Goal: Transaction & Acquisition: Download file/media

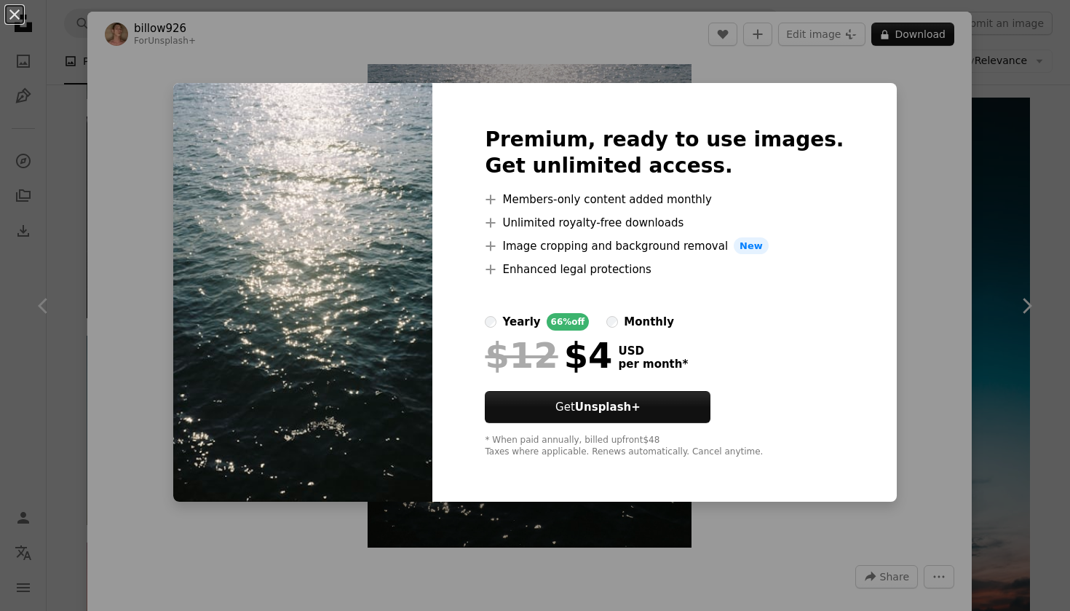
click at [873, 193] on div "An X shape Premium, ready to use images. Get unlimited access. A plus sign Memb…" at bounding box center [535, 305] width 1070 height 611
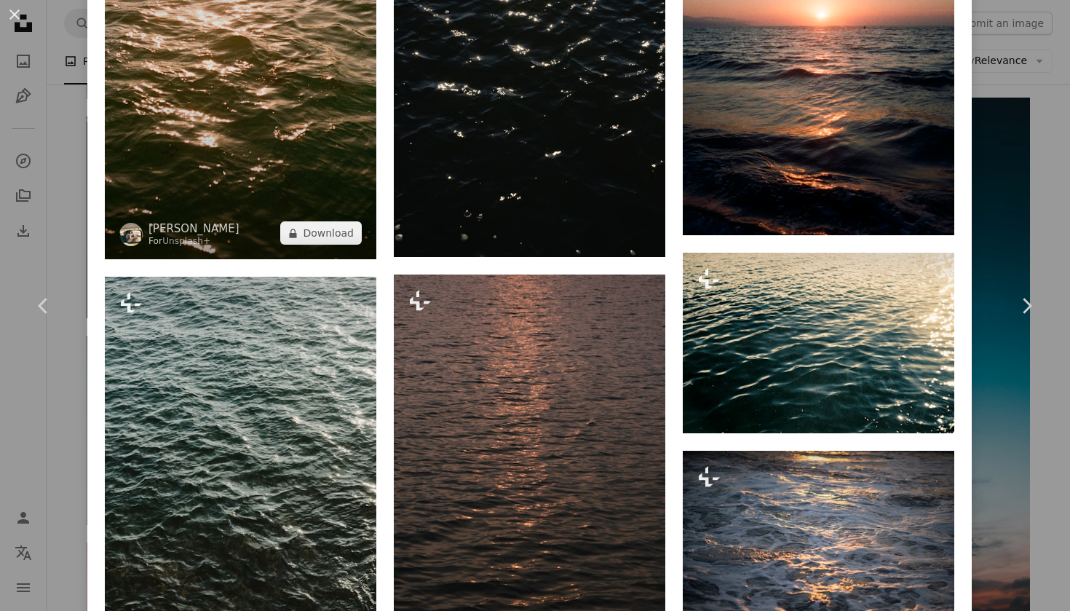
scroll to position [960, 0]
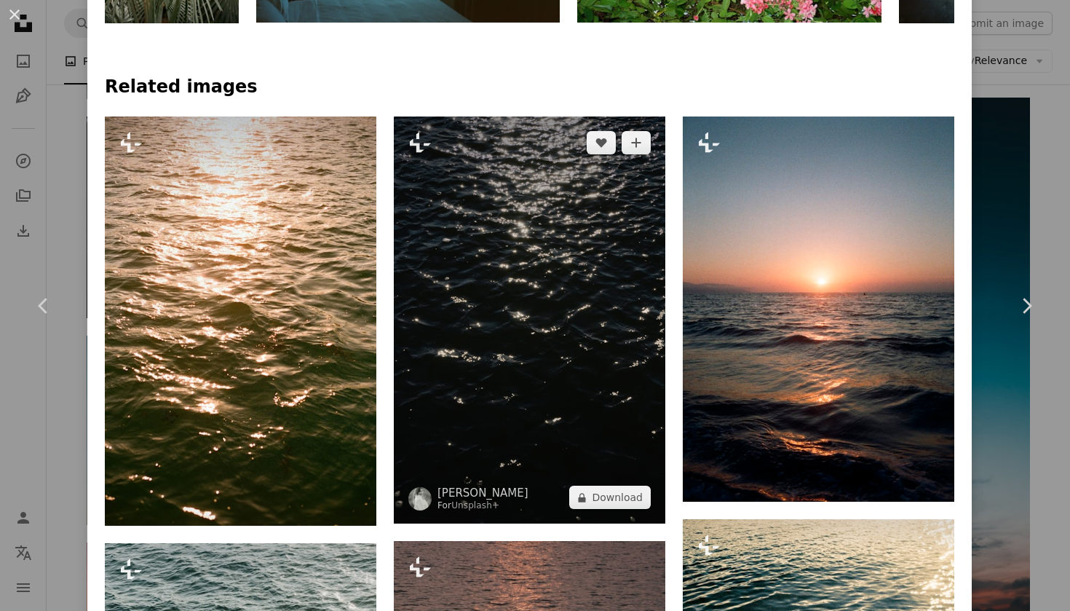
click at [468, 262] on img at bounding box center [530, 321] width 272 height 408
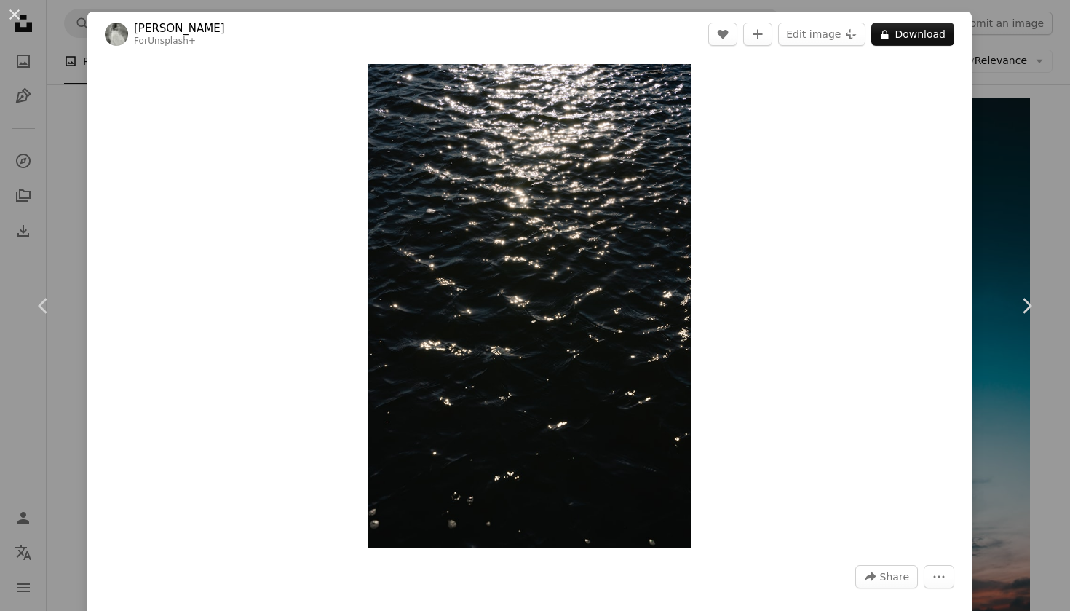
click at [64, 75] on div "An X shape Chevron left Chevron right [PERSON_NAME] For Unsplash+ A heart A plu…" at bounding box center [535, 305] width 1070 height 611
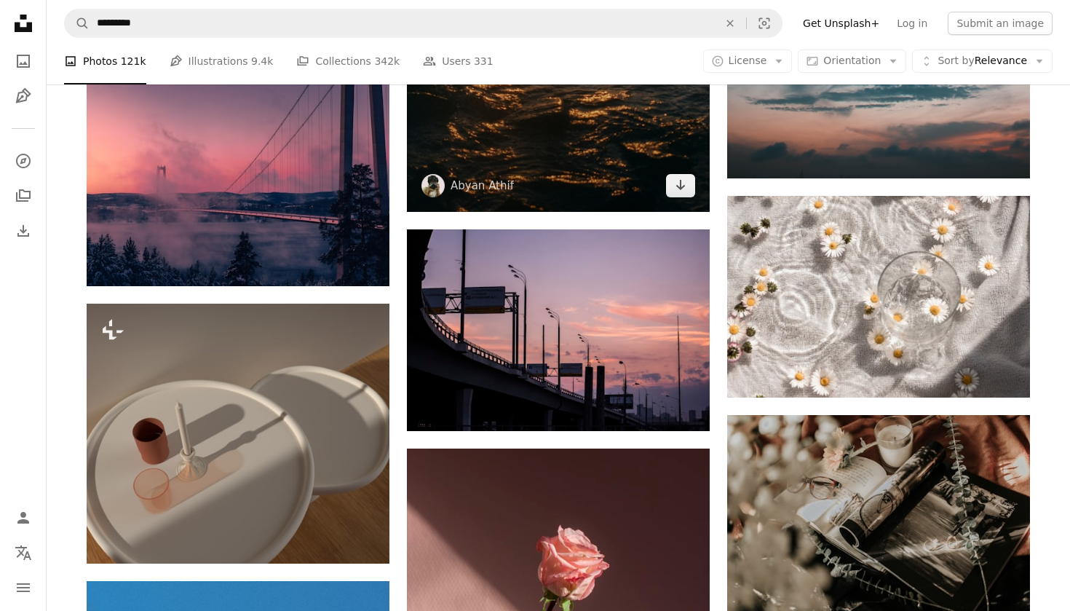
scroll to position [1788, 0]
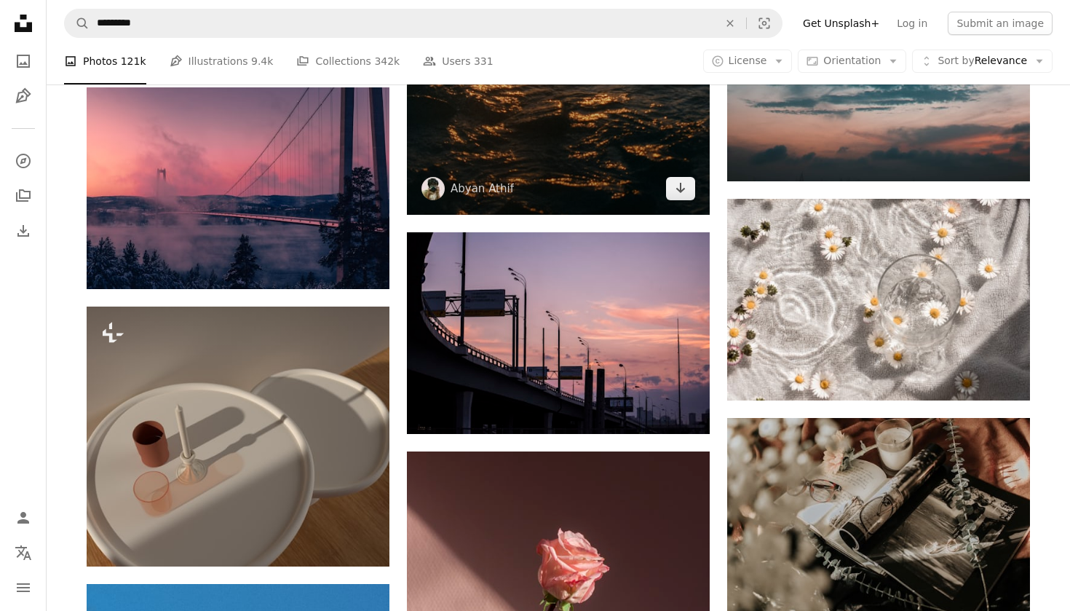
click at [558, 165] on img at bounding box center [558, 19] width 303 height 392
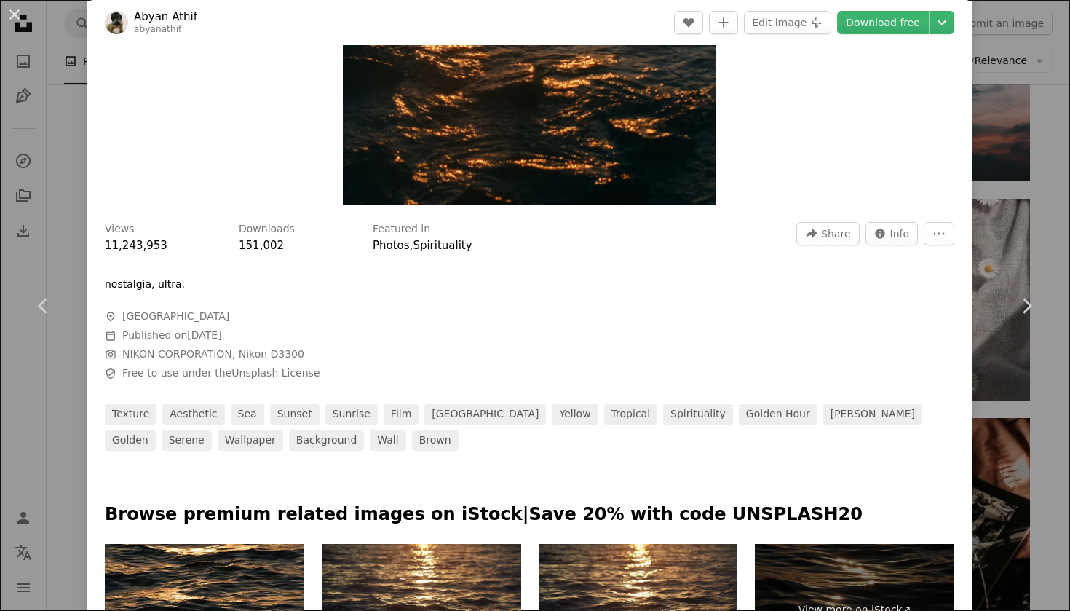
scroll to position [493, 0]
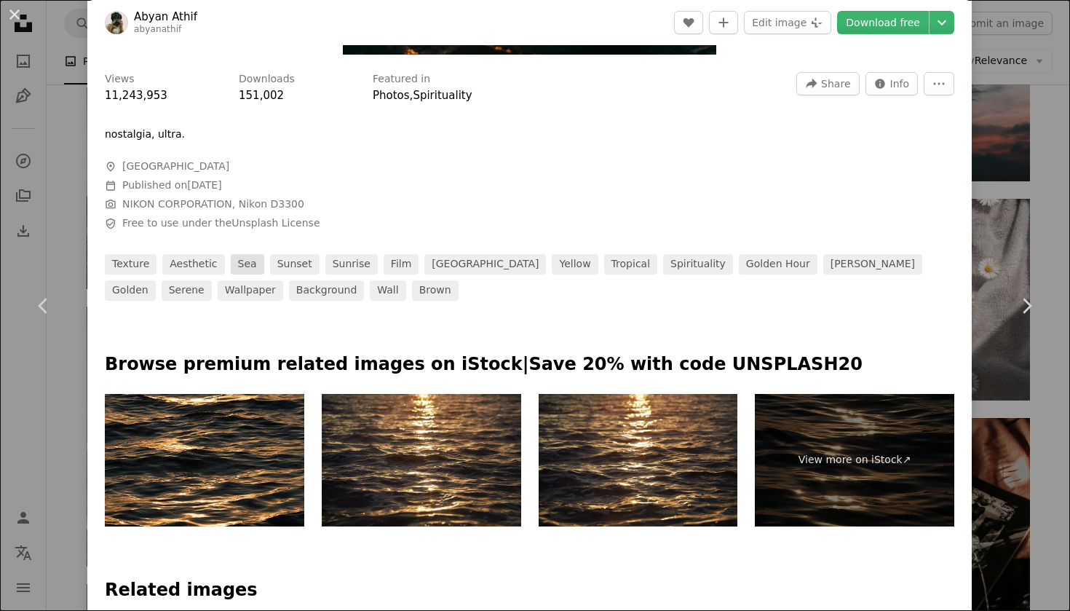
click at [251, 258] on link "sea" at bounding box center [247, 264] width 33 height 20
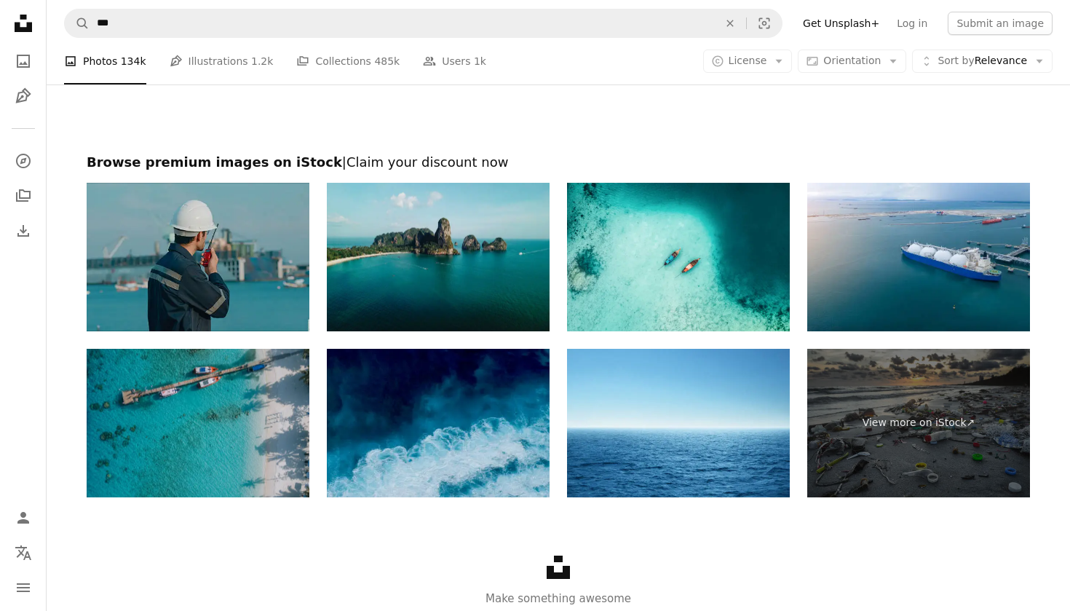
scroll to position [2981, 0]
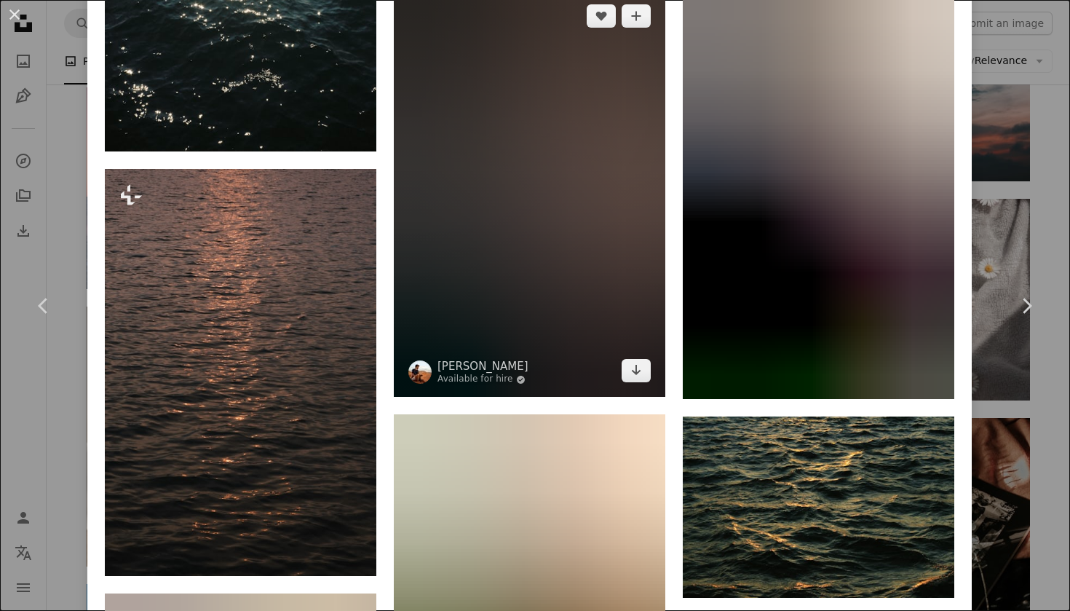
scroll to position [2500, 0]
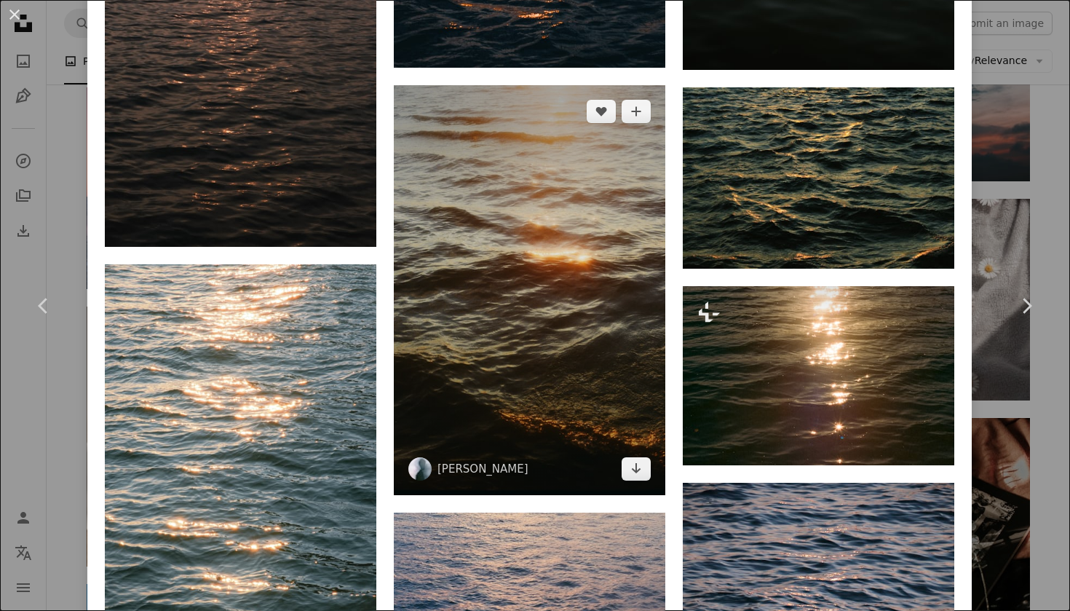
click at [474, 228] on img at bounding box center [530, 289] width 272 height 409
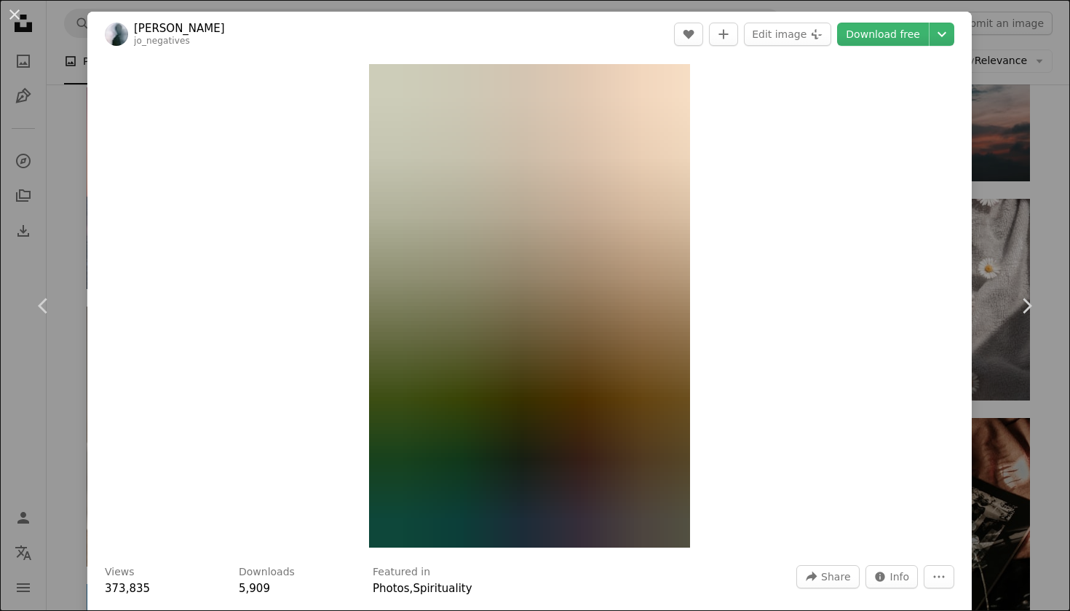
scroll to position [1, 0]
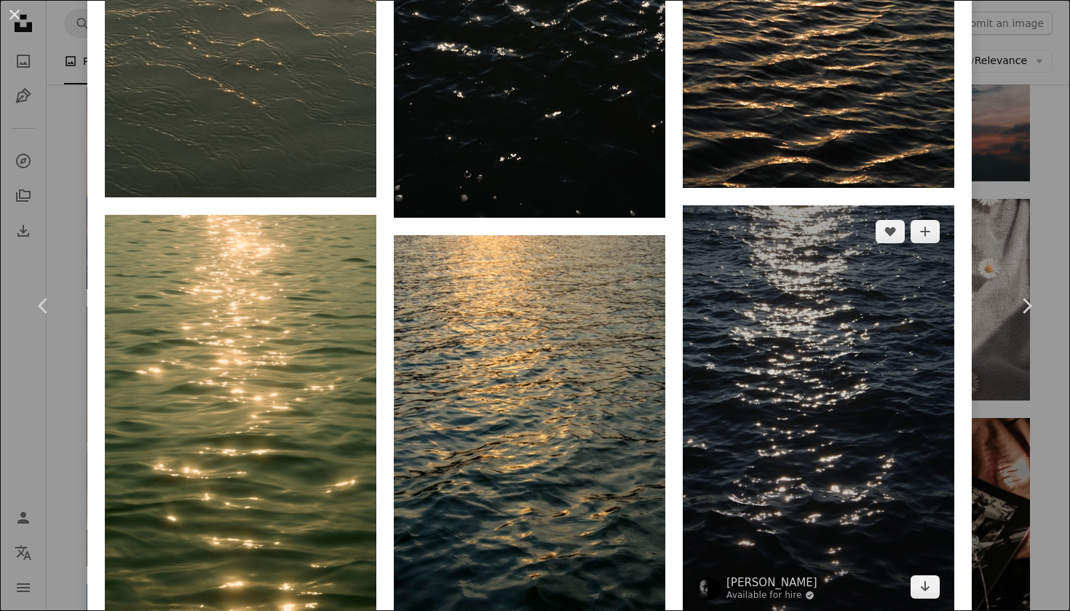
scroll to position [3928, 0]
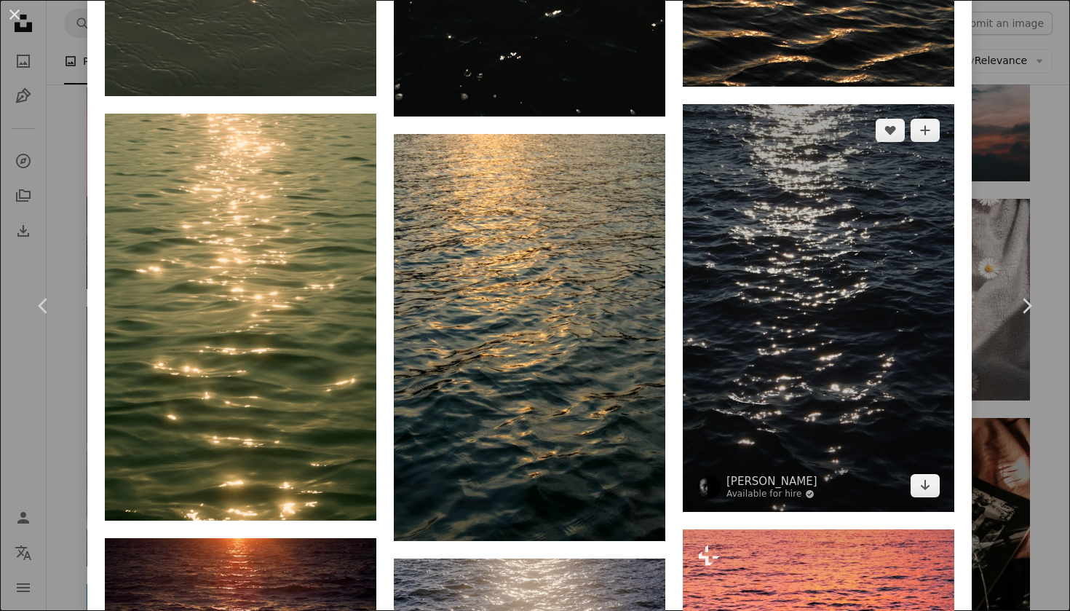
click at [786, 293] on img at bounding box center [819, 308] width 272 height 408
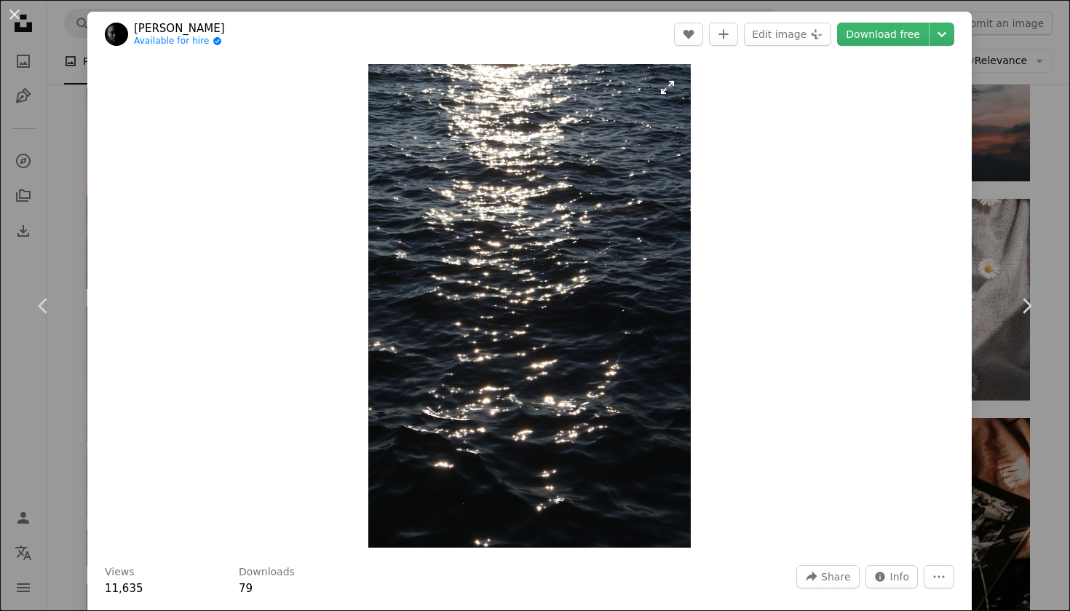
click at [561, 245] on img "Zoom in on this image" at bounding box center [529, 305] width 323 height 483
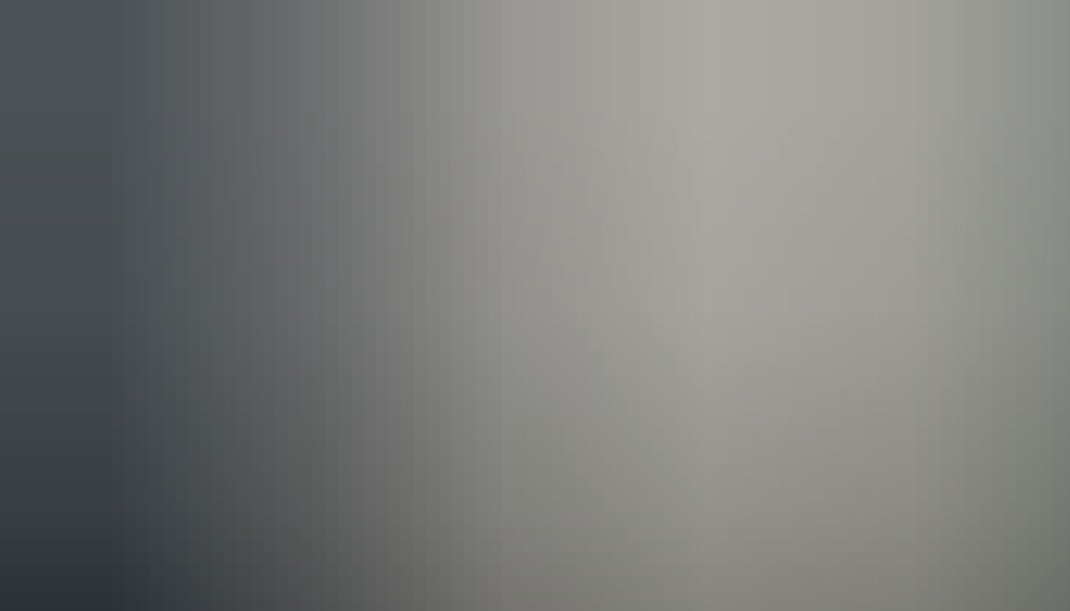
scroll to position [498, 0]
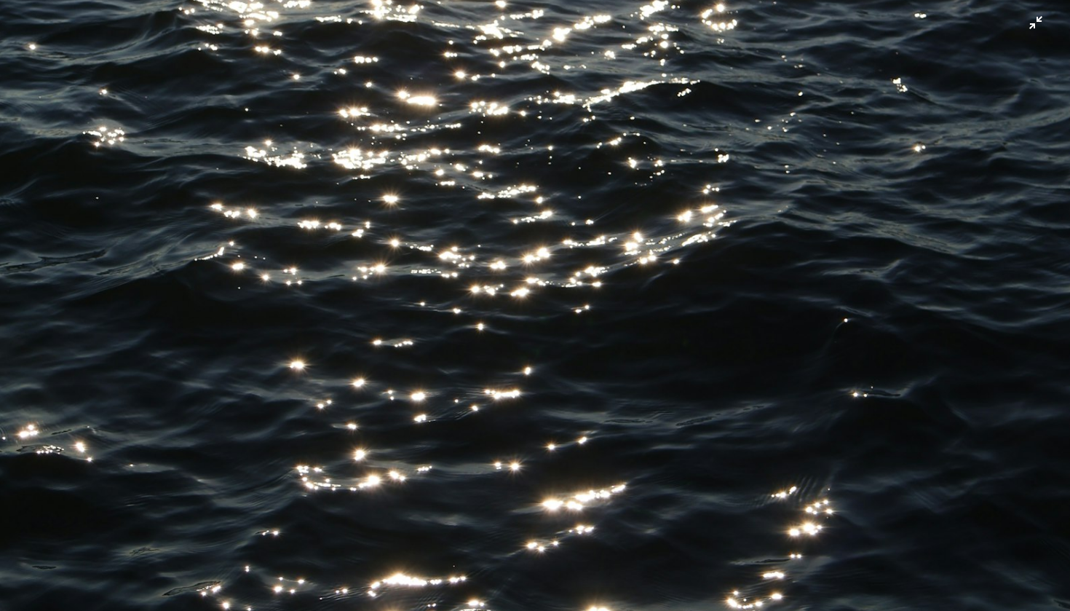
click at [561, 245] on img "Zoom out on this image" at bounding box center [535, 305] width 1072 height 1608
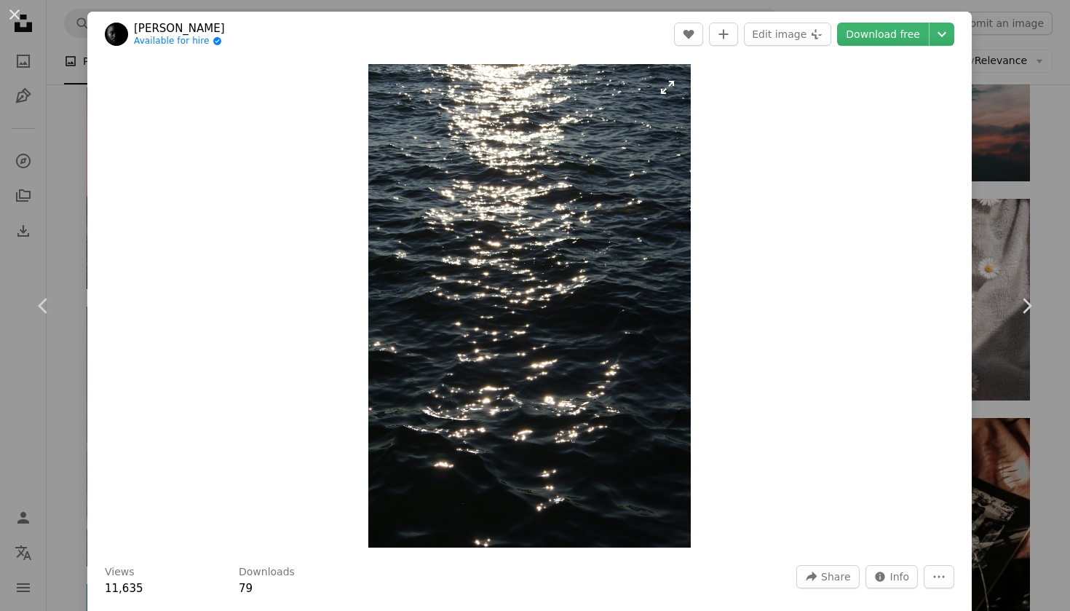
click at [561, 244] on img "Zoom in on this image" at bounding box center [529, 305] width 323 height 483
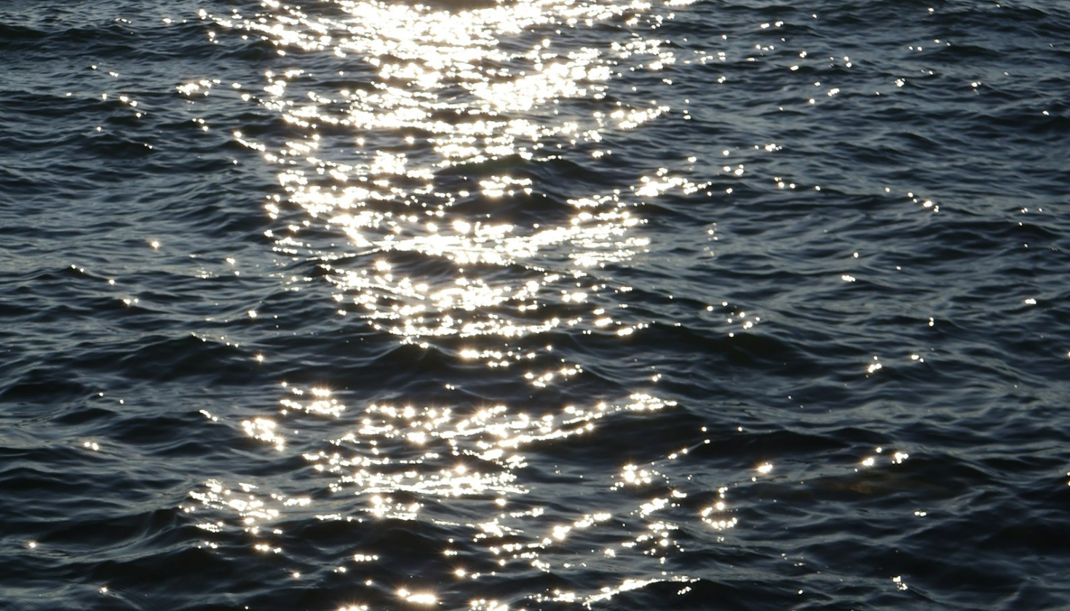
scroll to position [499, 0]
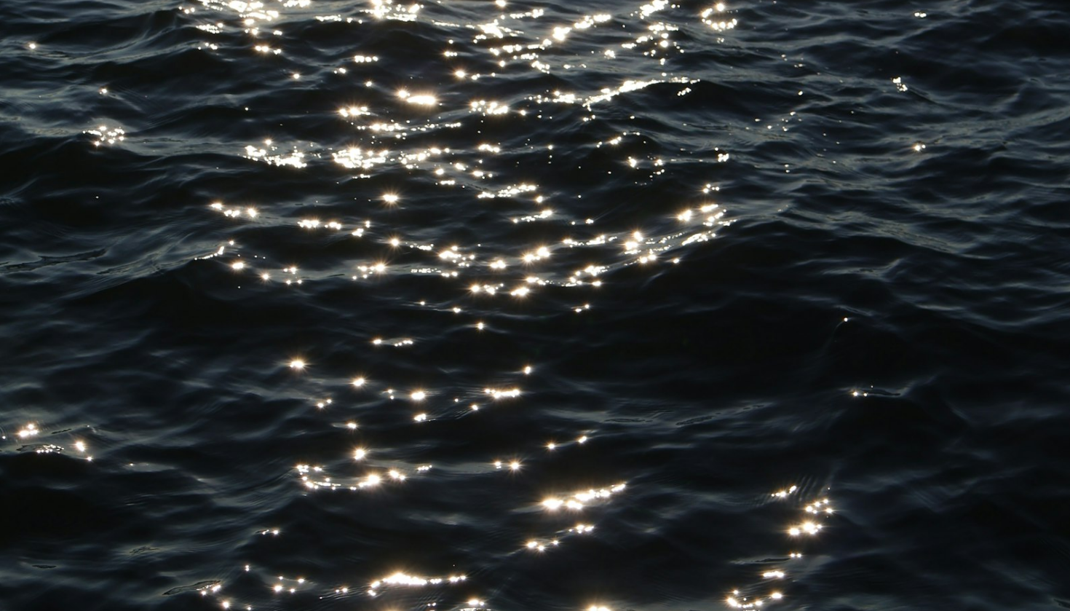
click at [559, 244] on img "Zoom out on this image" at bounding box center [535, 304] width 1072 height 1608
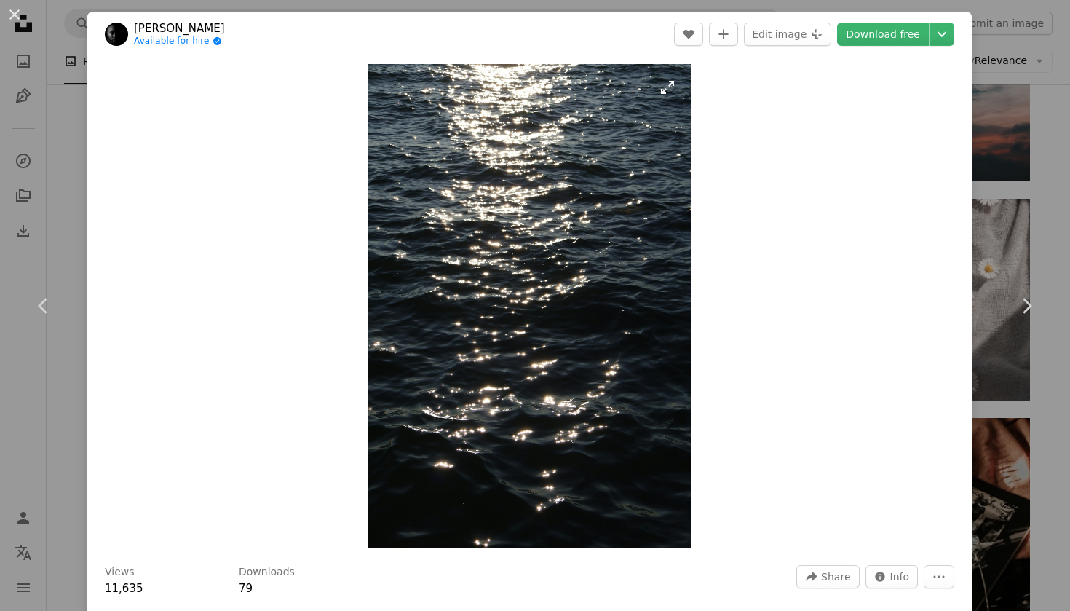
click at [544, 229] on img "Zoom in on this image" at bounding box center [529, 305] width 323 height 483
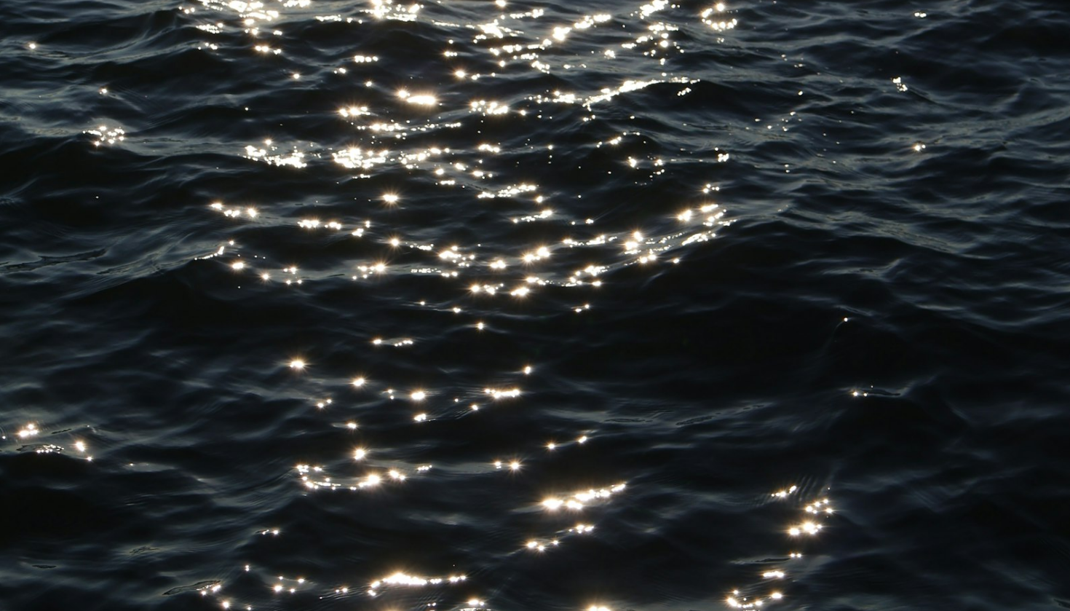
click at [543, 229] on img "Zoom out on this image" at bounding box center [535, 304] width 1072 height 1608
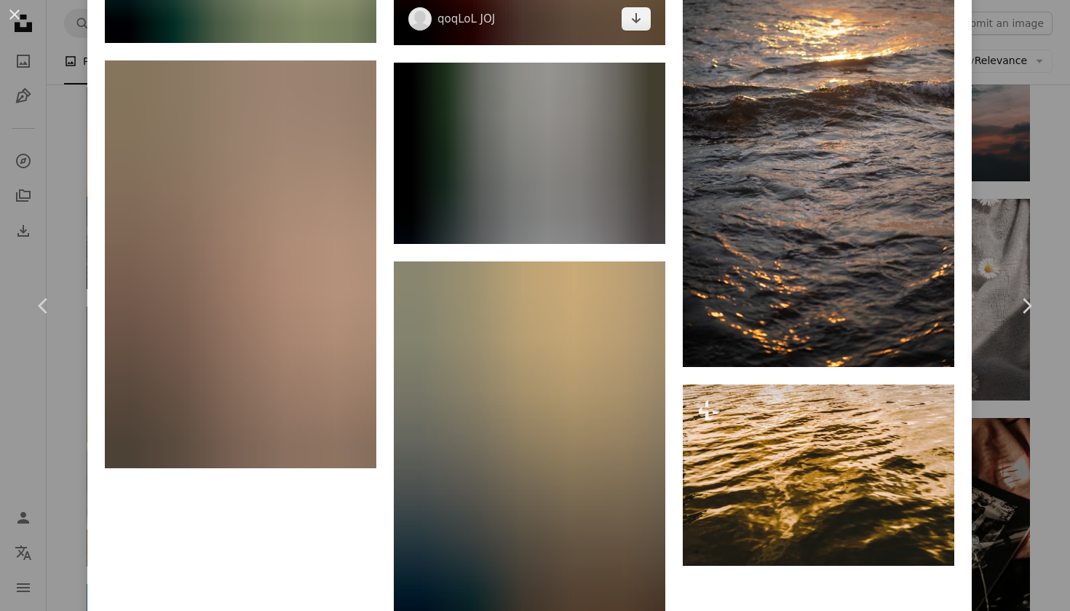
scroll to position [5198, 0]
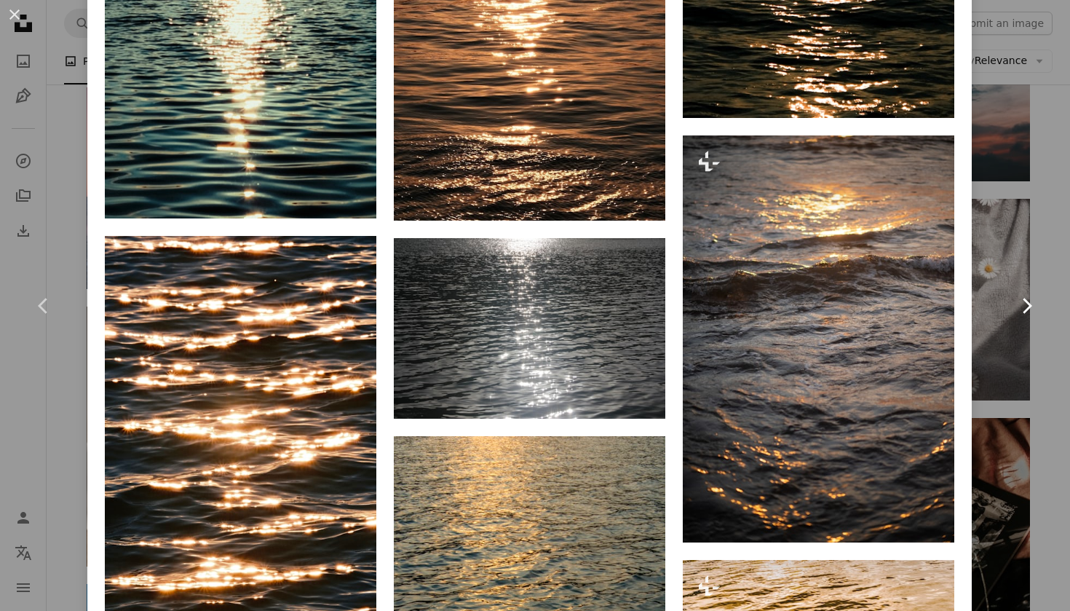
click at [1017, 253] on link "Chevron right" at bounding box center [1026, 306] width 87 height 140
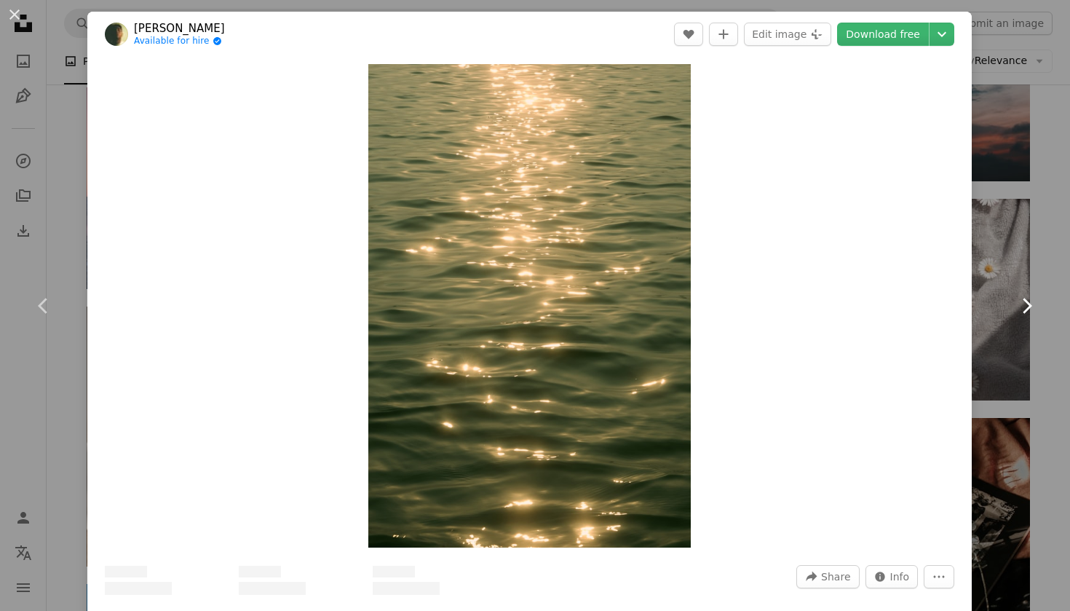
click at [1043, 252] on link "Chevron right" at bounding box center [1026, 306] width 87 height 140
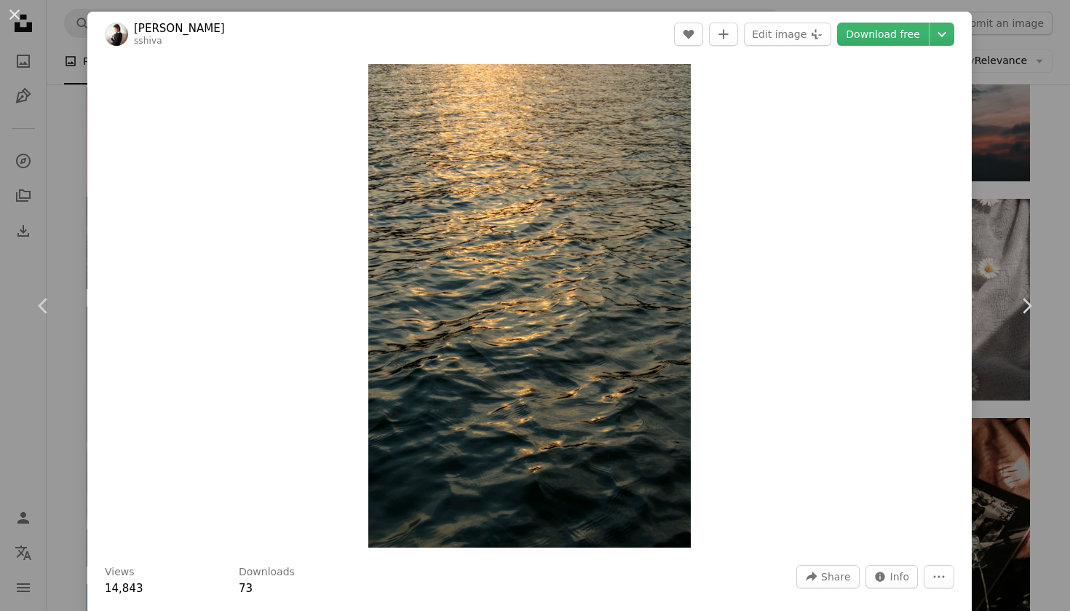
click at [1027, 174] on div "An X shape Chevron left Chevron right Shiva Mardahi sshiva A heart A plus sign …" at bounding box center [535, 305] width 1070 height 611
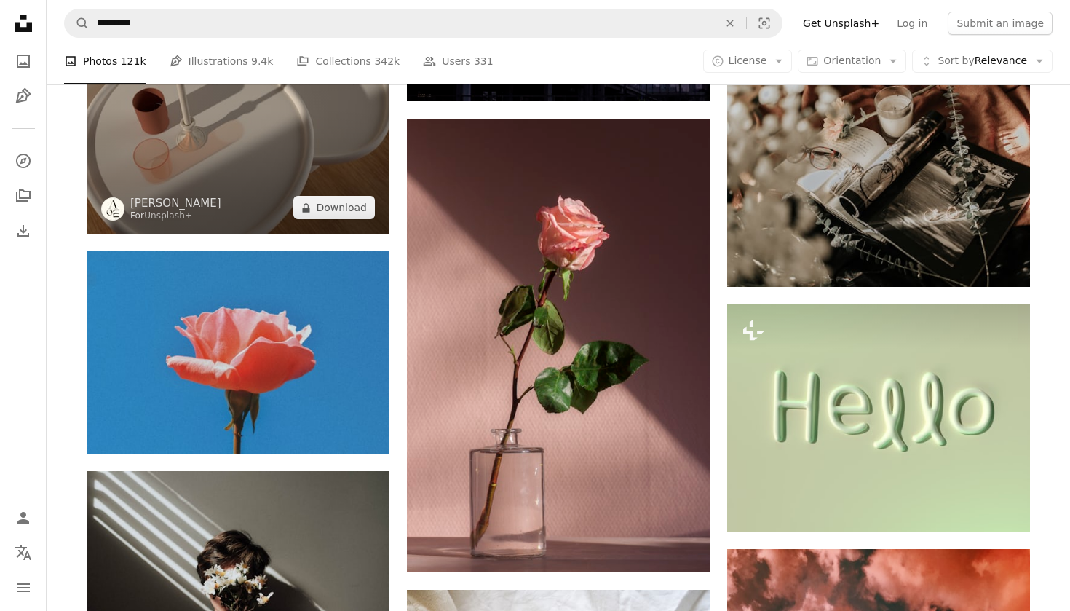
scroll to position [1834, 0]
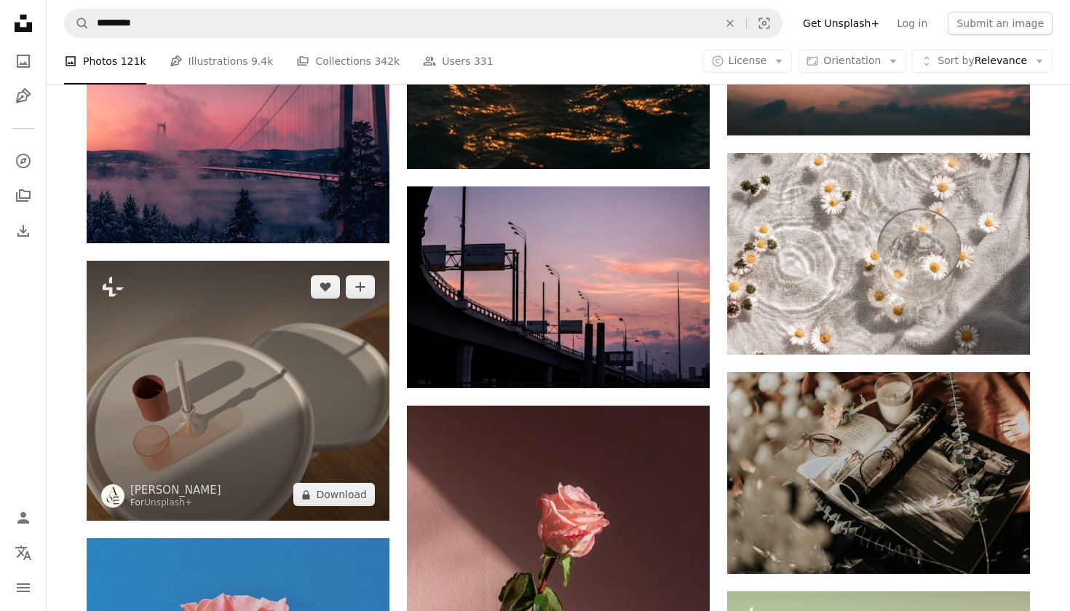
click at [301, 308] on img at bounding box center [238, 391] width 303 height 260
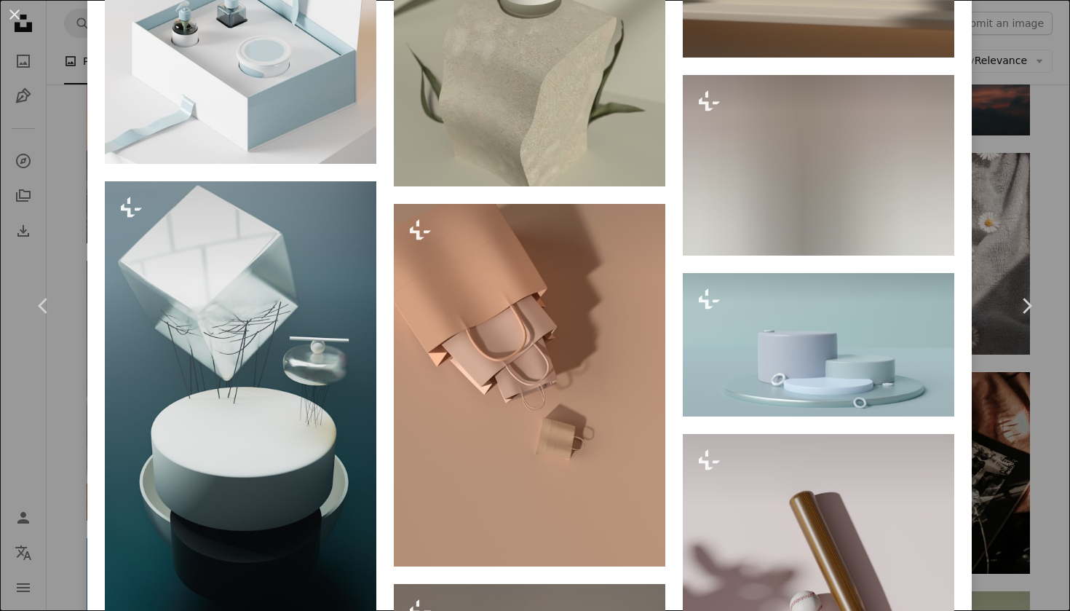
scroll to position [1616, 0]
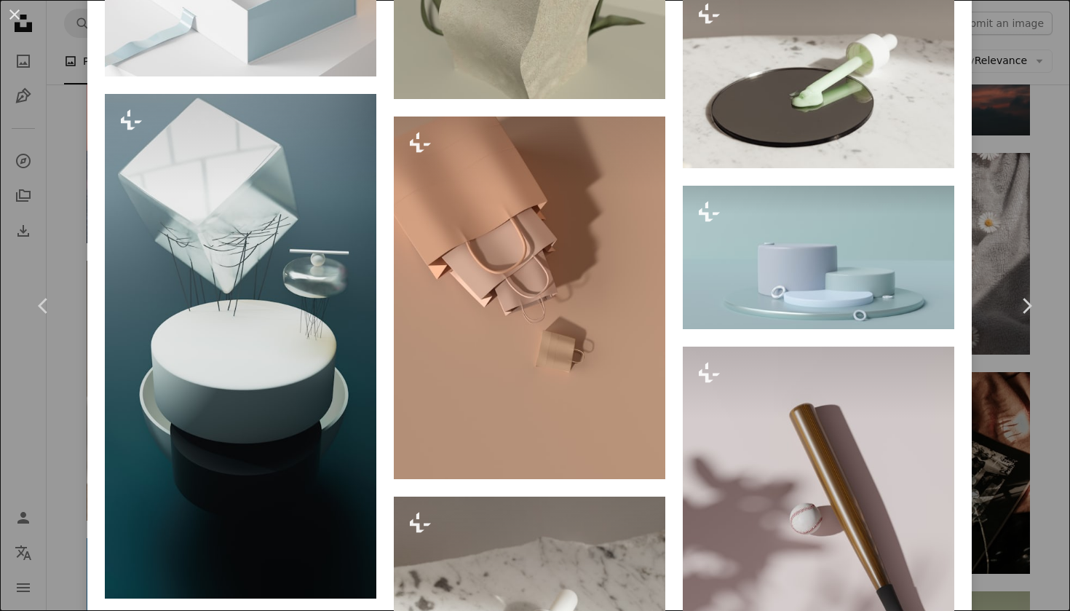
click at [1041, 207] on div "An X shape Chevron left Chevron right [PERSON_NAME] For Unsplash+ A heart A plu…" at bounding box center [535, 305] width 1070 height 611
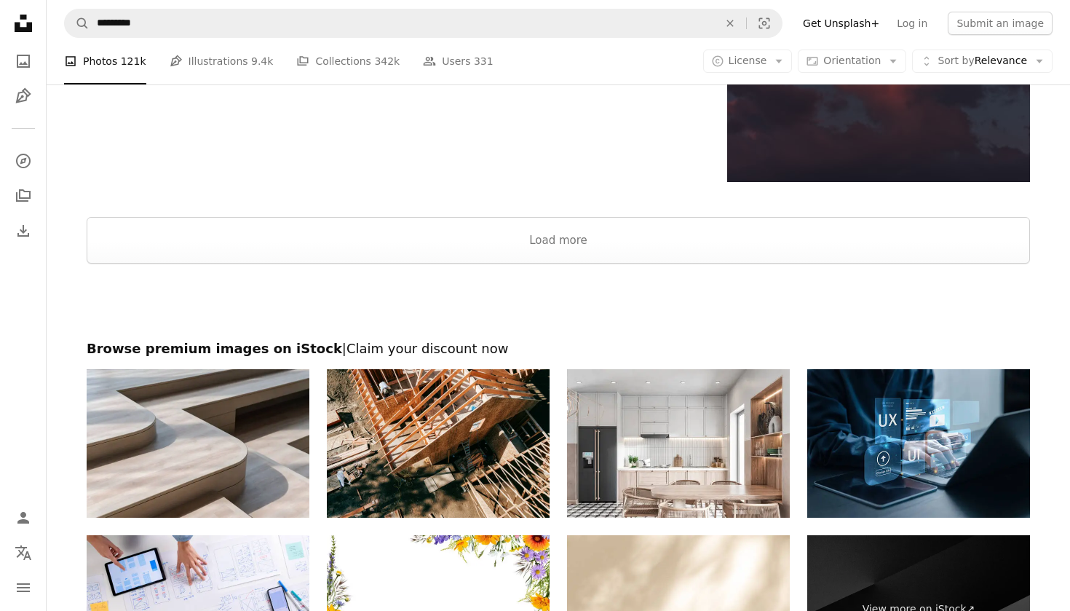
scroll to position [5373, 0]
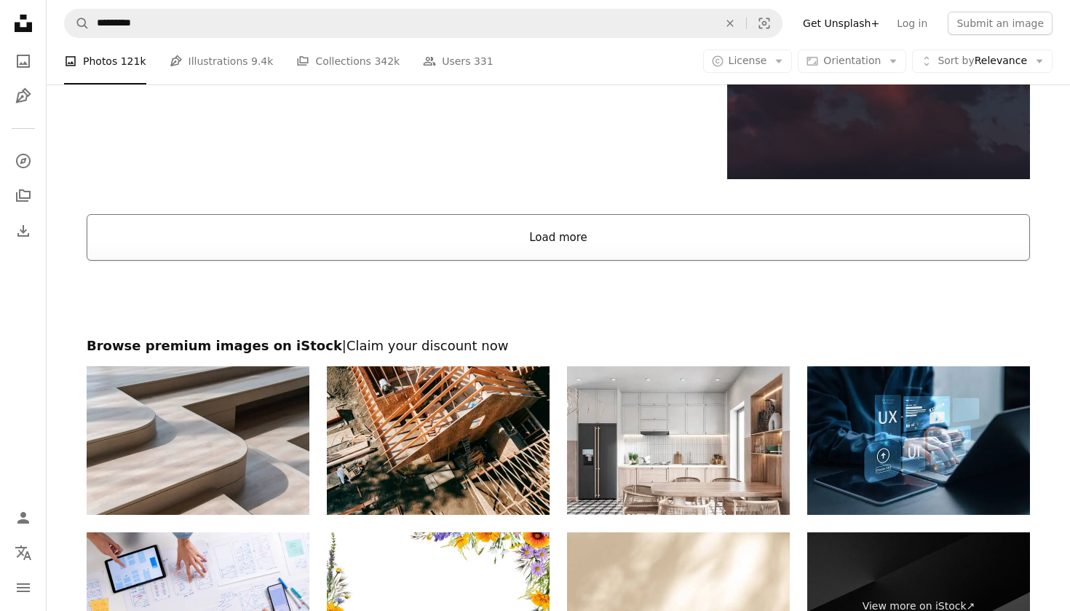
click at [726, 228] on button "Load more" at bounding box center [559, 237] width 944 height 47
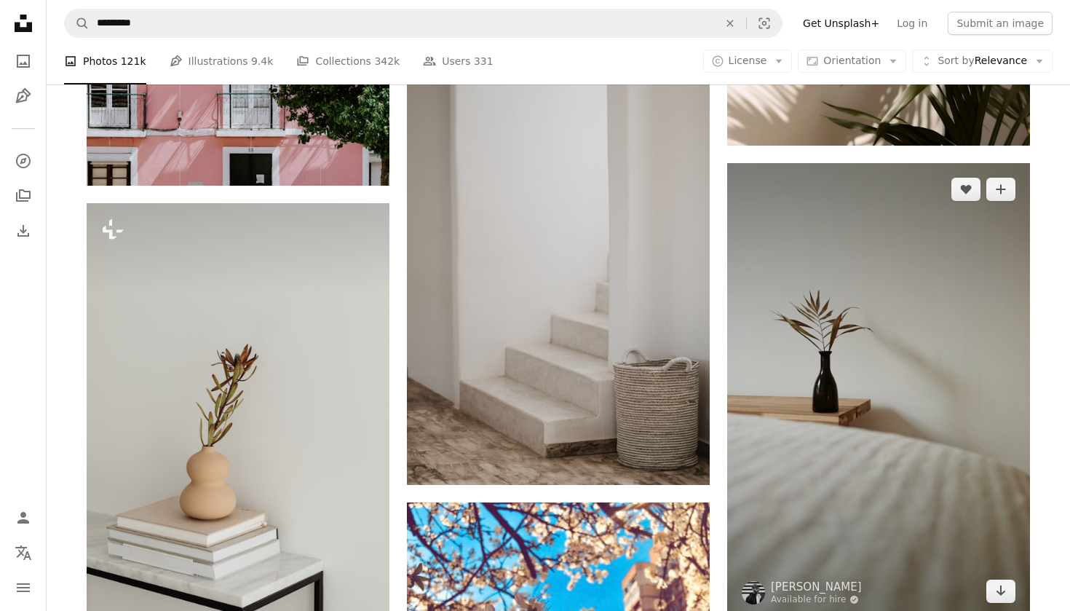
scroll to position [16338, 0]
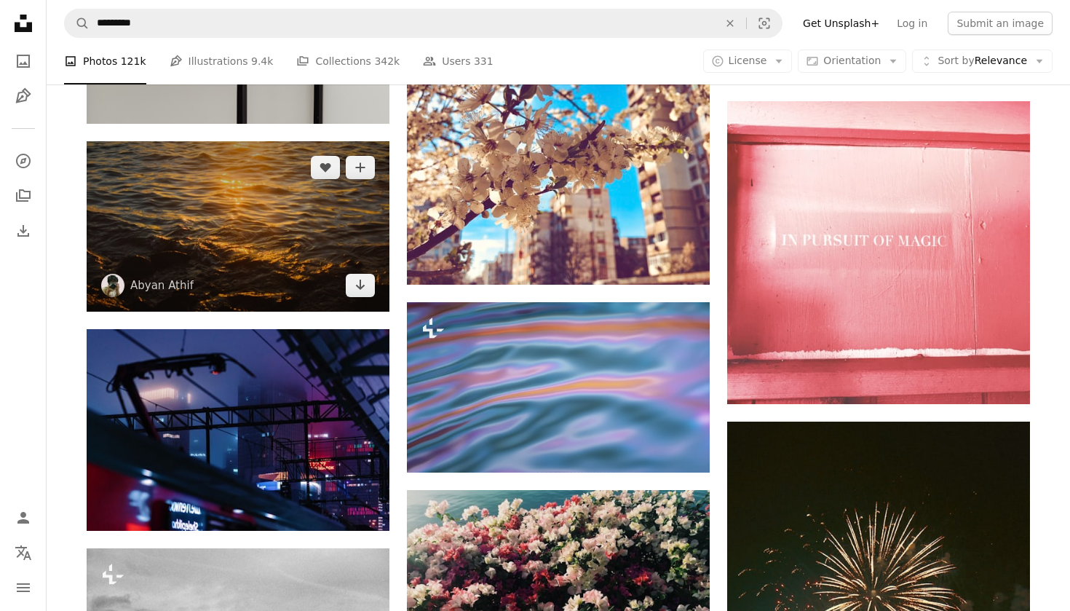
click at [251, 175] on img at bounding box center [238, 226] width 303 height 170
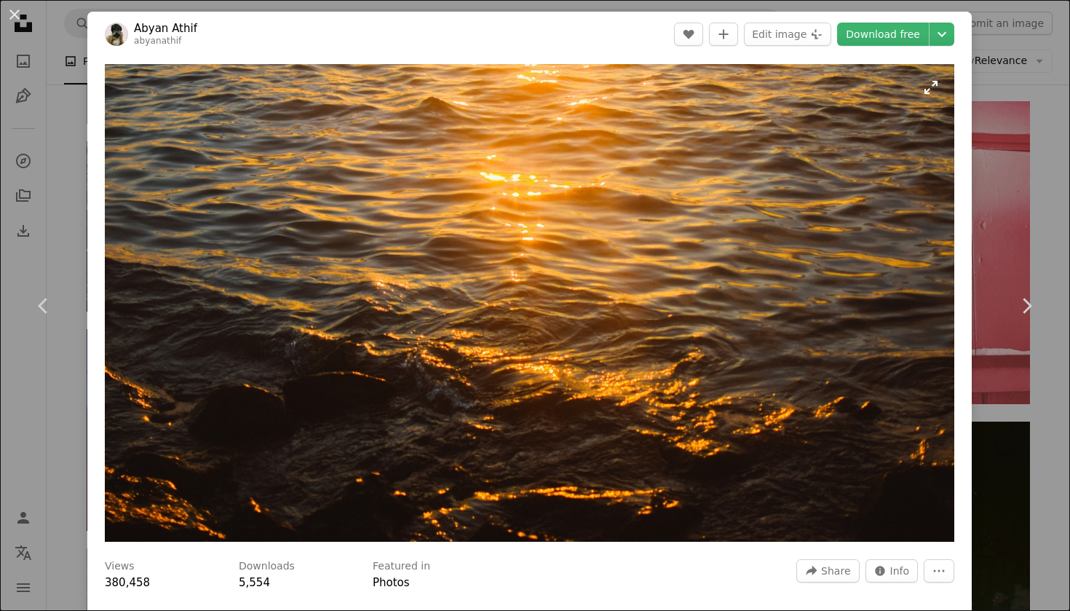
click at [672, 316] on img "Zoom in on this image" at bounding box center [530, 303] width 850 height 478
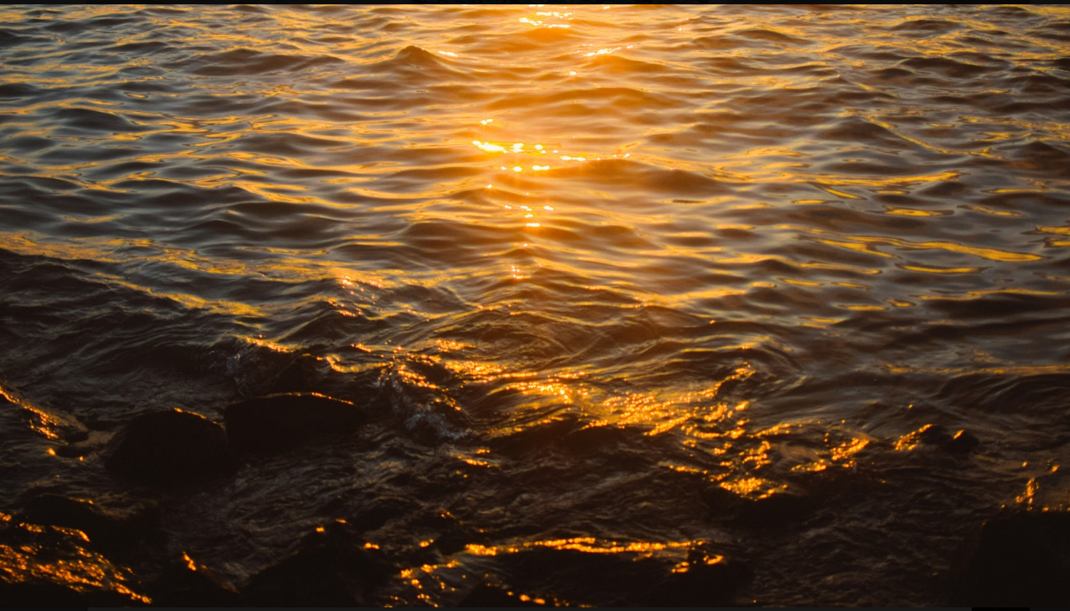
click at [672, 316] on img "Zoom out on this image" at bounding box center [535, 305] width 1072 height 603
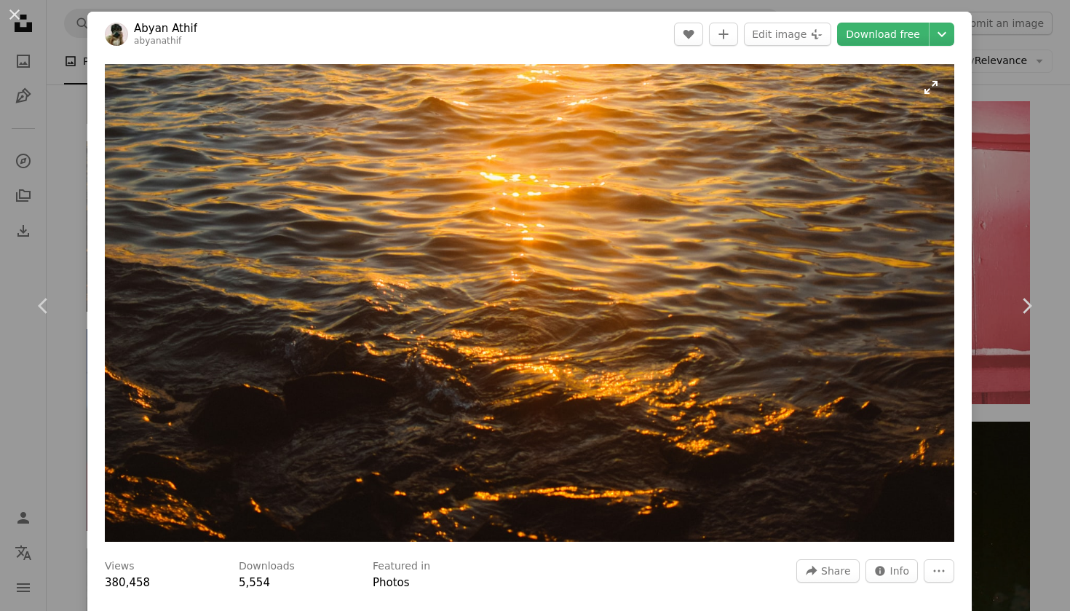
click at [672, 316] on img "Zoom in on this image" at bounding box center [530, 303] width 850 height 478
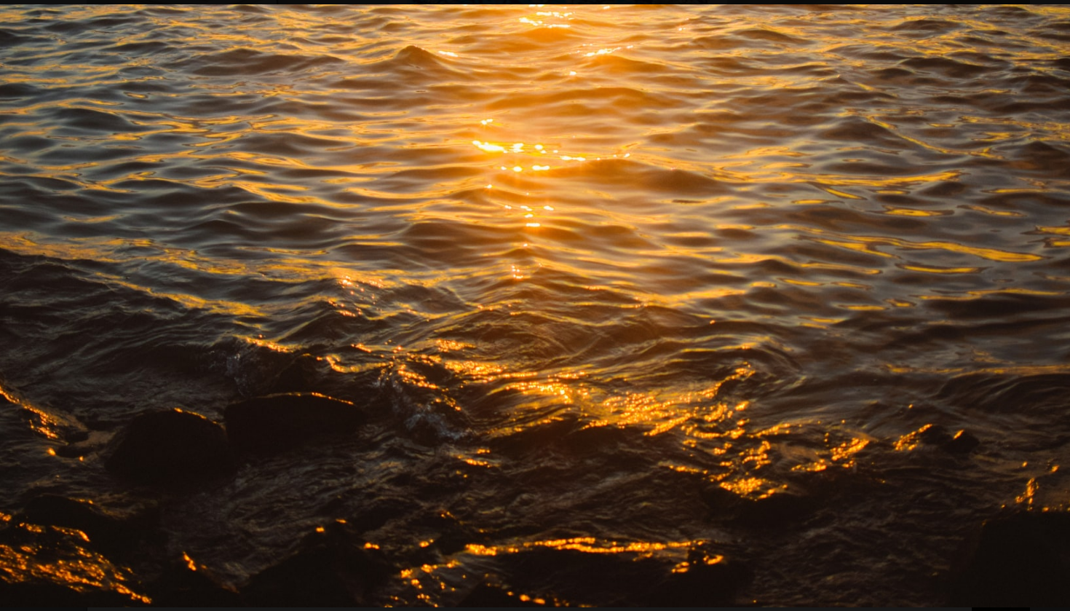
click at [672, 316] on img "Zoom out on this image" at bounding box center [535, 305] width 1072 height 603
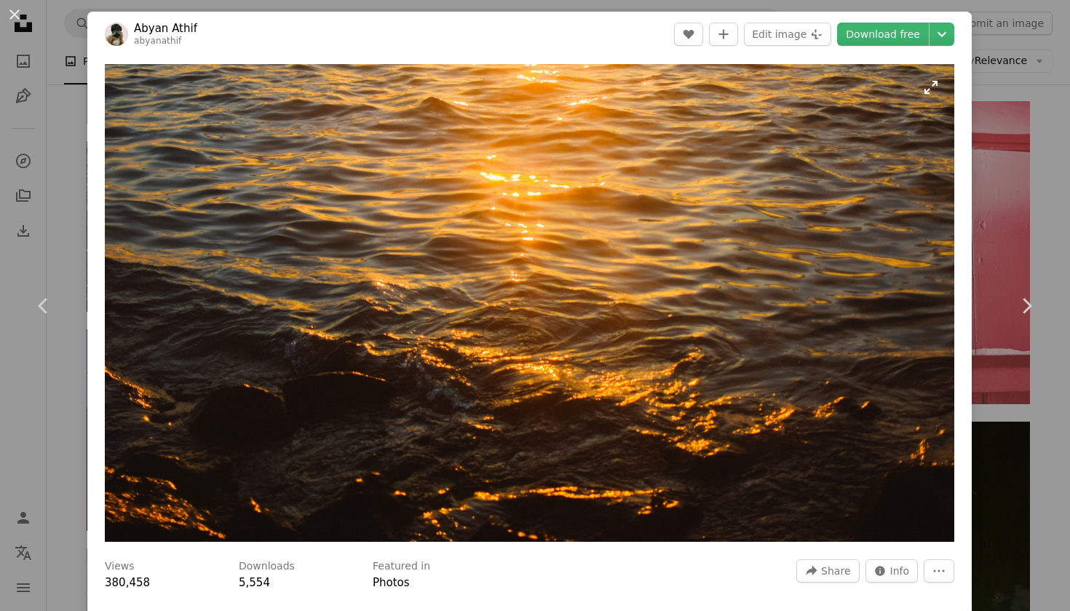
click at [672, 316] on img "Zoom in on this image" at bounding box center [530, 303] width 850 height 478
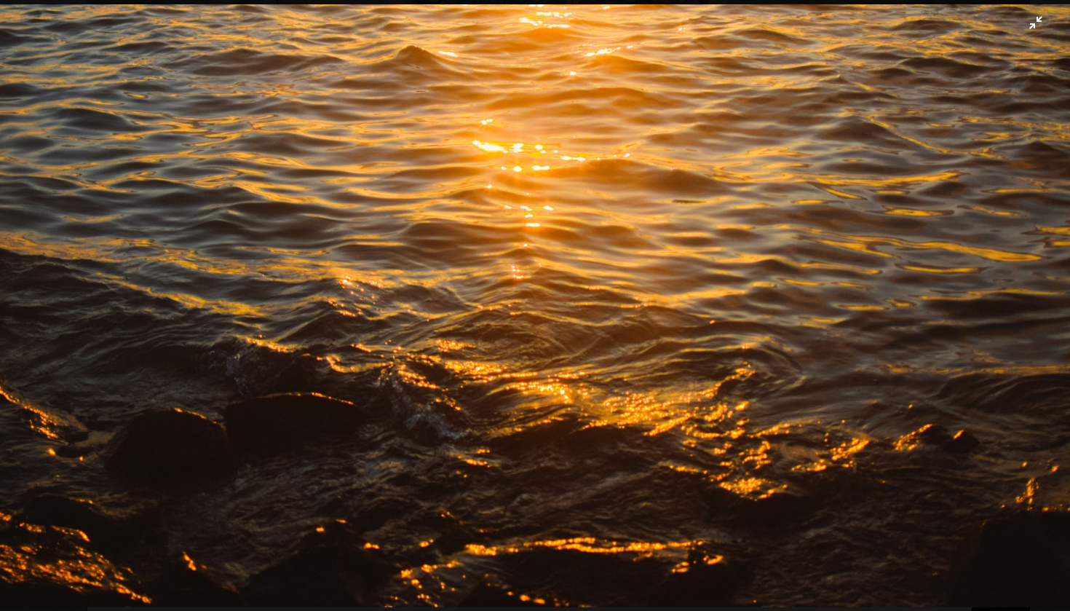
click at [813, 134] on img "Zoom out on this image" at bounding box center [535, 305] width 1072 height 603
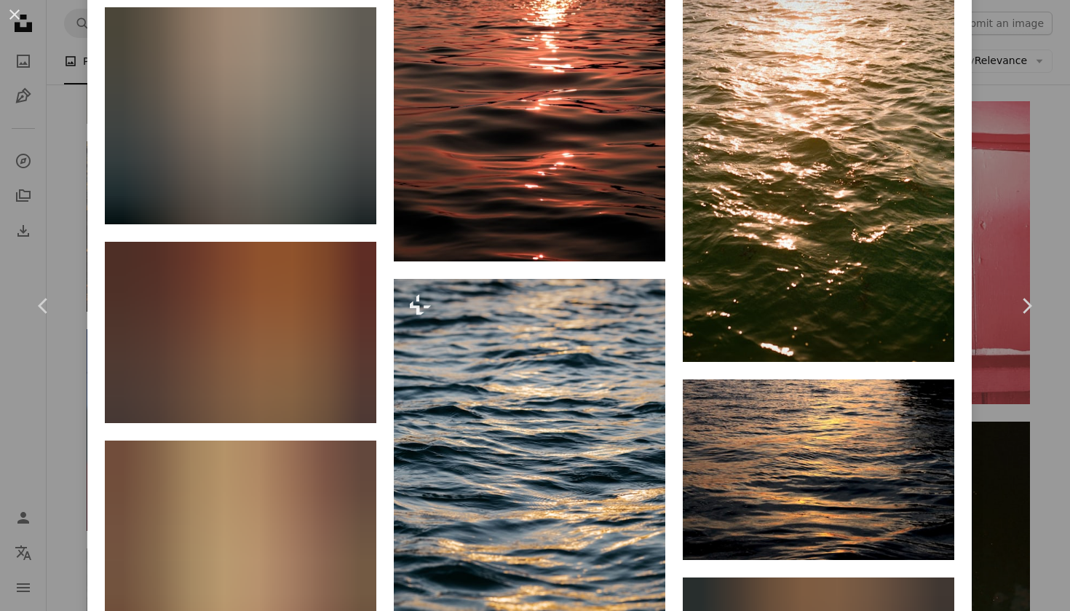
scroll to position [3017, 0]
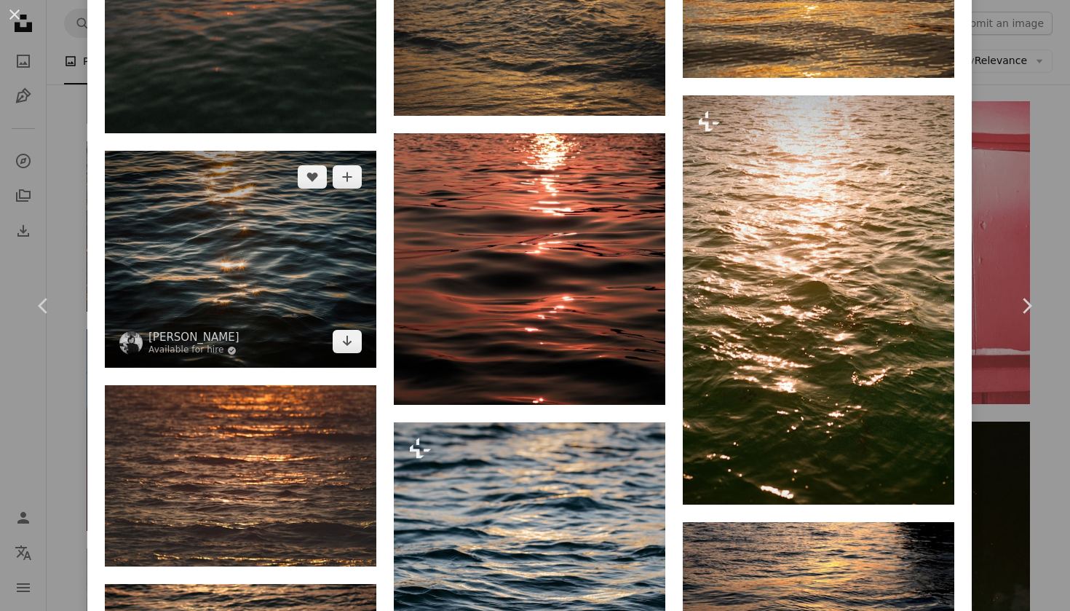
click at [287, 272] on img at bounding box center [241, 259] width 272 height 217
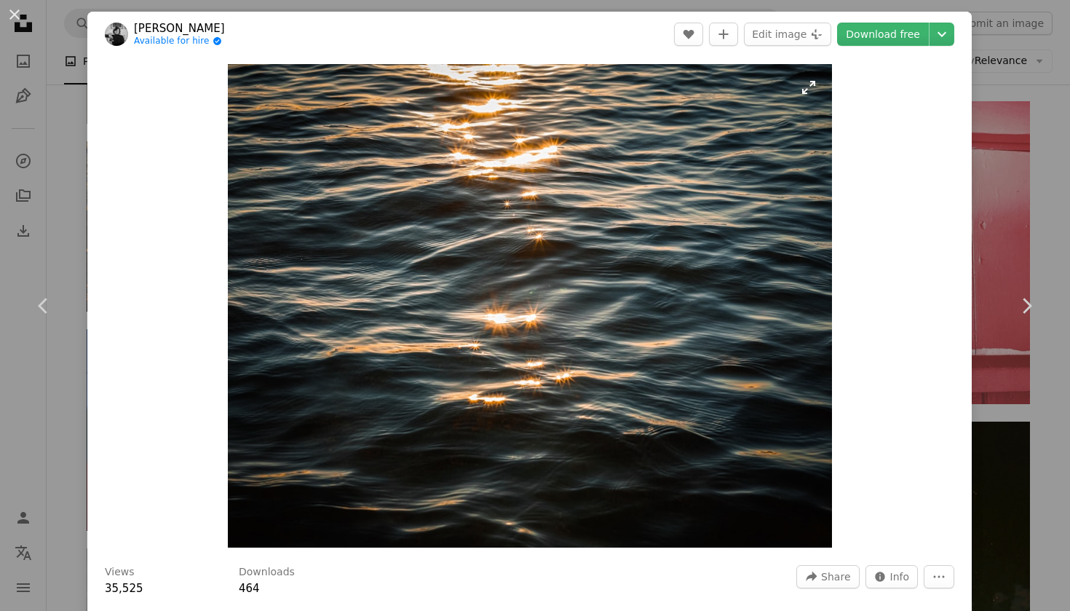
click at [499, 211] on img "Zoom in on this image" at bounding box center [530, 305] width 604 height 483
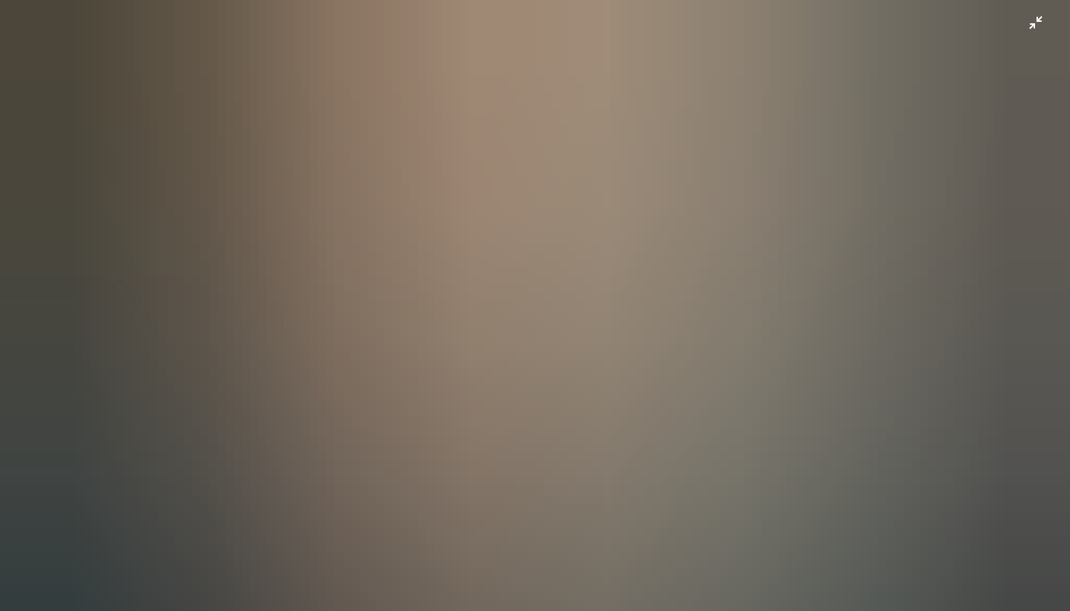
scroll to position [123, 0]
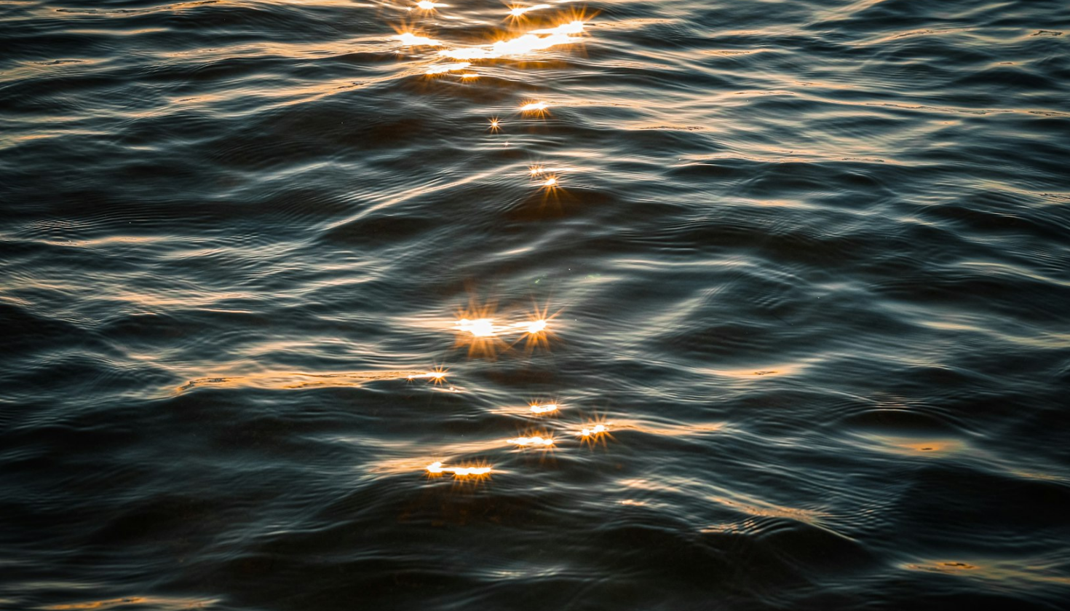
click at [501, 215] on img "Zoom out on this image" at bounding box center [535, 305] width 1072 height 858
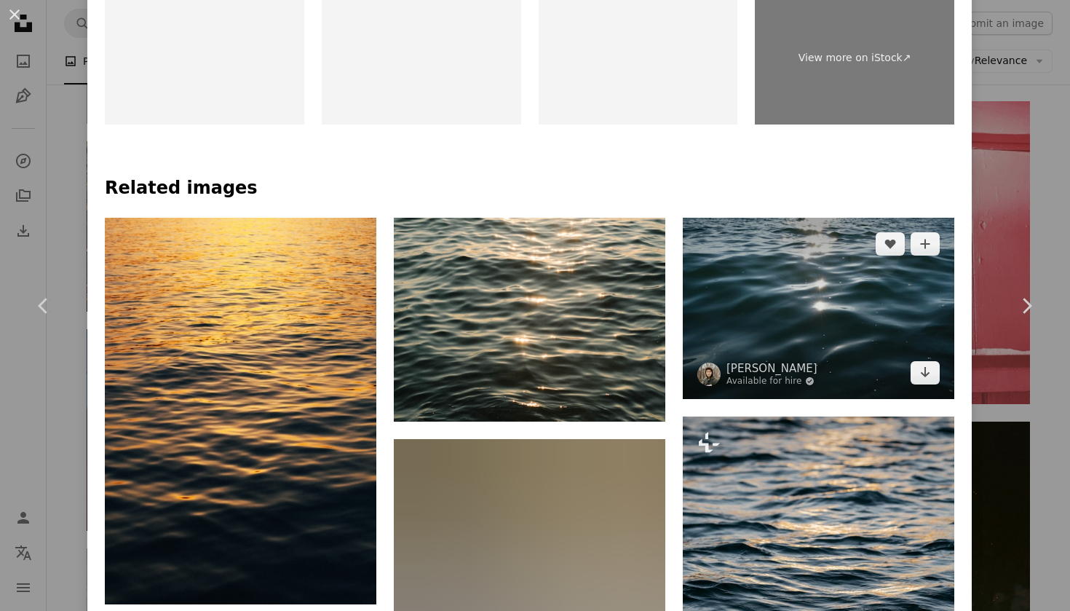
scroll to position [964, 0]
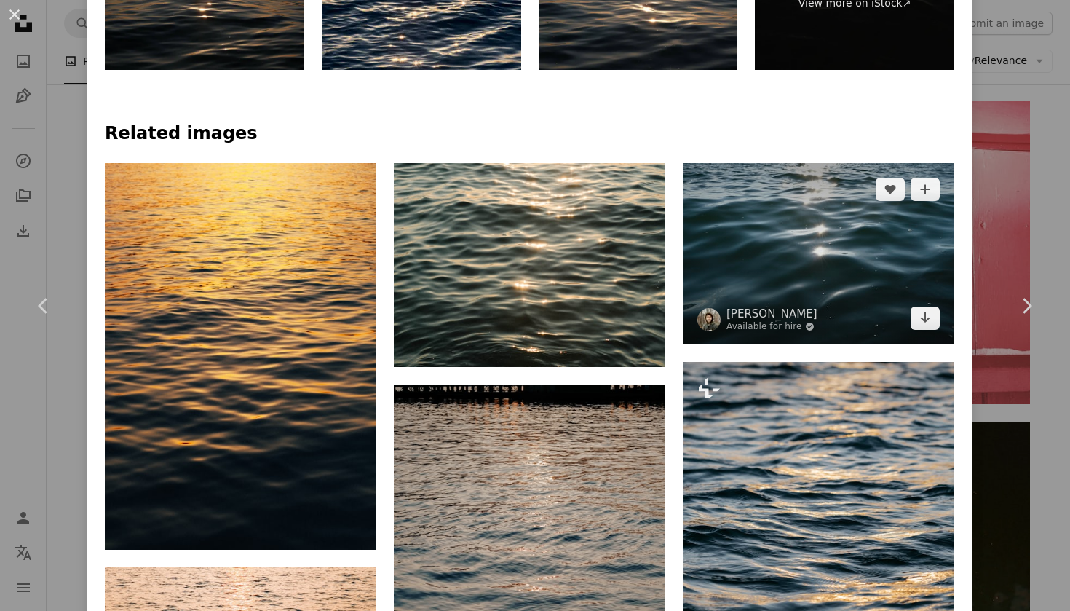
click at [761, 244] on img at bounding box center [819, 253] width 272 height 181
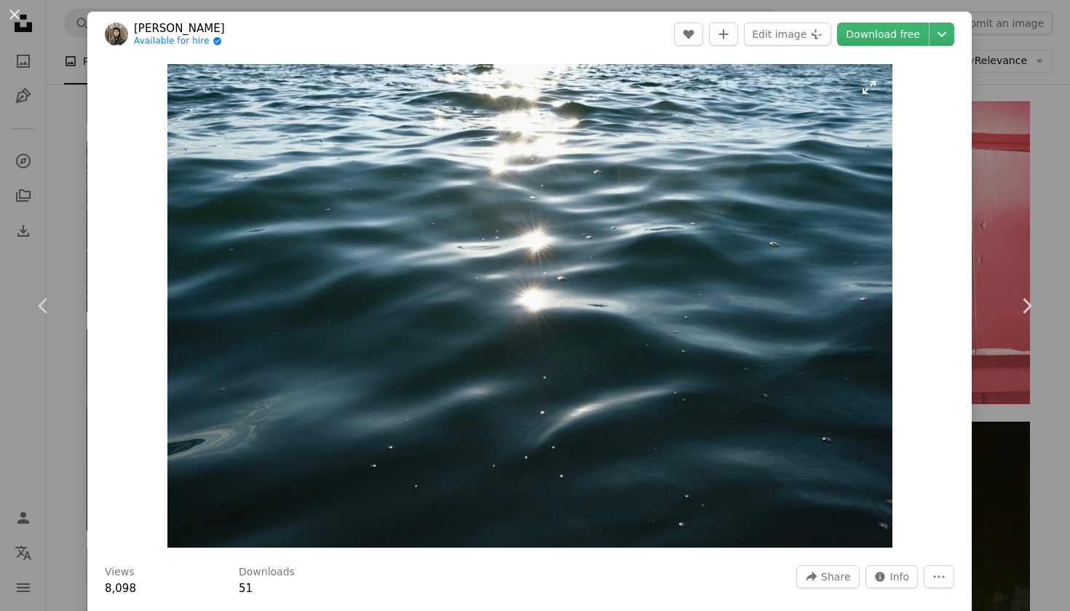
click at [751, 252] on img "Zoom in on this image" at bounding box center [529, 305] width 725 height 483
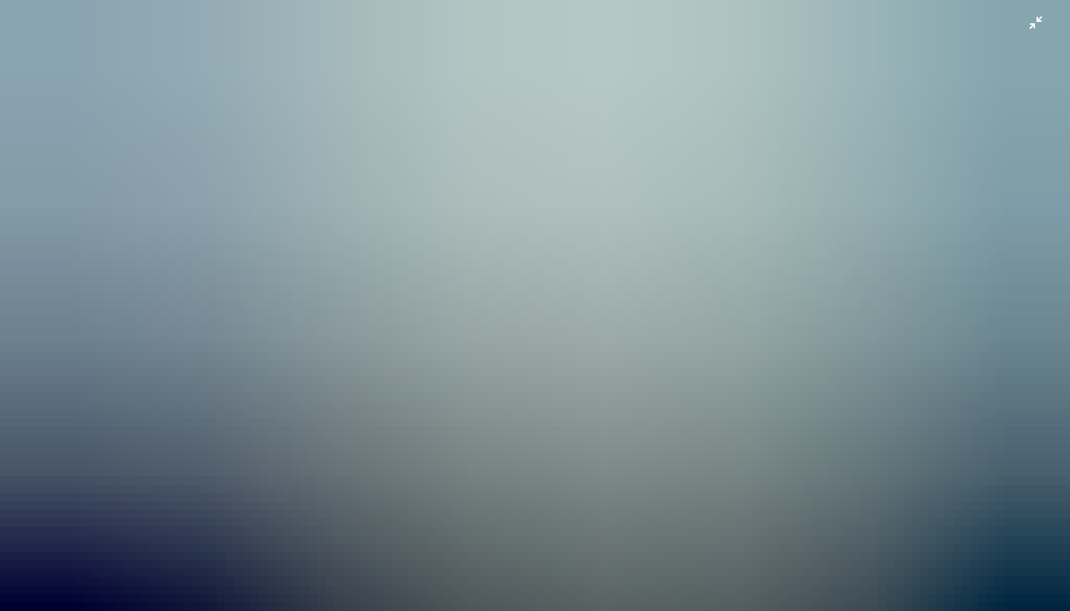
scroll to position [52, 0]
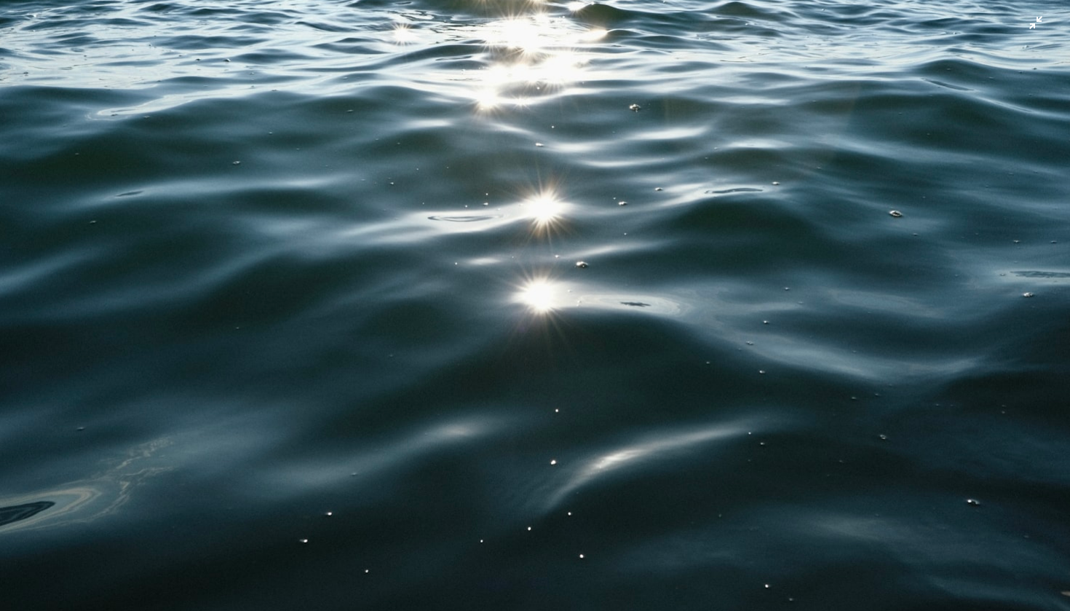
click at [749, 252] on img "Zoom out on this image" at bounding box center [535, 305] width 1072 height 714
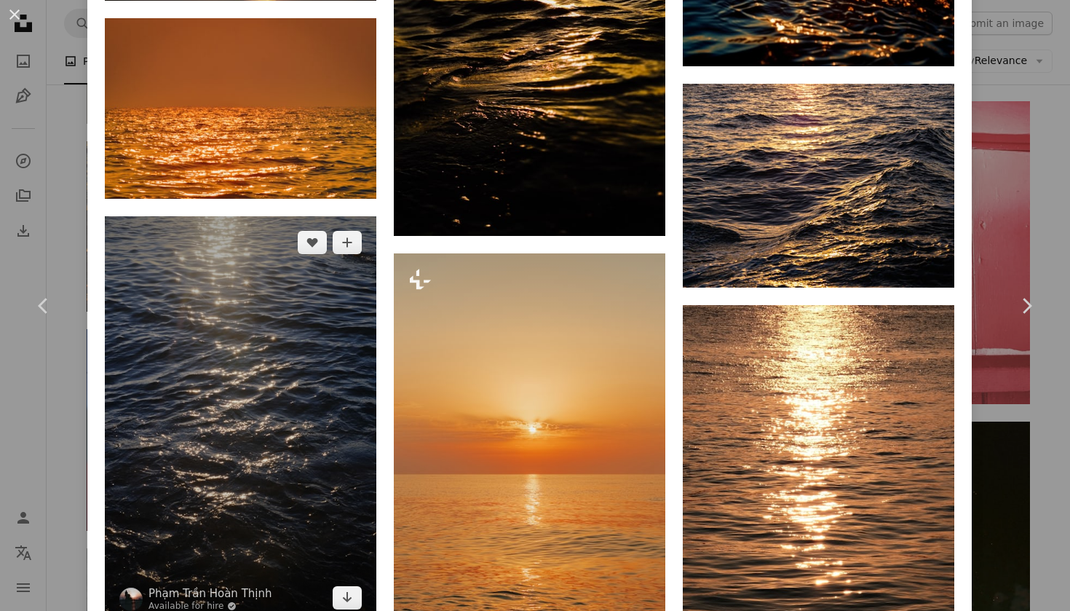
scroll to position [7126, 0]
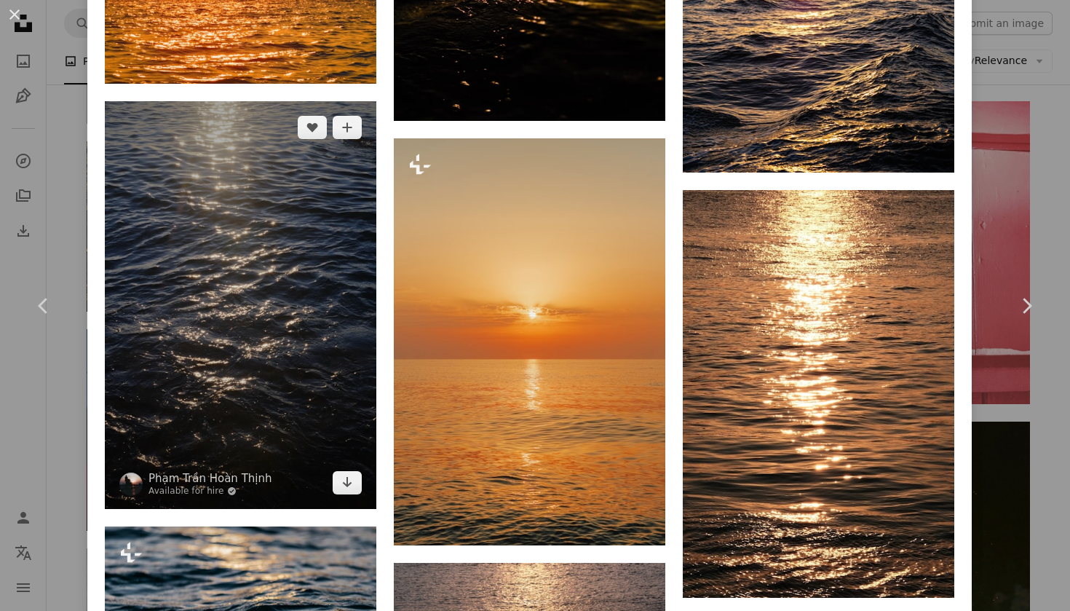
click at [340, 343] on img at bounding box center [241, 305] width 272 height 408
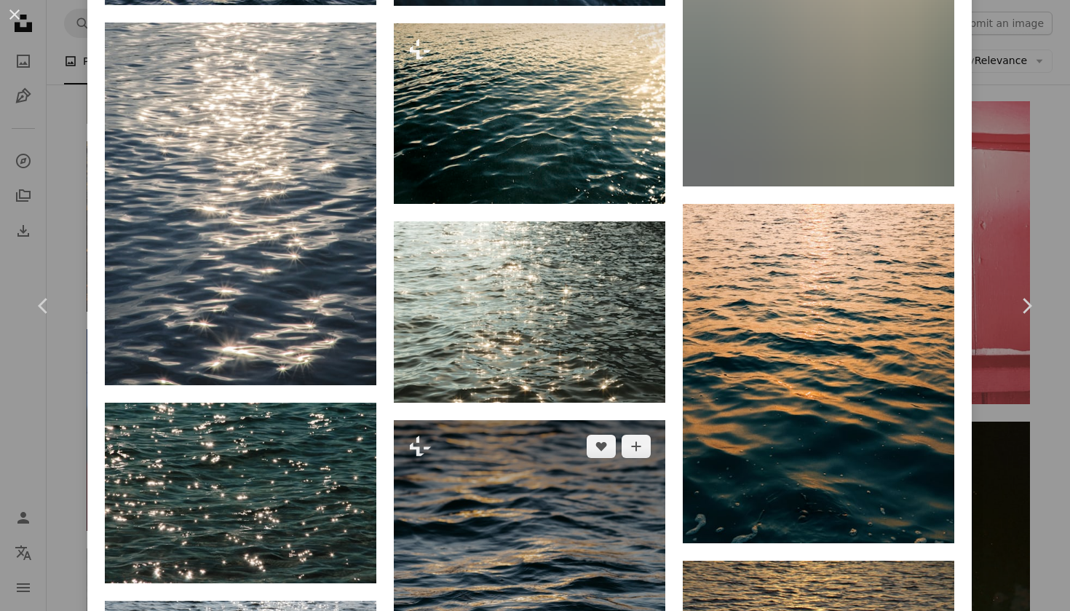
scroll to position [3724, 0]
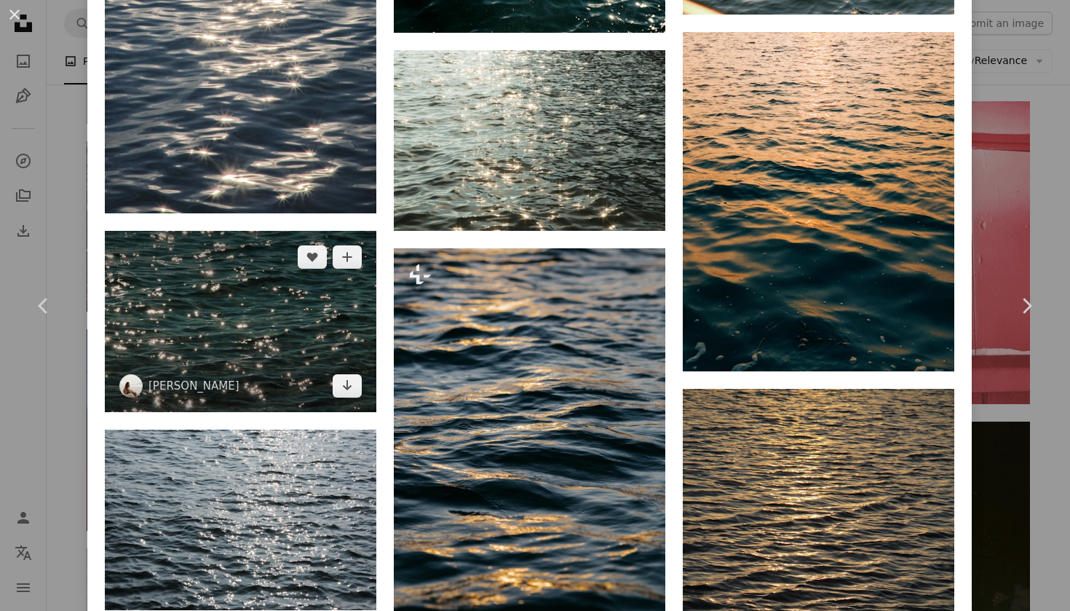
click at [295, 347] on img at bounding box center [241, 321] width 272 height 181
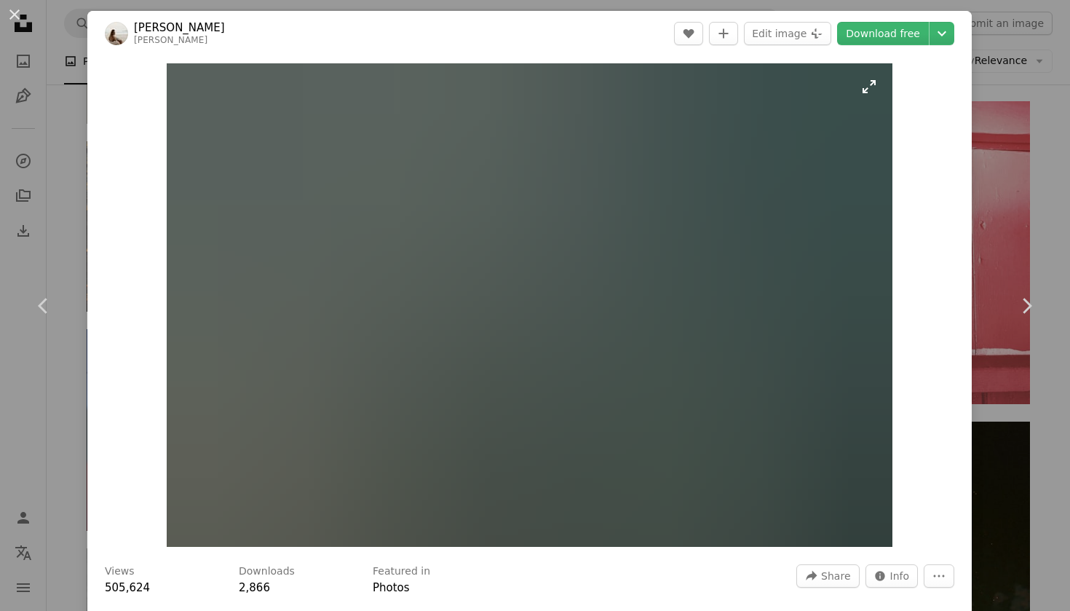
scroll to position [1, 0]
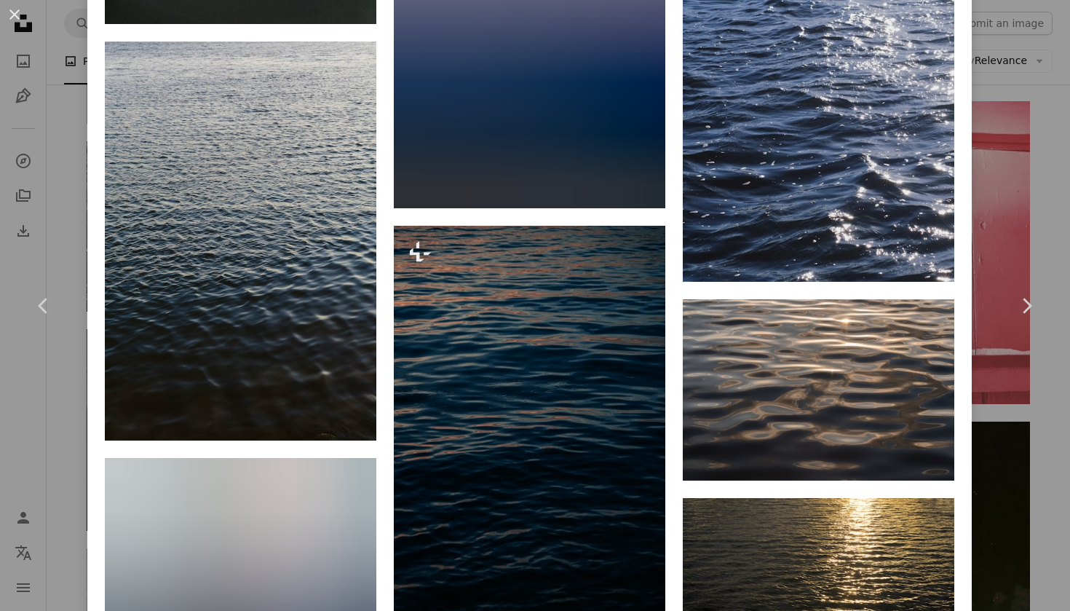
scroll to position [7615, 0]
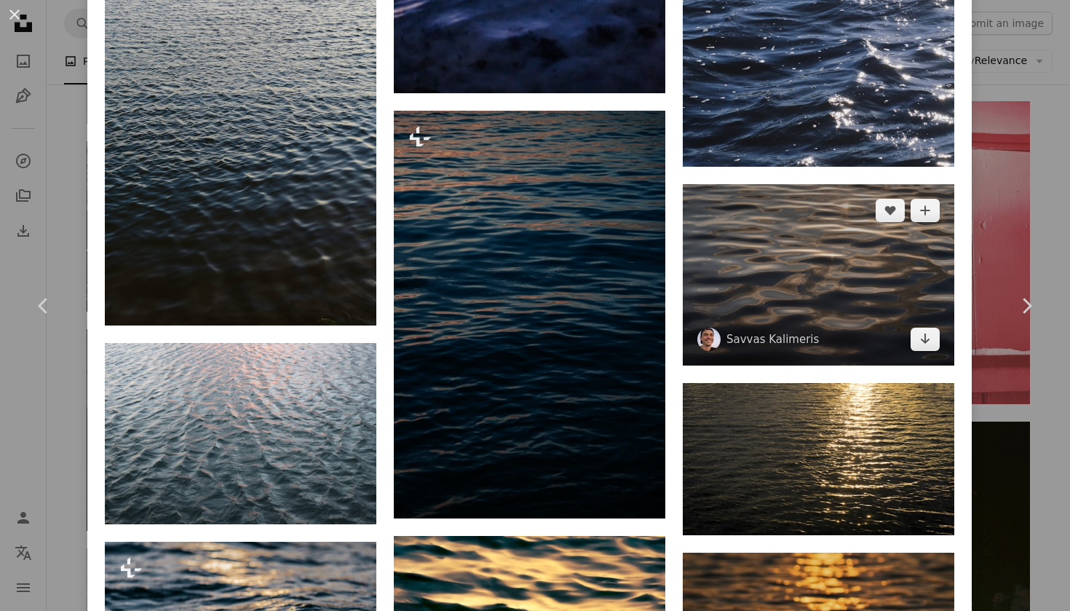
click at [714, 332] on img at bounding box center [819, 274] width 272 height 181
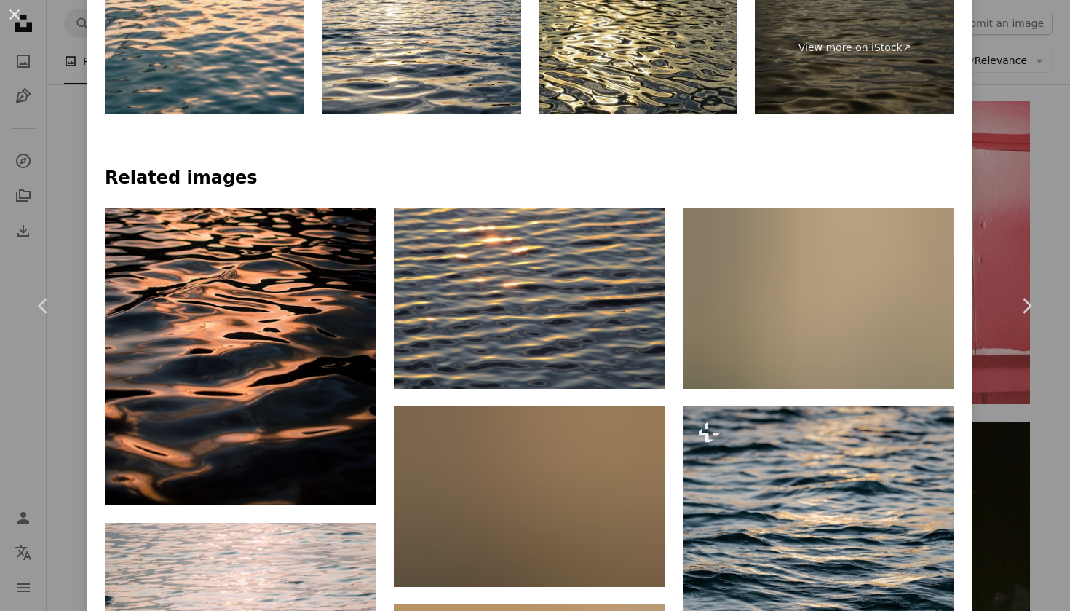
scroll to position [1118, 0]
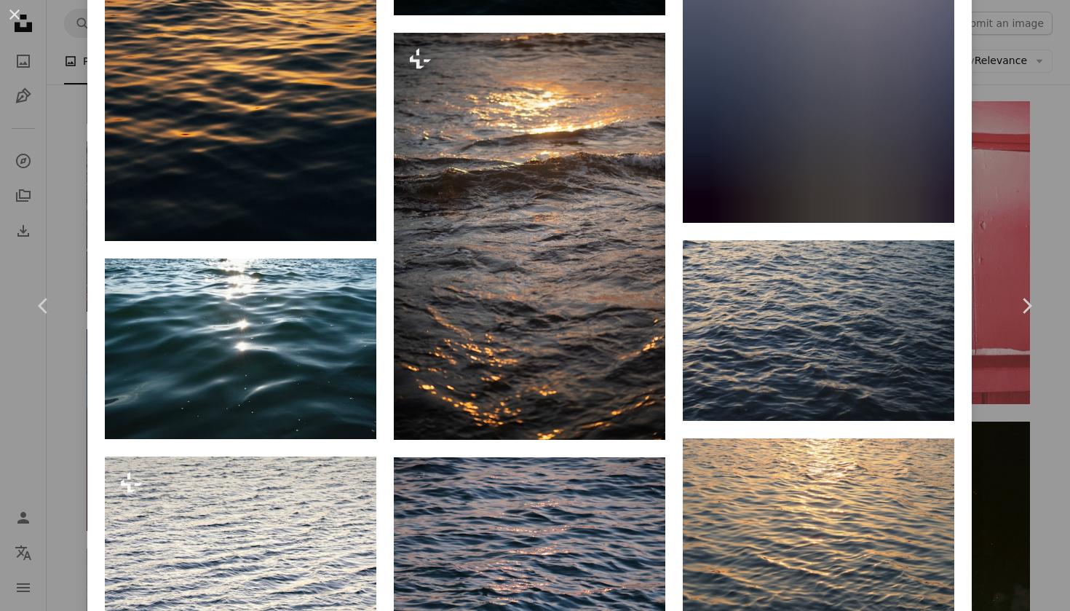
scroll to position [2808, 0]
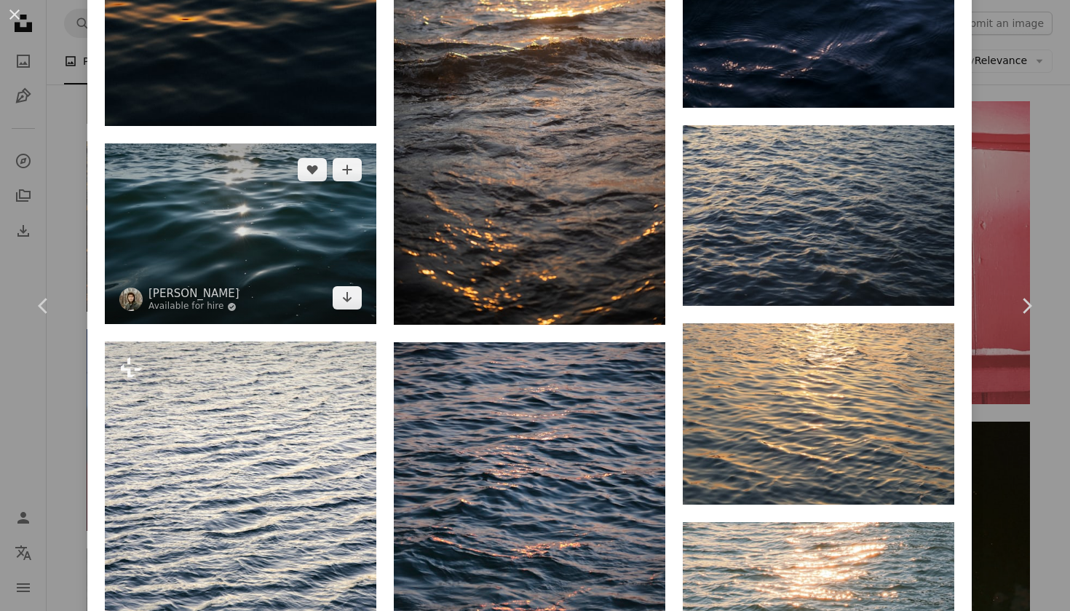
click at [311, 276] on img at bounding box center [241, 233] width 272 height 181
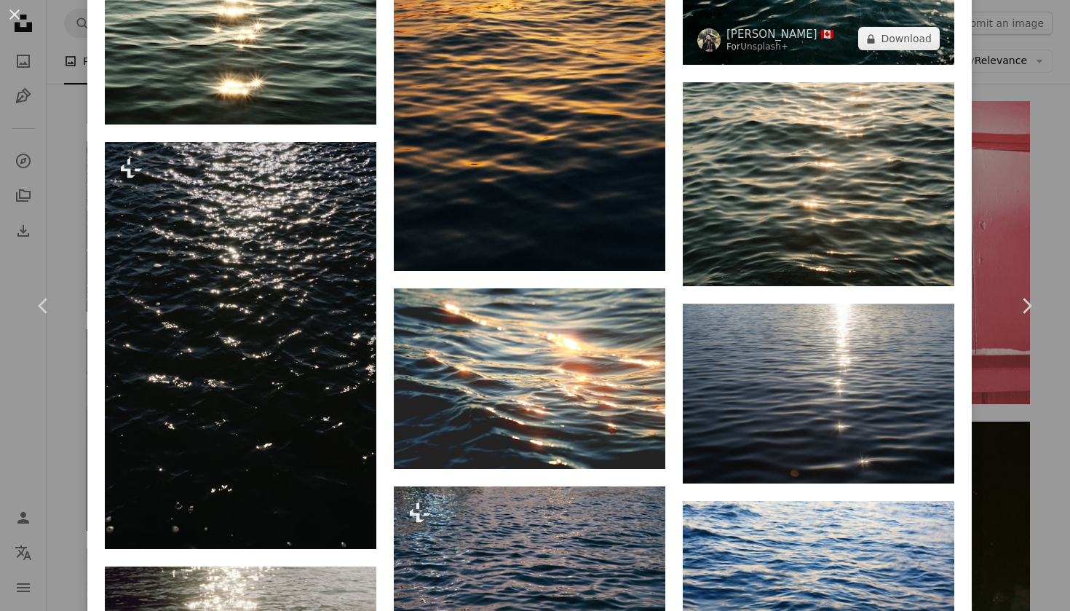
scroll to position [1201, 0]
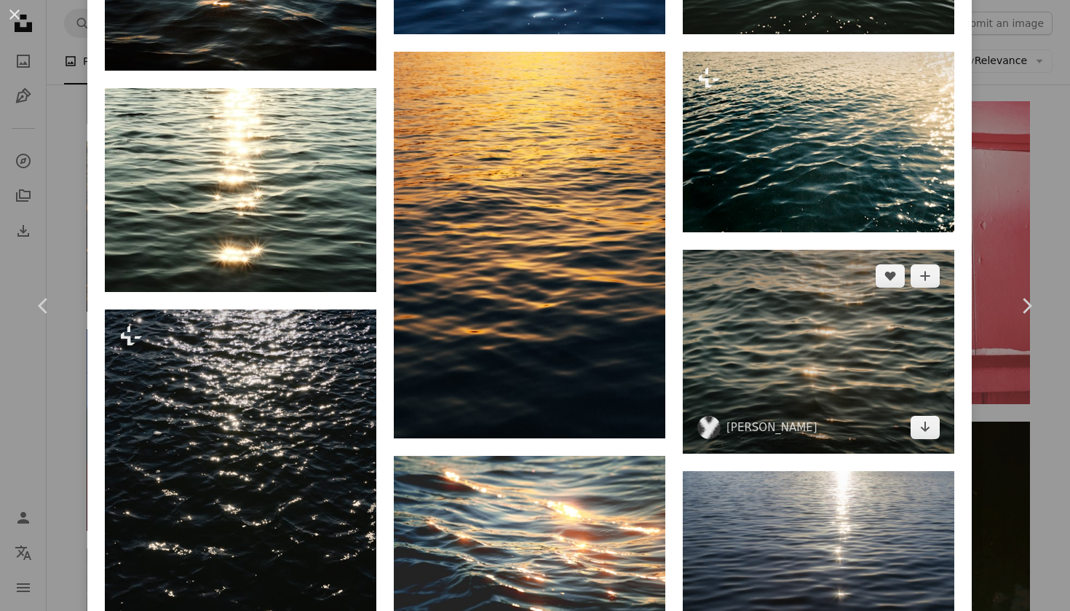
click at [723, 343] on img at bounding box center [819, 352] width 272 height 204
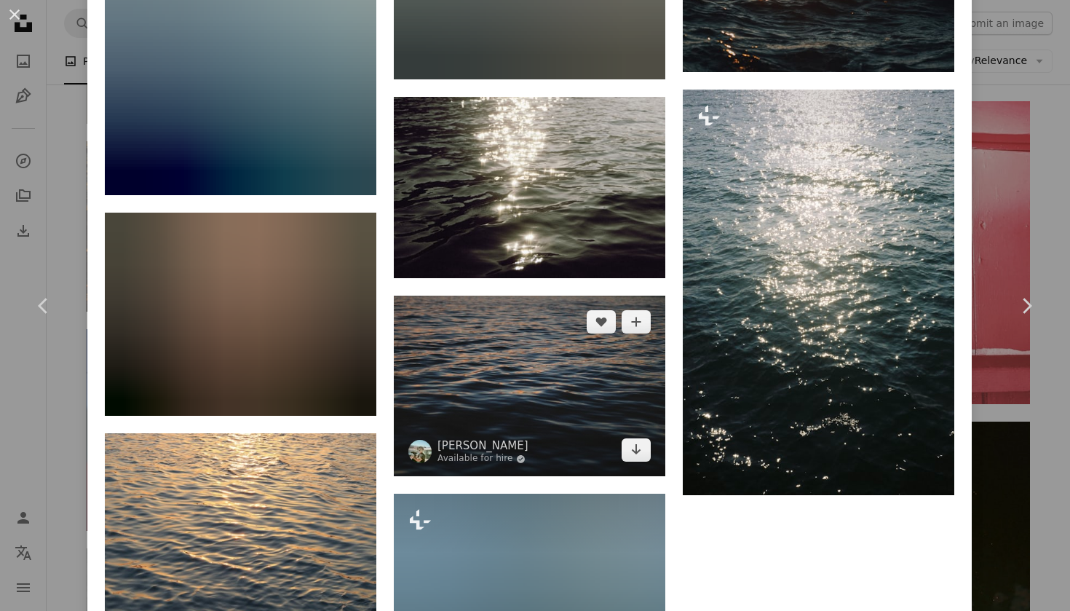
scroll to position [4815, 0]
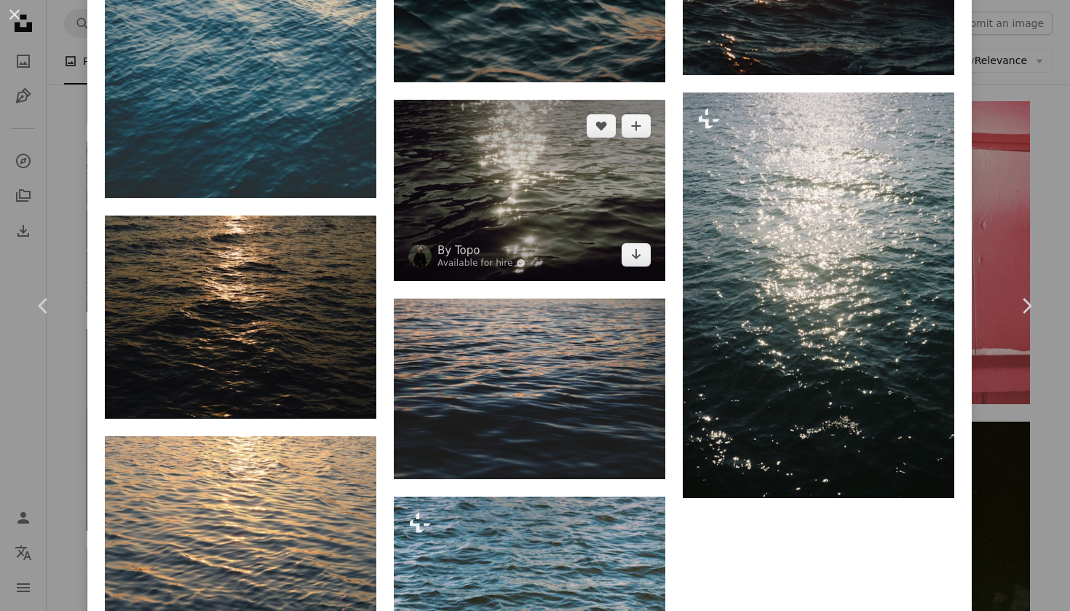
click at [580, 277] on img at bounding box center [530, 190] width 272 height 181
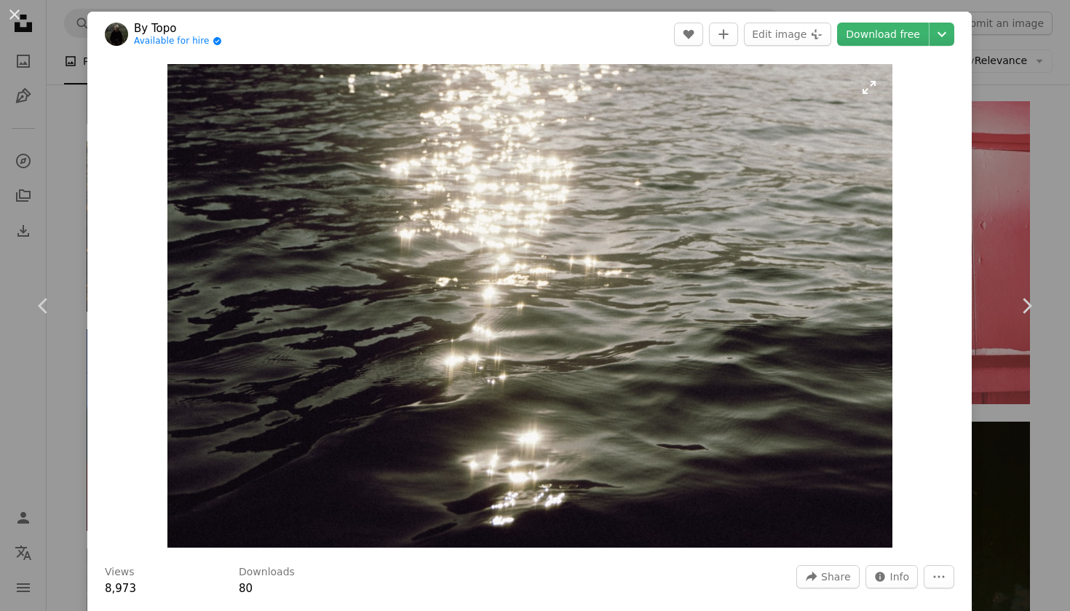
click at [579, 277] on img "Zoom in on this image" at bounding box center [529, 305] width 725 height 483
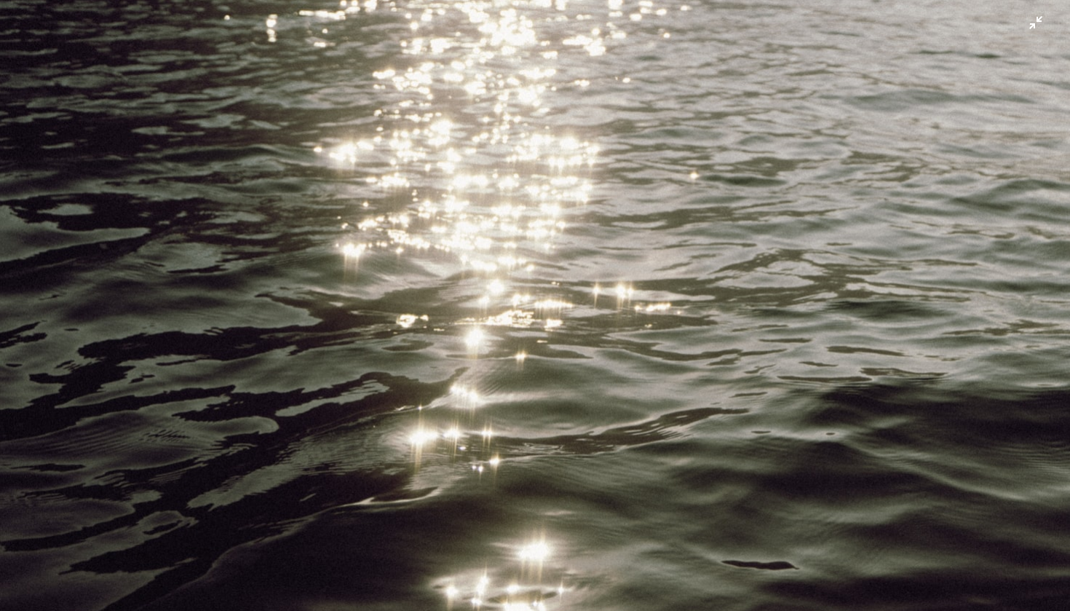
scroll to position [52, 0]
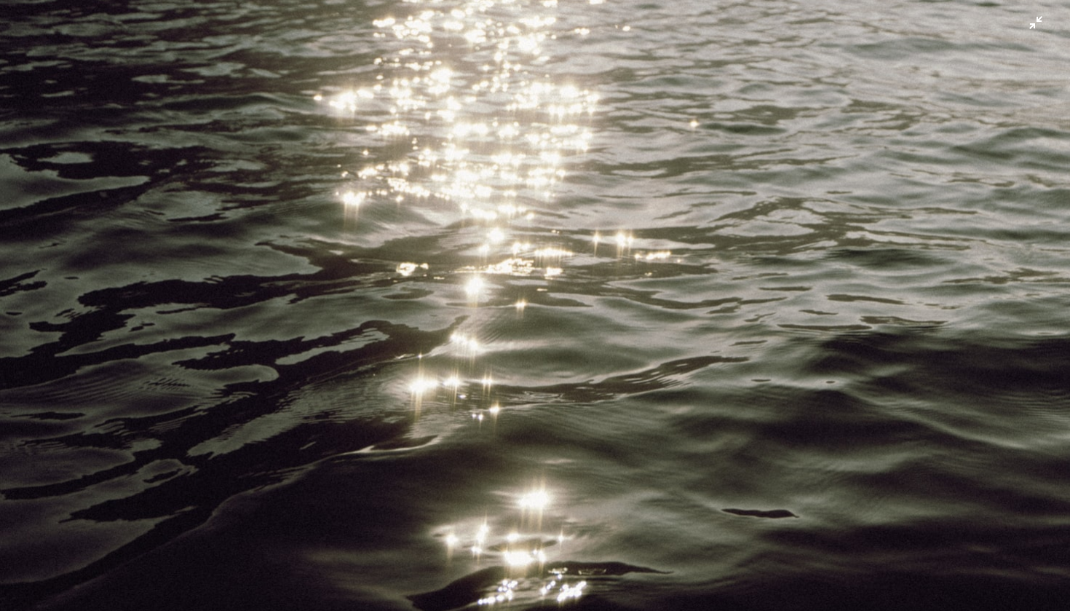
click at [579, 277] on img "Zoom out on this image" at bounding box center [535, 305] width 1072 height 714
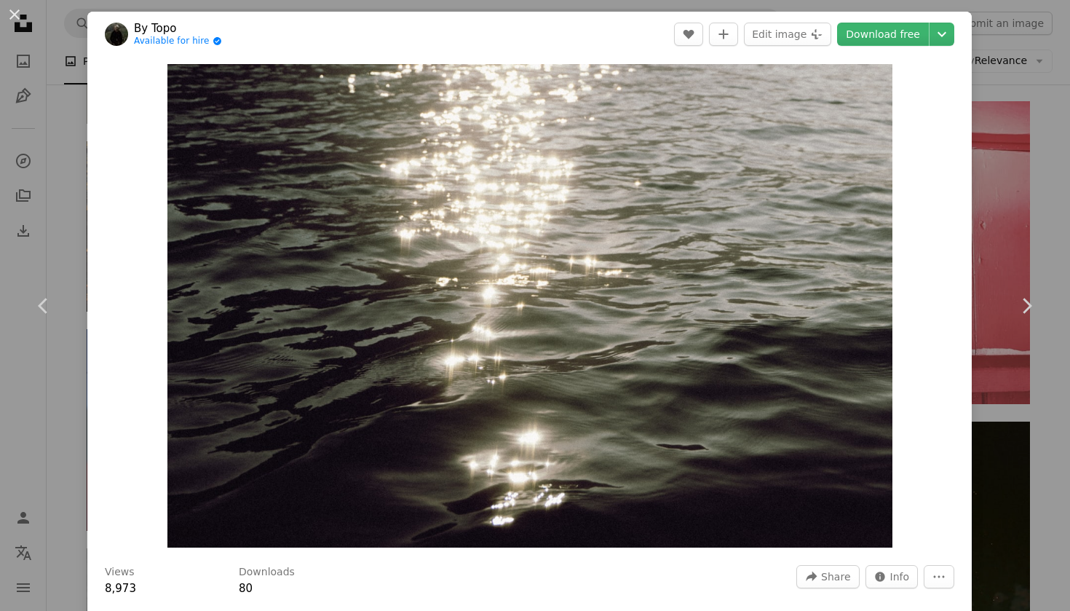
click at [579, 277] on img "Zoom in on this image" at bounding box center [529, 305] width 725 height 483
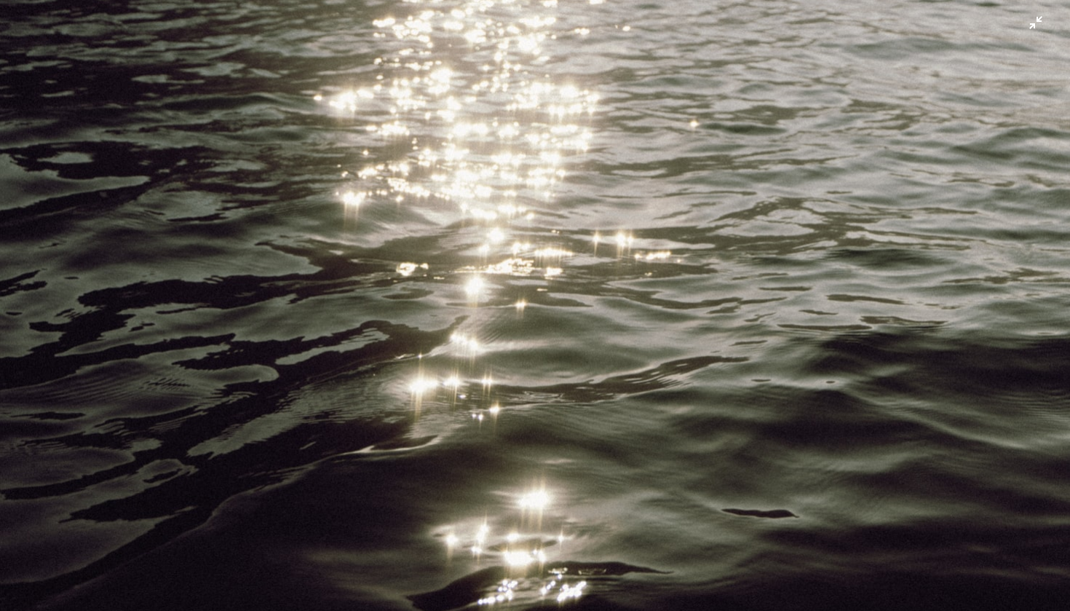
click at [579, 277] on img "Zoom out on this image" at bounding box center [535, 305] width 1072 height 714
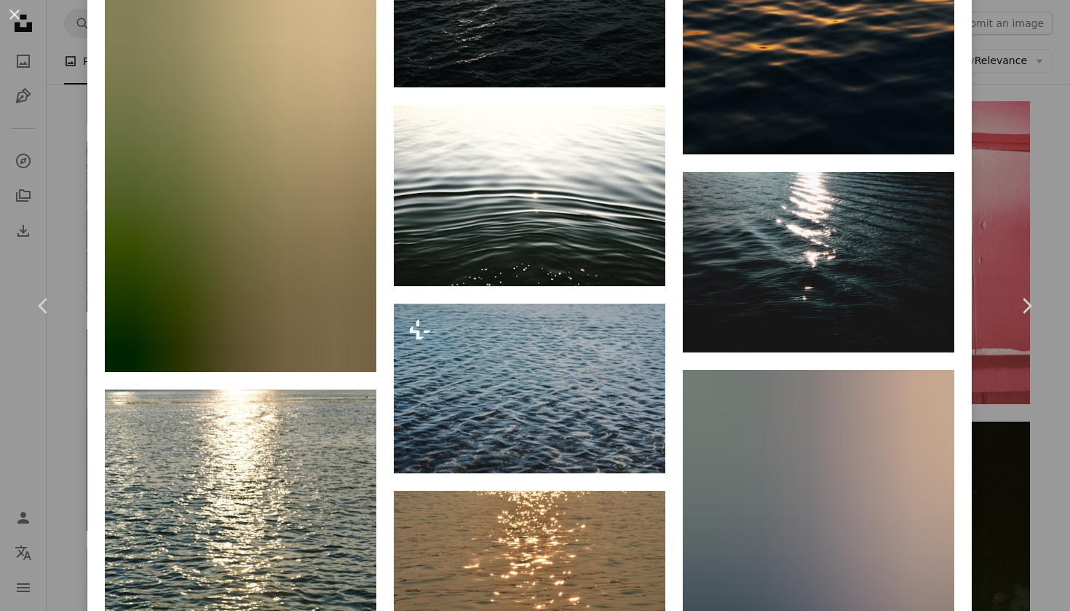
scroll to position [5277, 0]
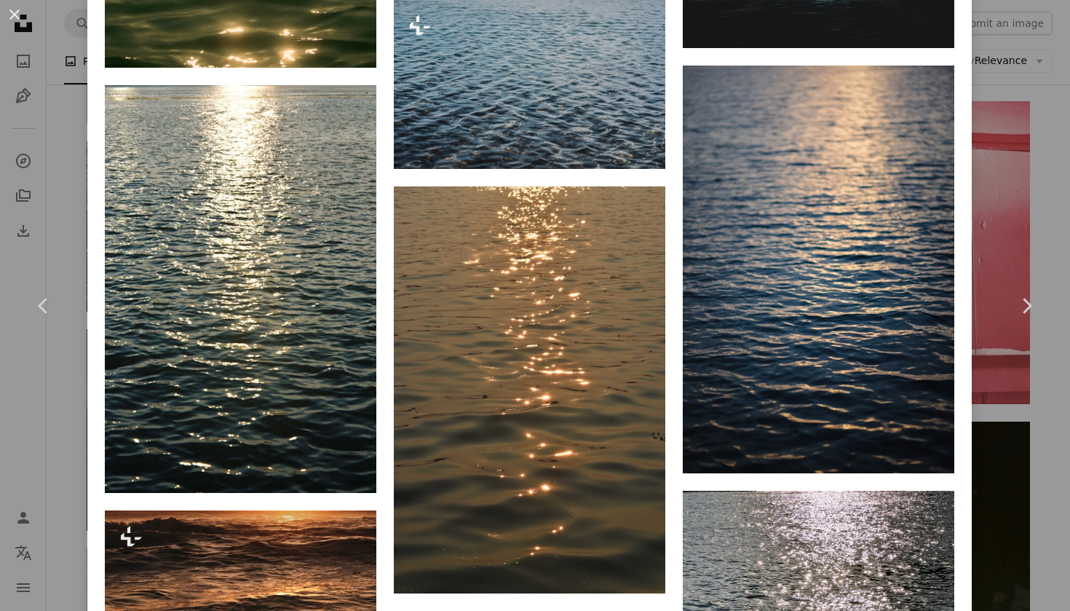
click at [984, 208] on div "An X shape Chevron left Chevron right By Topo Available for hire A checkmark in…" at bounding box center [535, 305] width 1070 height 611
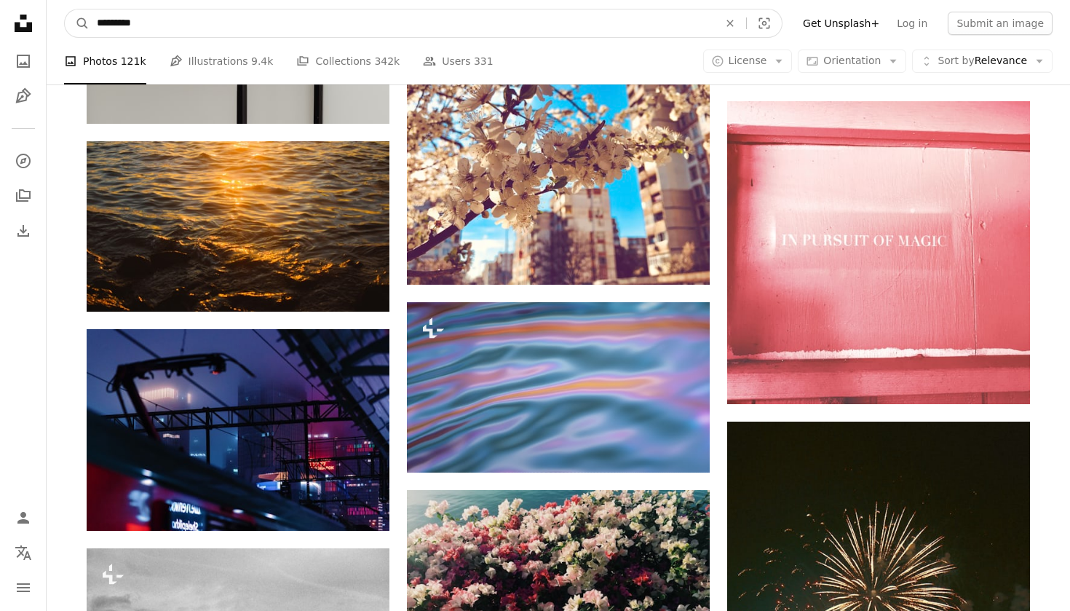
click at [443, 24] on input "*********" at bounding box center [402, 23] width 625 height 28
type input "**********"
click at [77, 23] on button "A magnifying glass" at bounding box center [77, 23] width 25 height 28
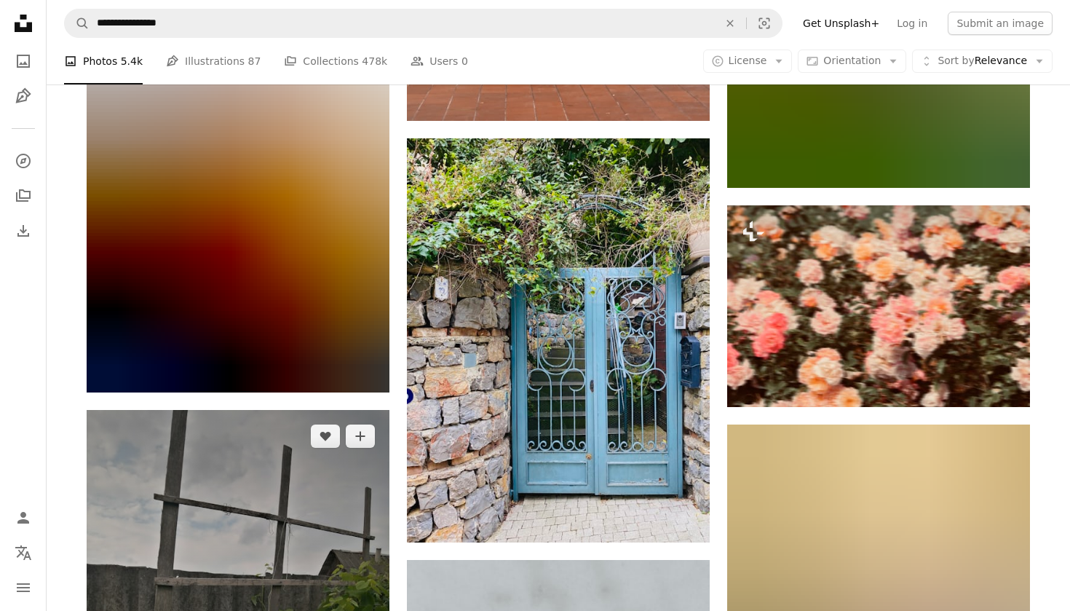
scroll to position [3135, 0]
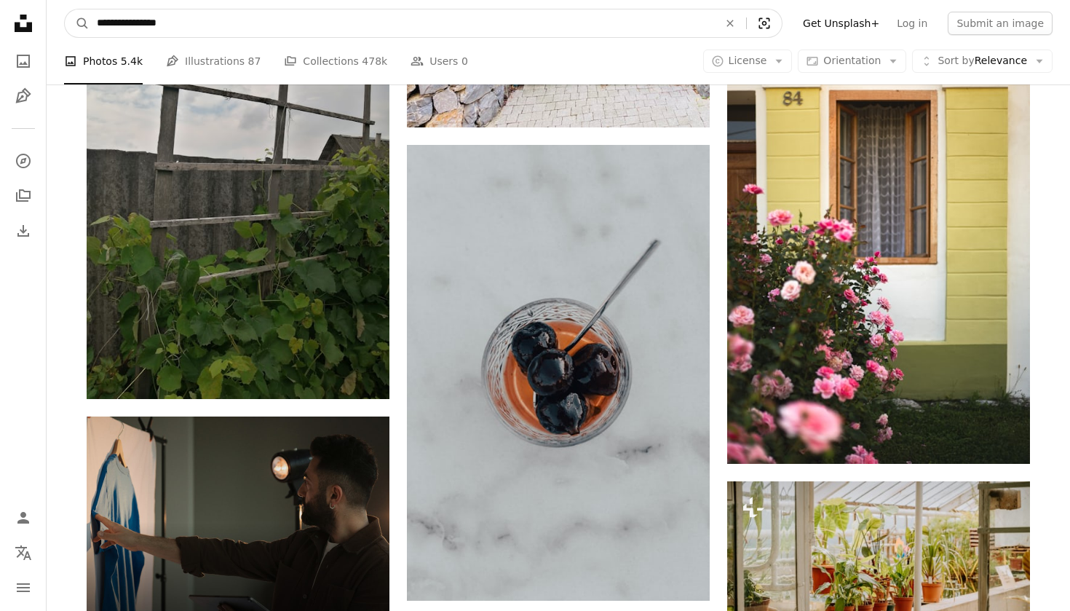
click at [779, 22] on icon "Visual search" at bounding box center [764, 23] width 35 height 15
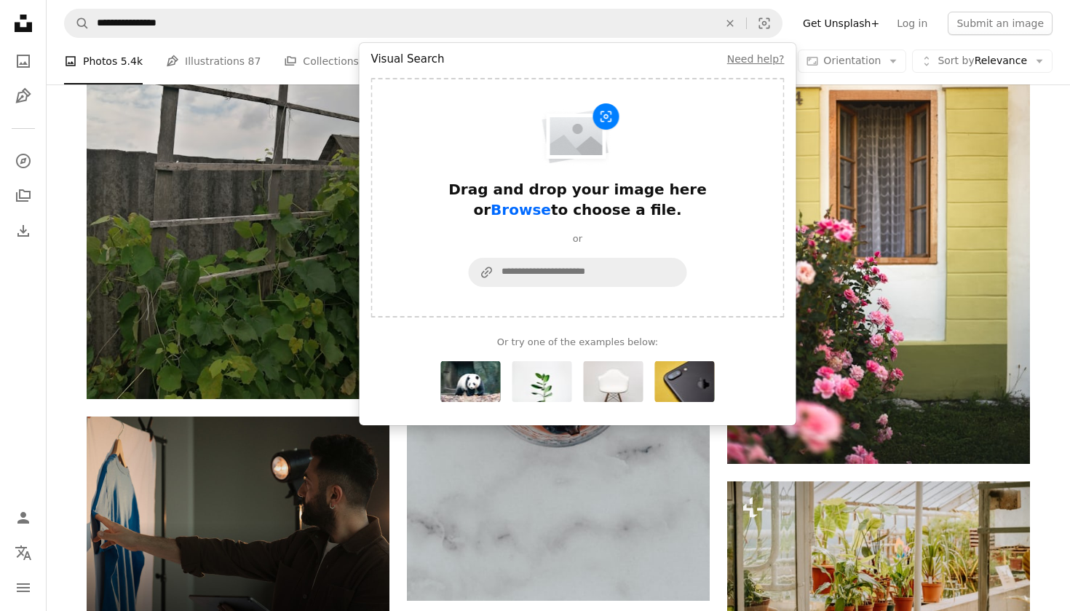
click at [551, 201] on span "Browse" at bounding box center [521, 209] width 60 height 17
click at [591, 192] on div "Drag and drop your image here or Browse to choose a file." at bounding box center [578, 199] width 291 height 41
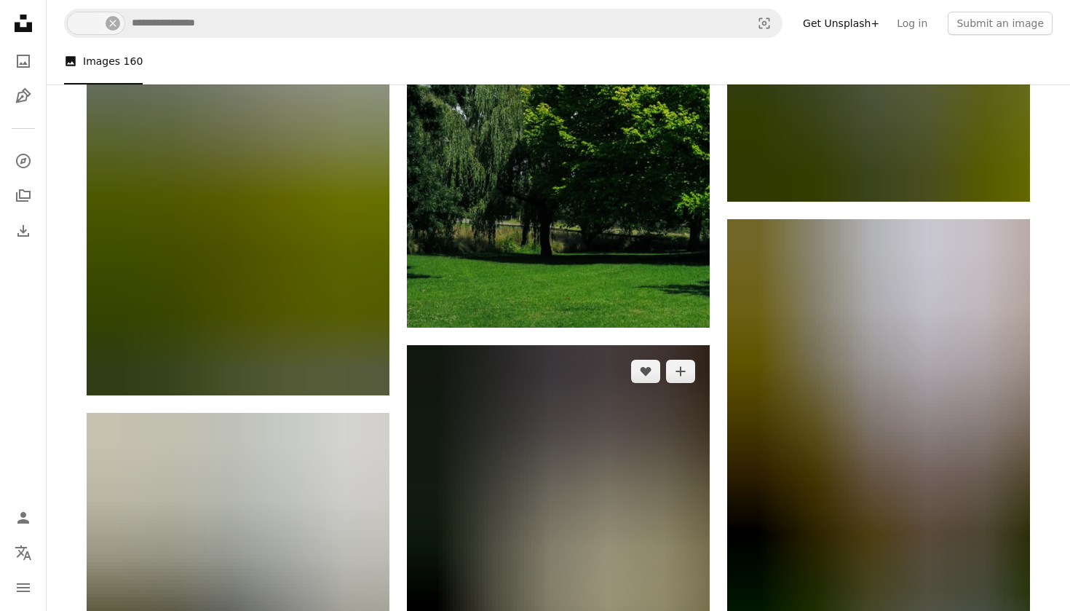
scroll to position [6995, 0]
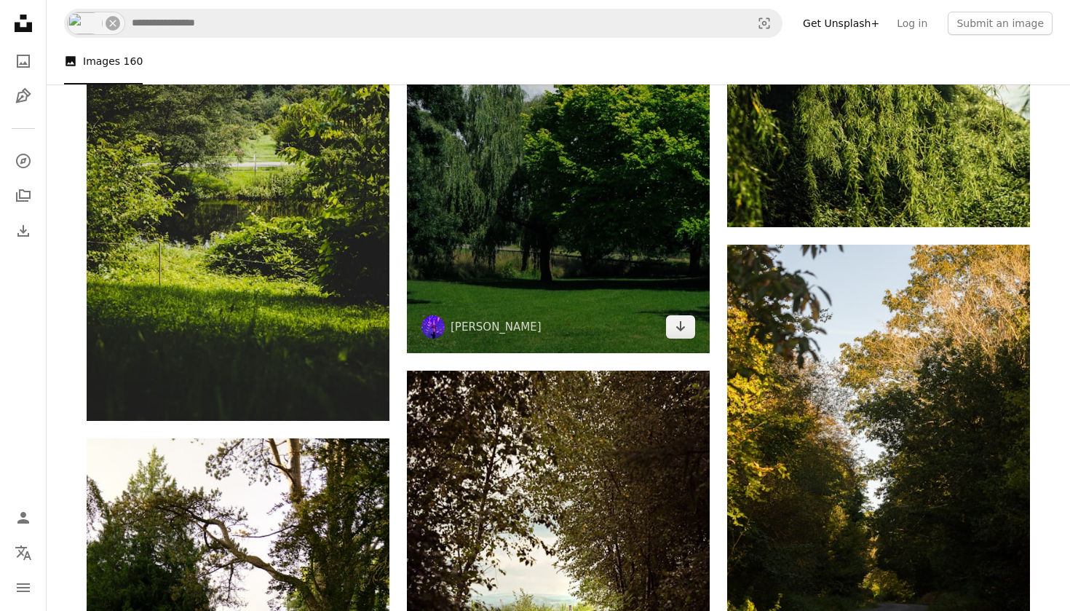
click at [612, 263] on img at bounding box center [558, 151] width 303 height 404
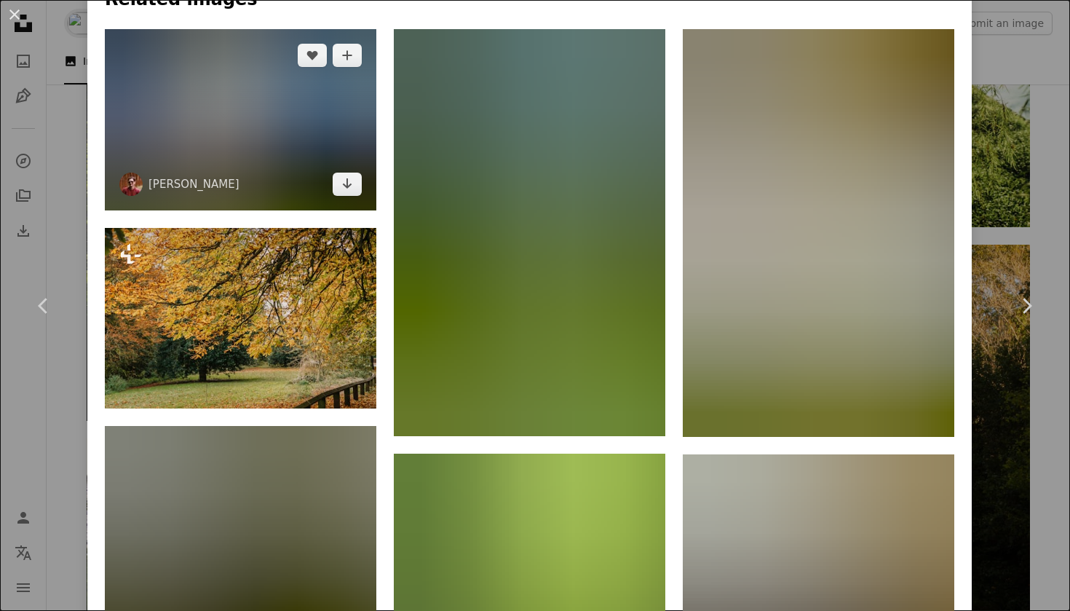
scroll to position [1028, 0]
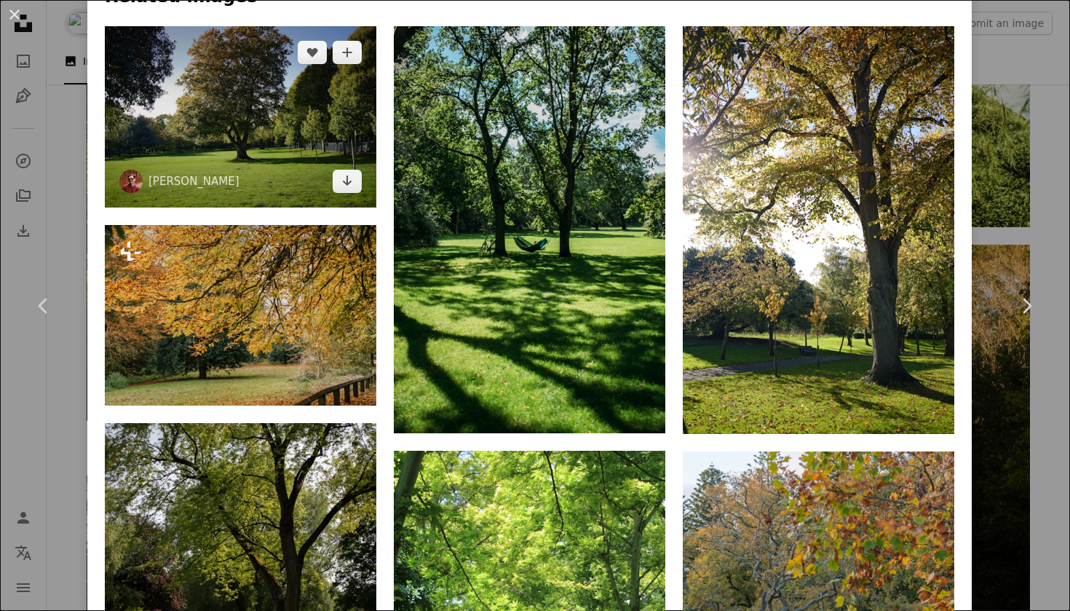
click at [266, 154] on img at bounding box center [241, 116] width 272 height 181
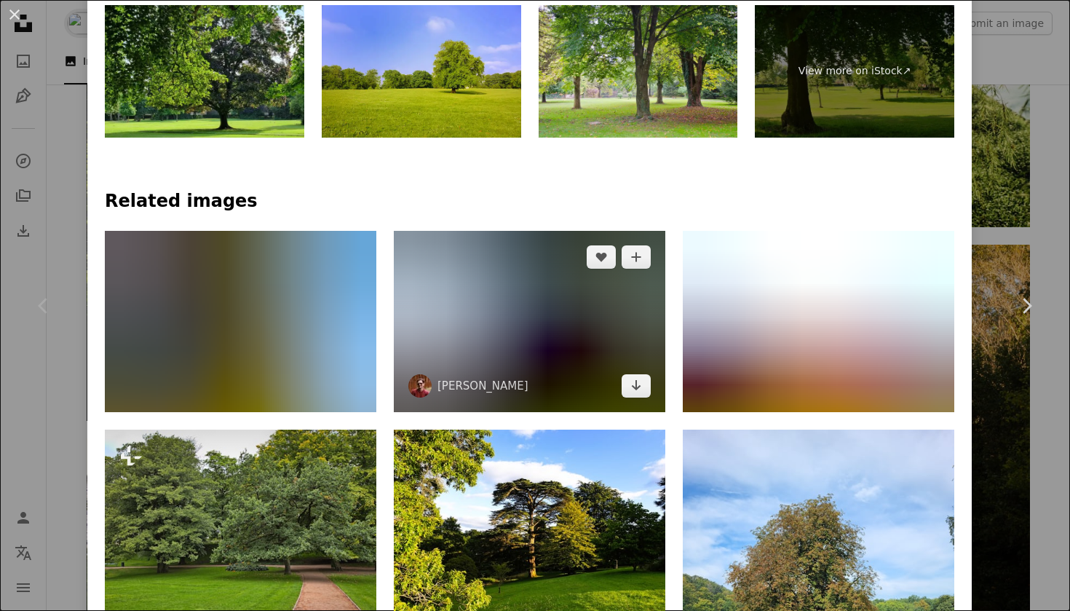
scroll to position [966, 0]
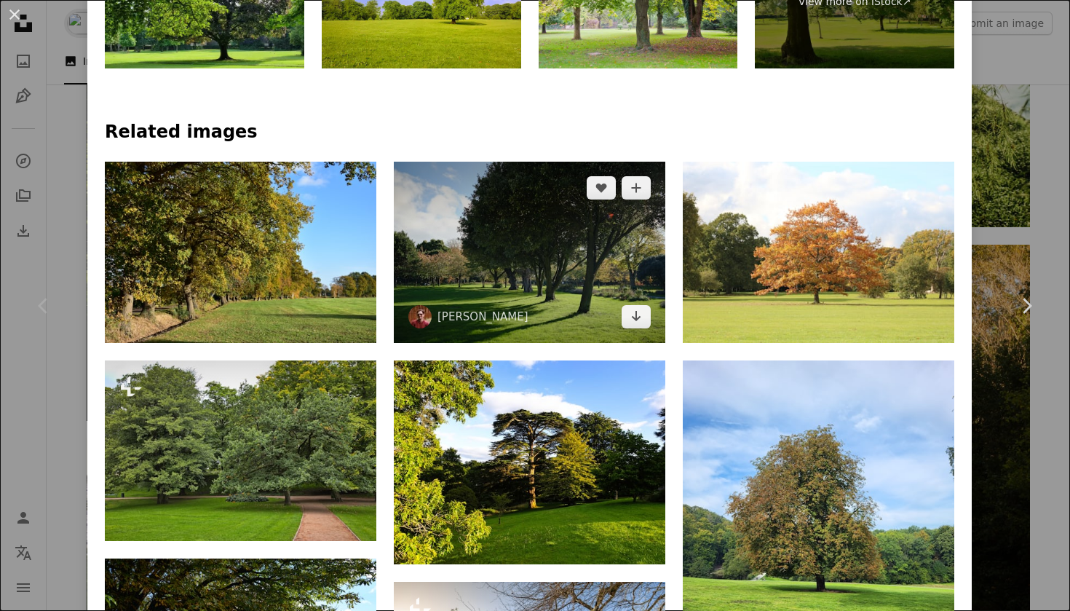
click at [559, 268] on img at bounding box center [530, 252] width 272 height 181
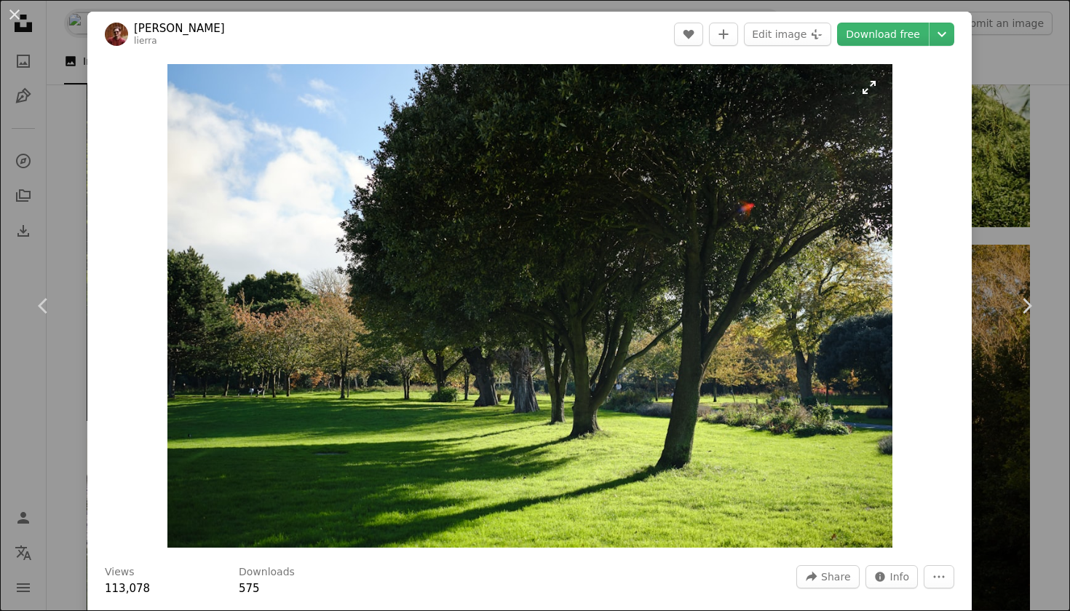
click at [738, 150] on img "Zoom in on this image" at bounding box center [529, 305] width 725 height 483
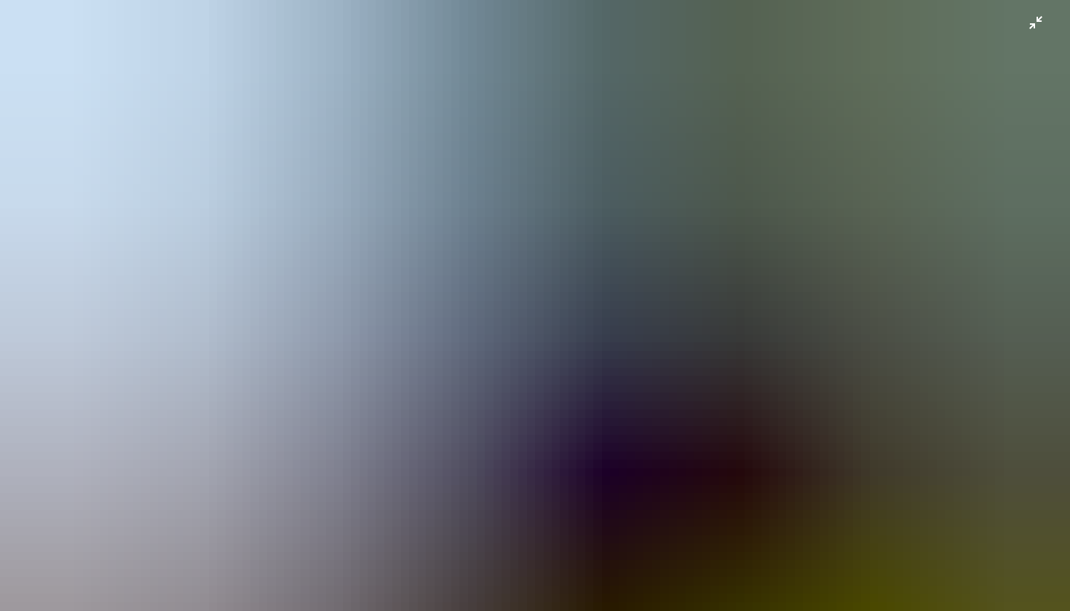
scroll to position [52, 0]
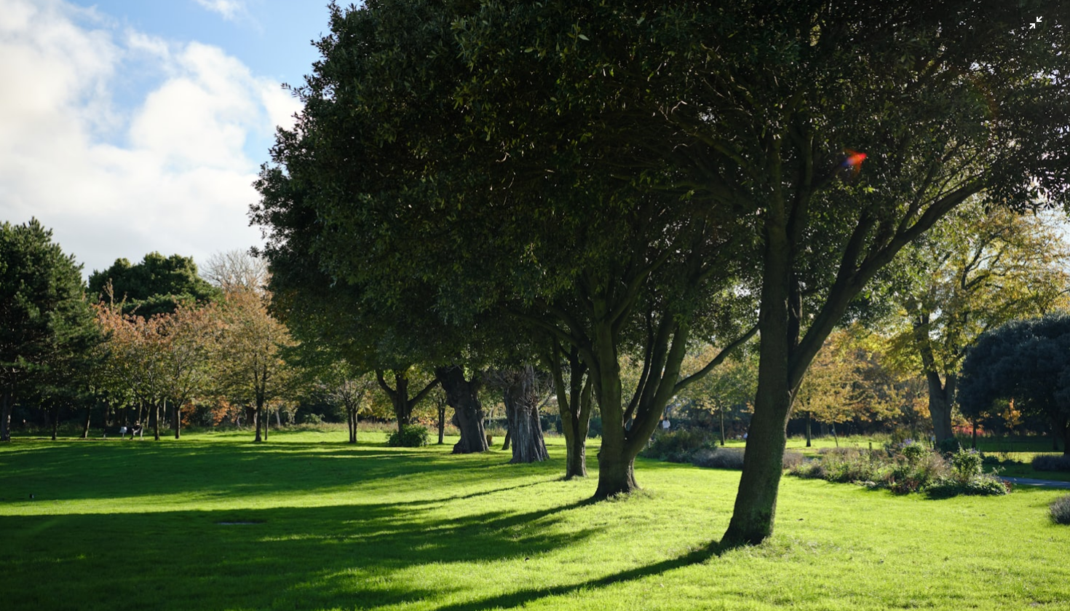
click at [712, 173] on img "Zoom out on this image" at bounding box center [535, 305] width 1072 height 714
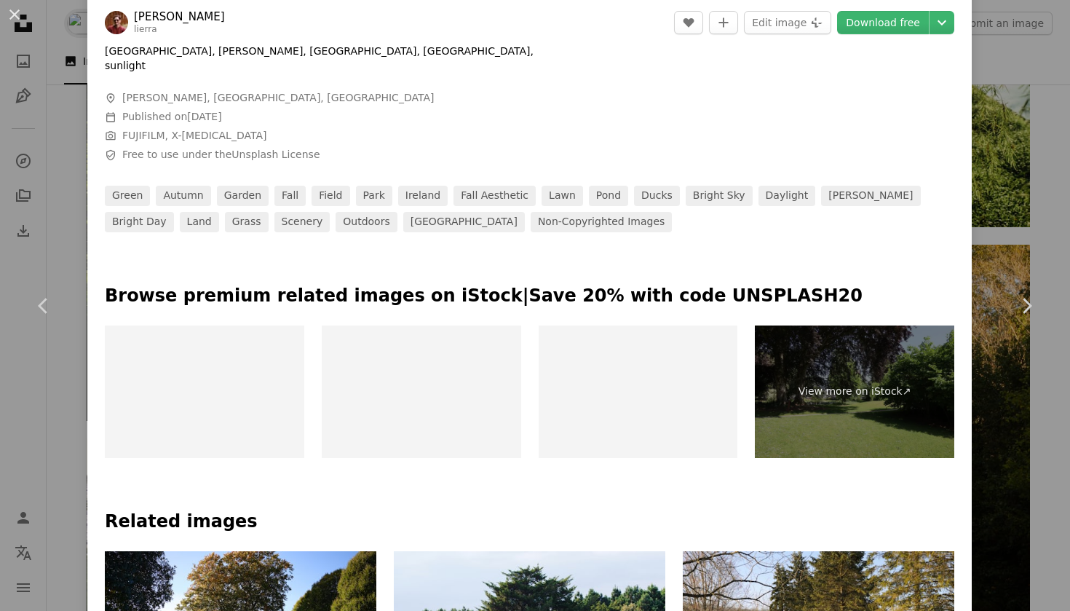
scroll to position [990, 0]
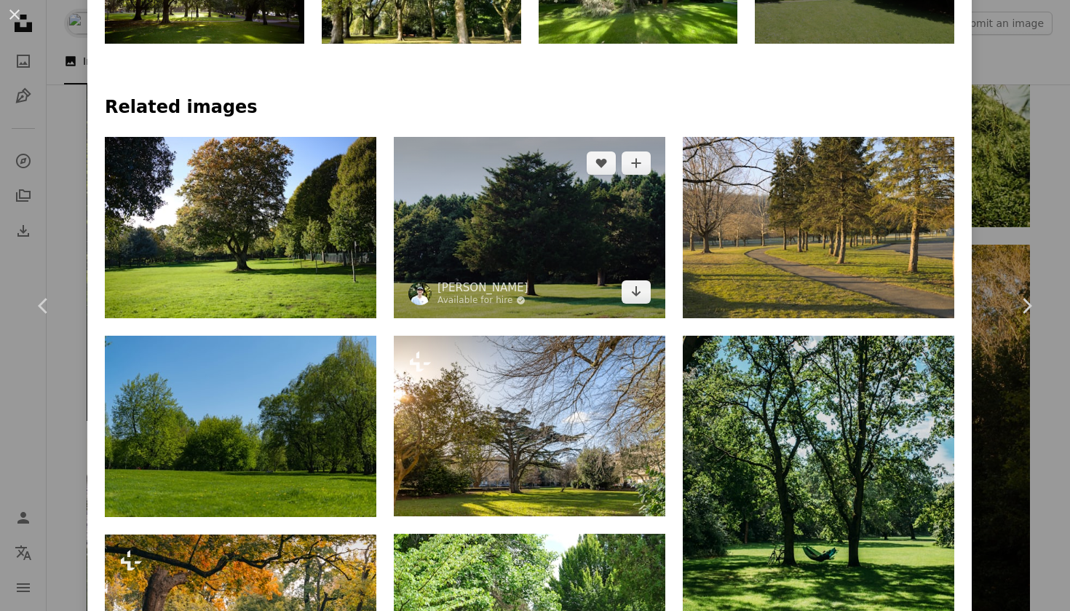
click at [613, 186] on img at bounding box center [530, 227] width 272 height 181
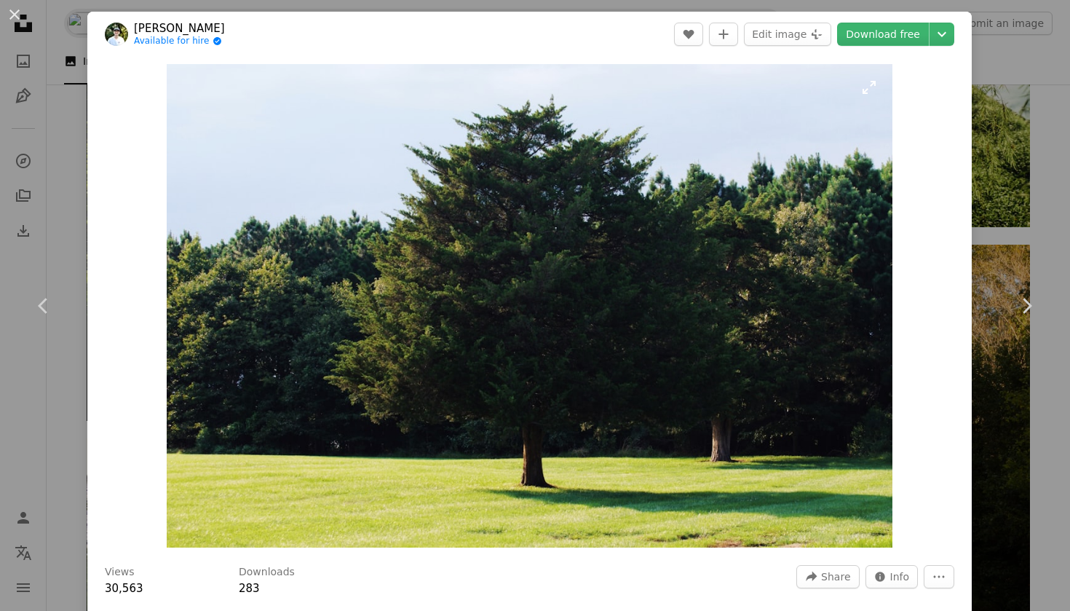
click at [714, 159] on img "Zoom in on this image" at bounding box center [530, 305] width 726 height 483
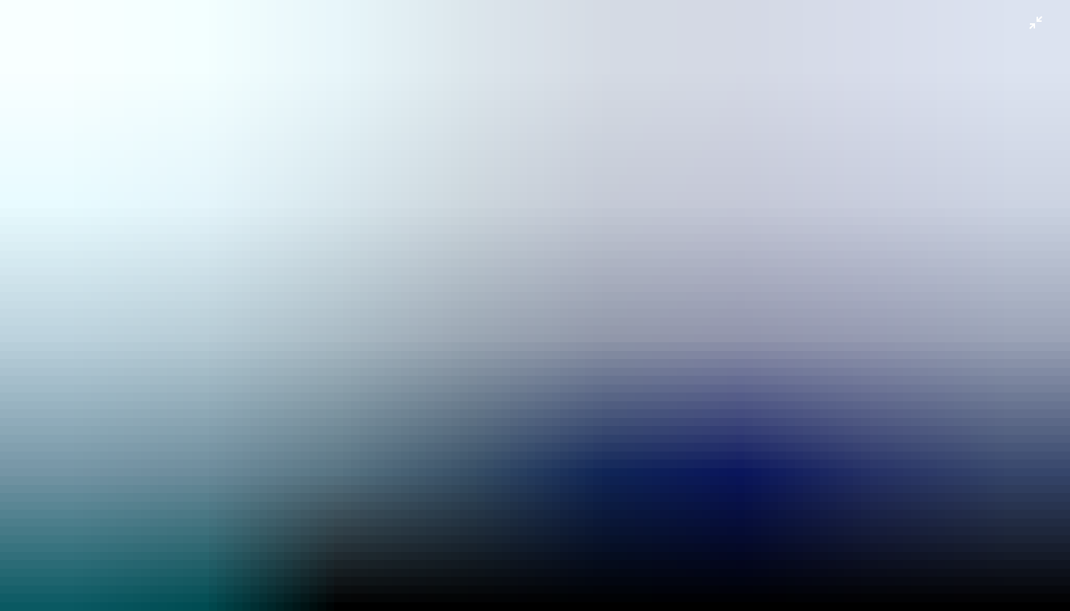
scroll to position [51, 0]
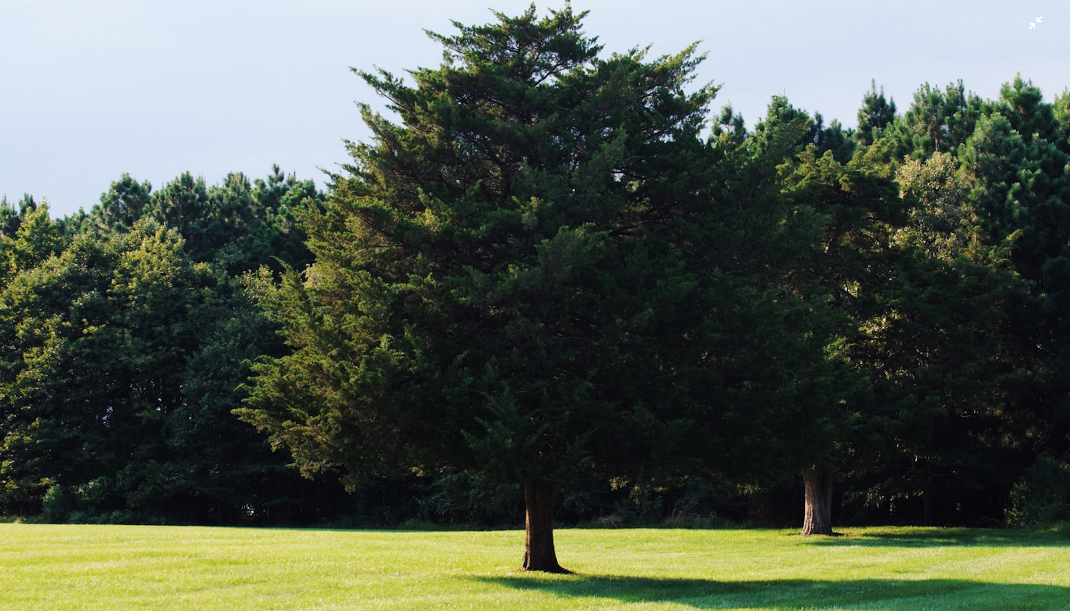
click at [558, 331] on img "Zoom out on this image" at bounding box center [535, 305] width 1072 height 714
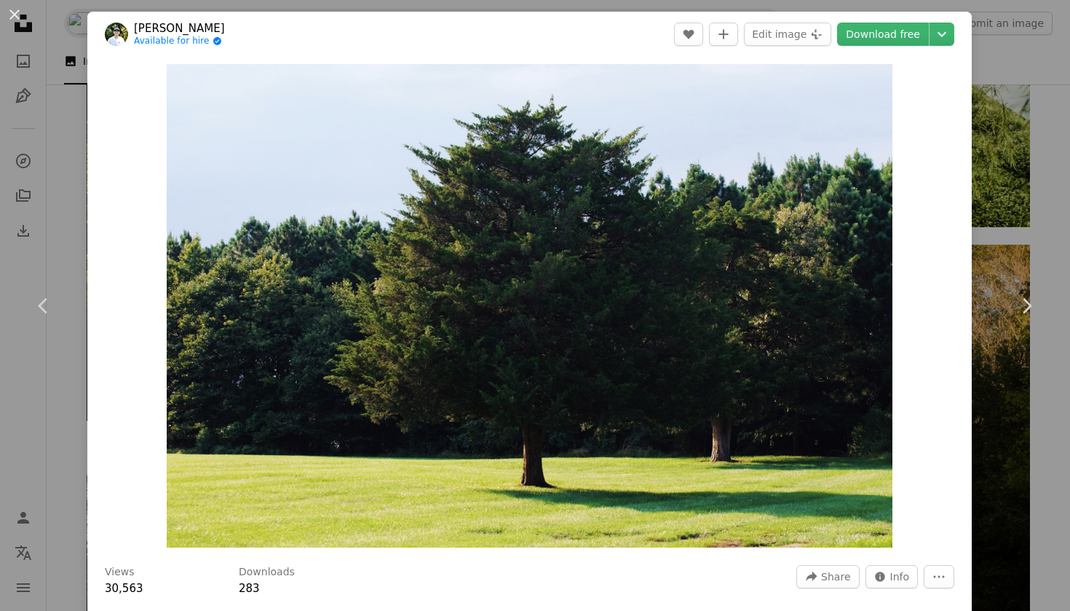
click at [558, 331] on img "Zoom in on this image" at bounding box center [530, 305] width 726 height 483
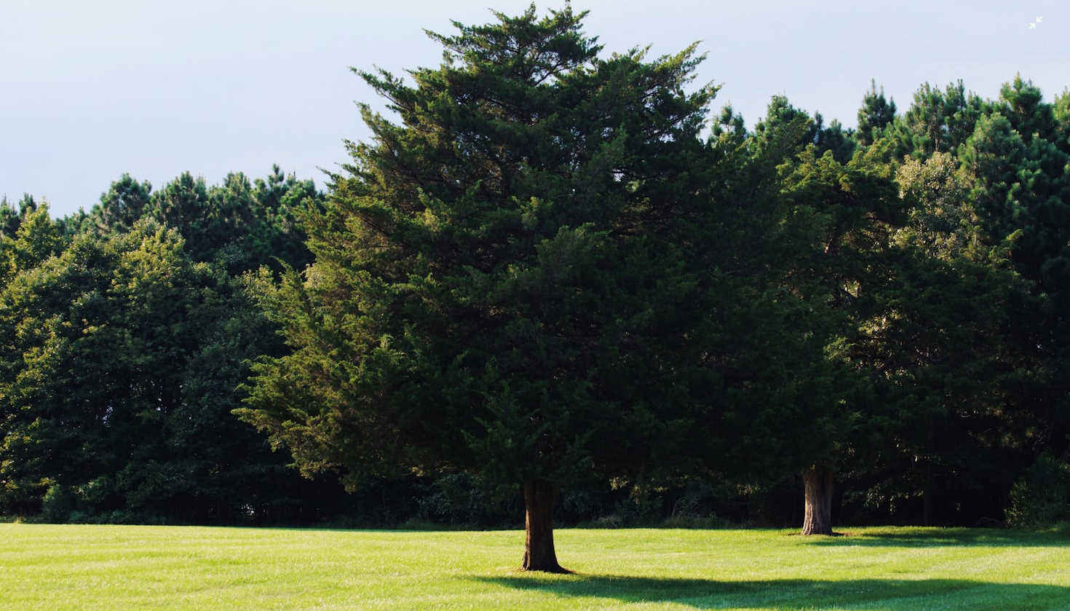
click at [558, 331] on img "Zoom out on this image" at bounding box center [535, 305] width 1072 height 714
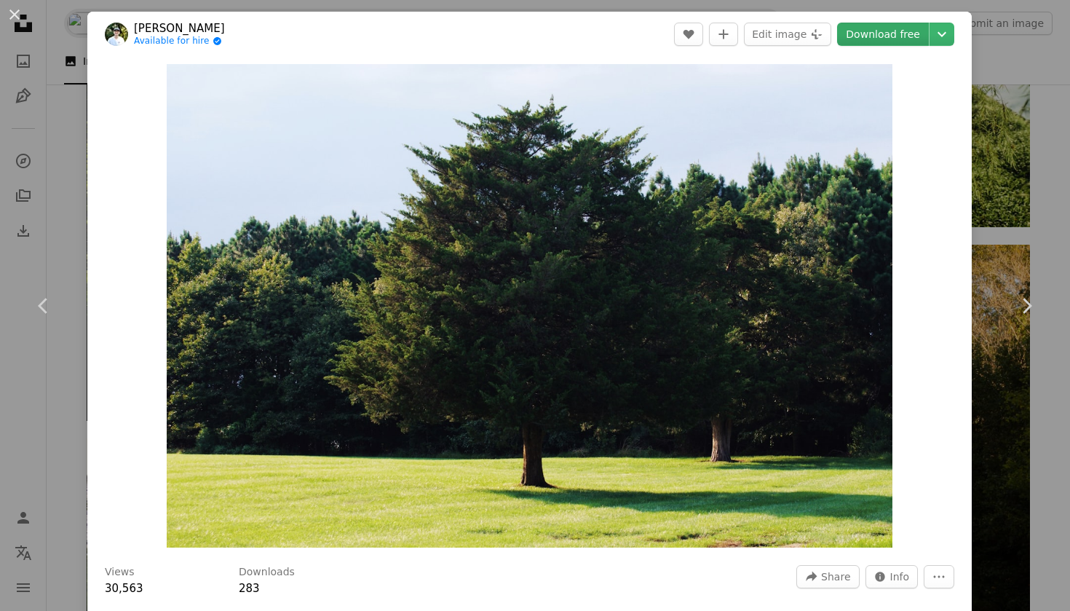
click at [875, 35] on link "Download free" at bounding box center [883, 34] width 92 height 23
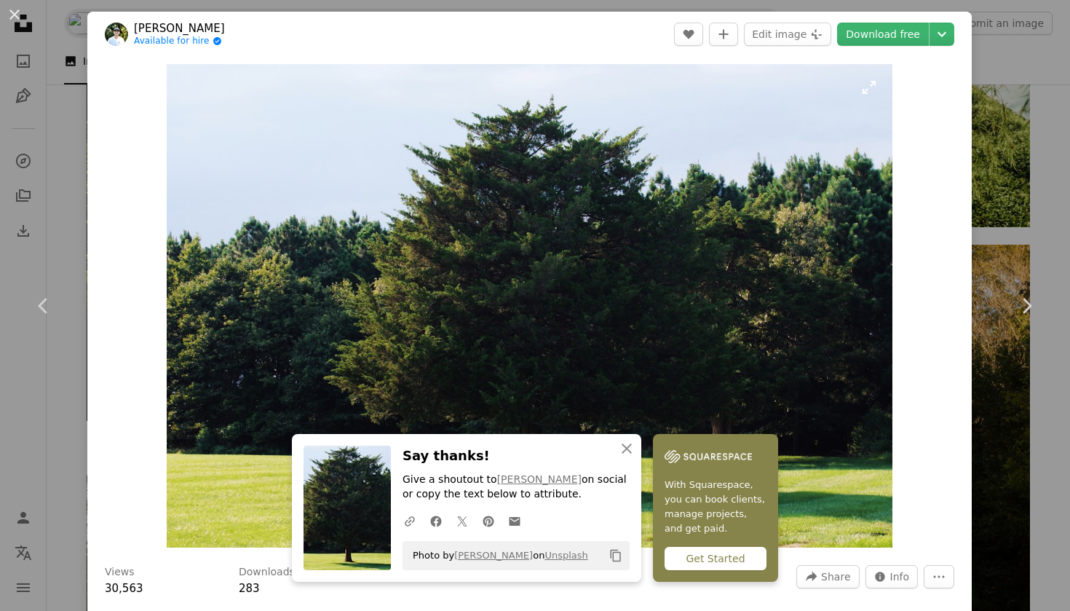
click at [710, 269] on img "Zoom in on this image" at bounding box center [530, 305] width 726 height 483
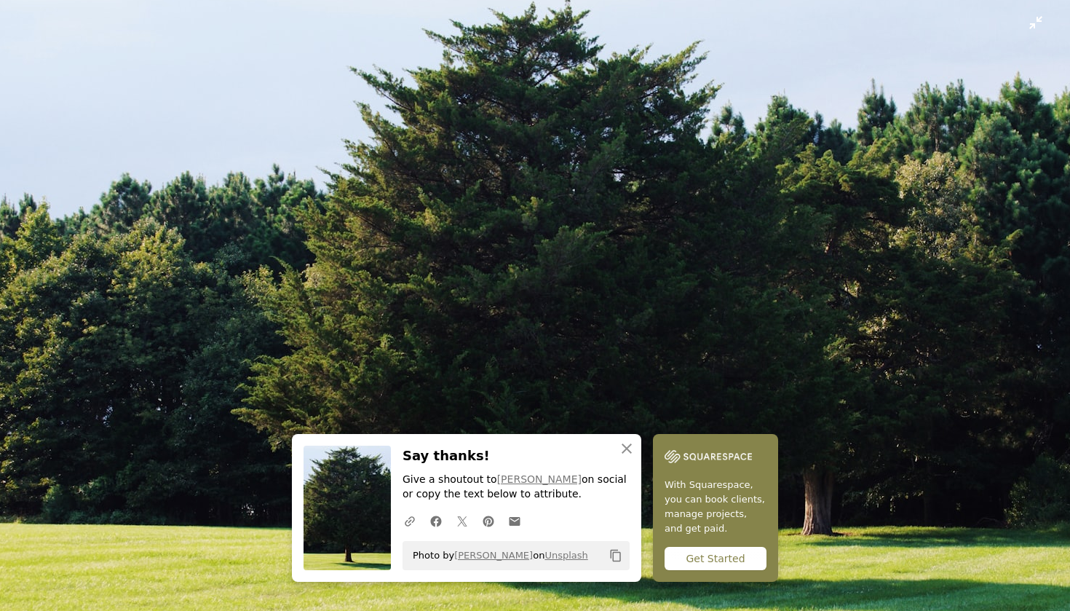
click at [743, 245] on img "Zoom out on this image" at bounding box center [535, 305] width 1072 height 714
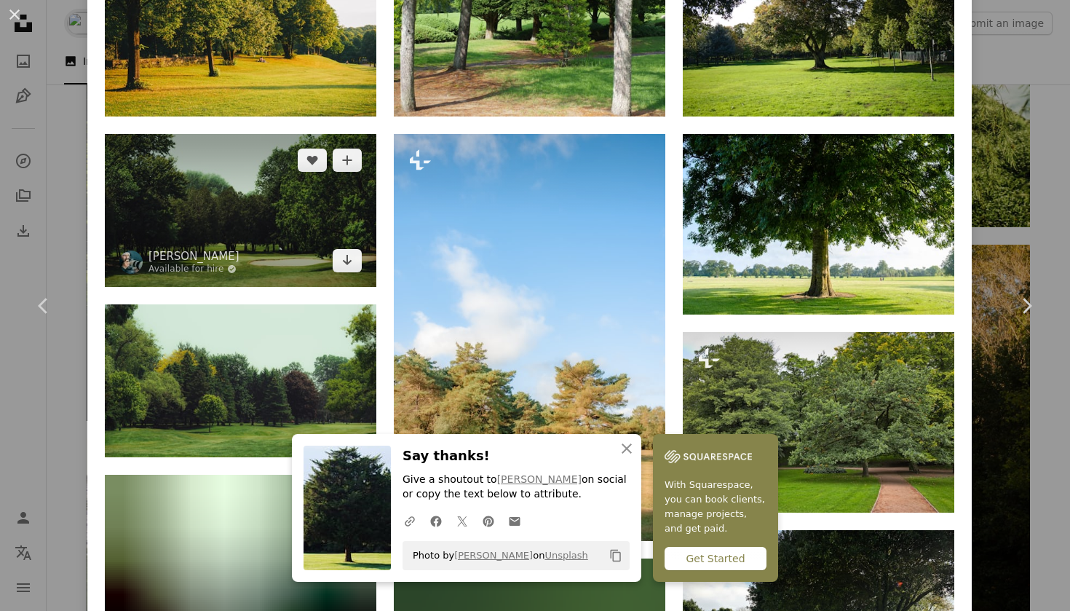
scroll to position [1197, 0]
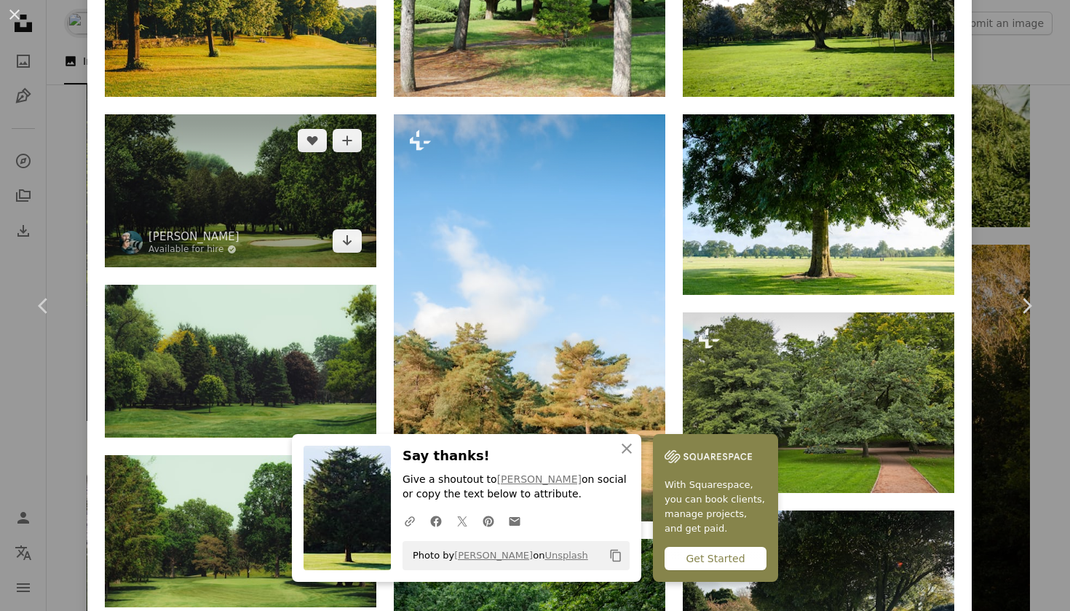
click at [287, 208] on img at bounding box center [241, 190] width 272 height 153
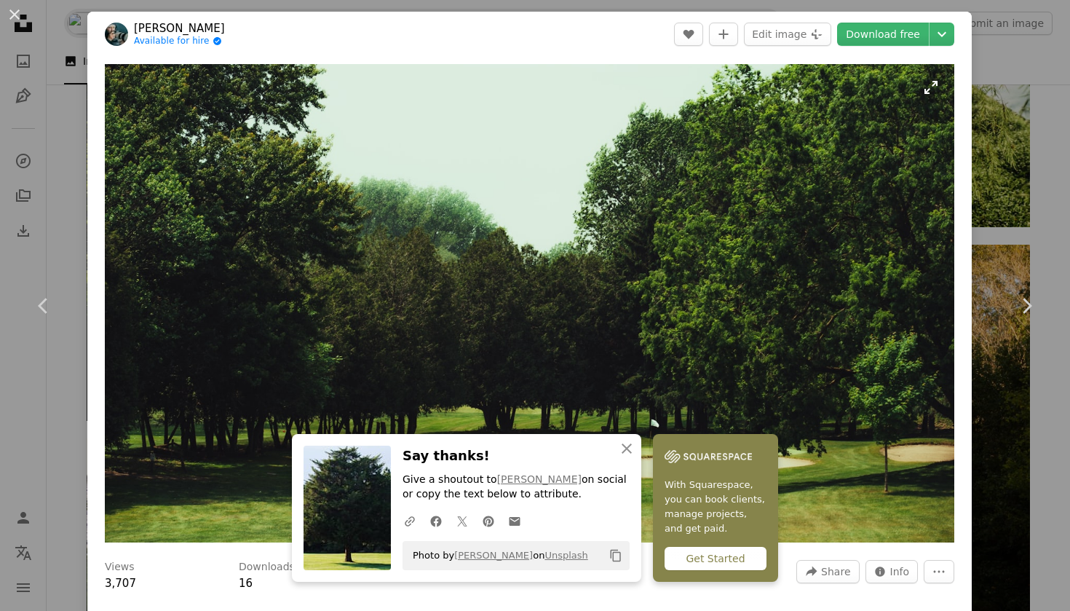
click at [842, 108] on img "Zoom in on this image" at bounding box center [530, 303] width 850 height 478
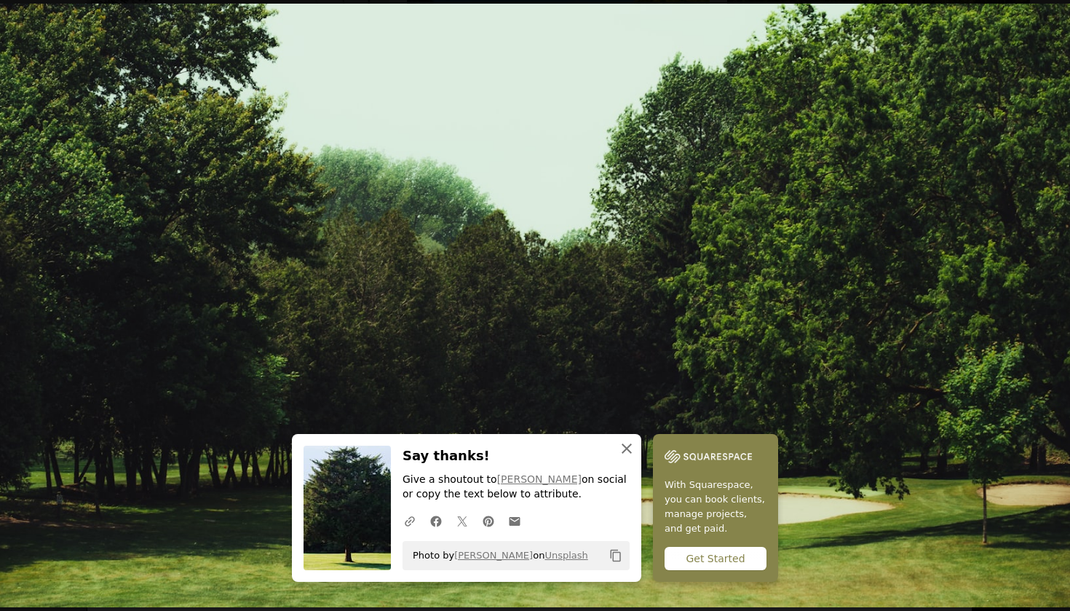
click at [621, 446] on icon "An X shape" at bounding box center [626, 448] width 17 height 17
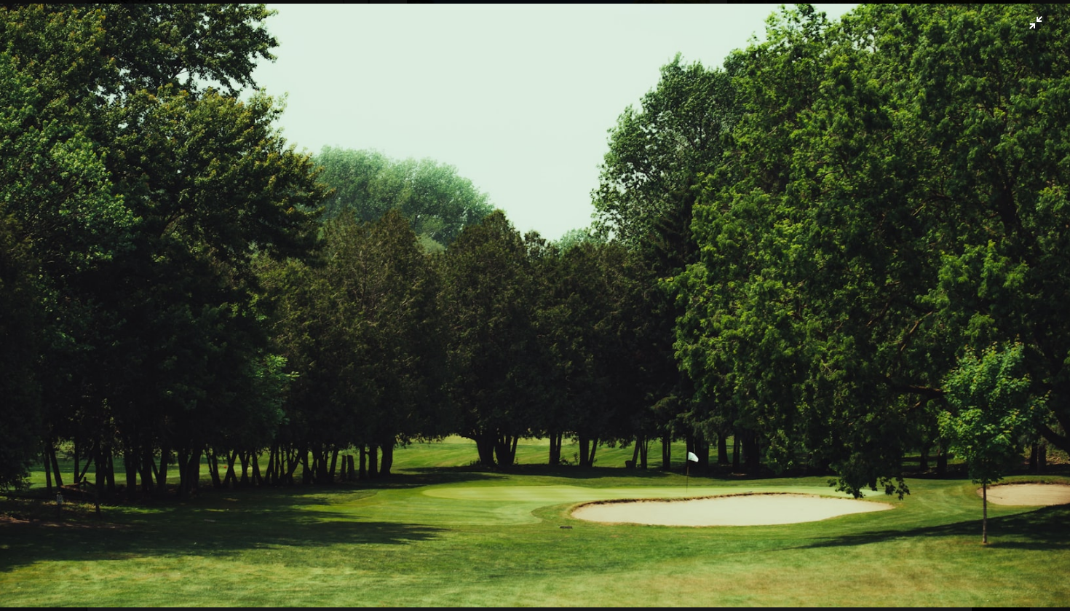
click at [633, 398] on img "Zoom out on this image" at bounding box center [535, 306] width 1072 height 604
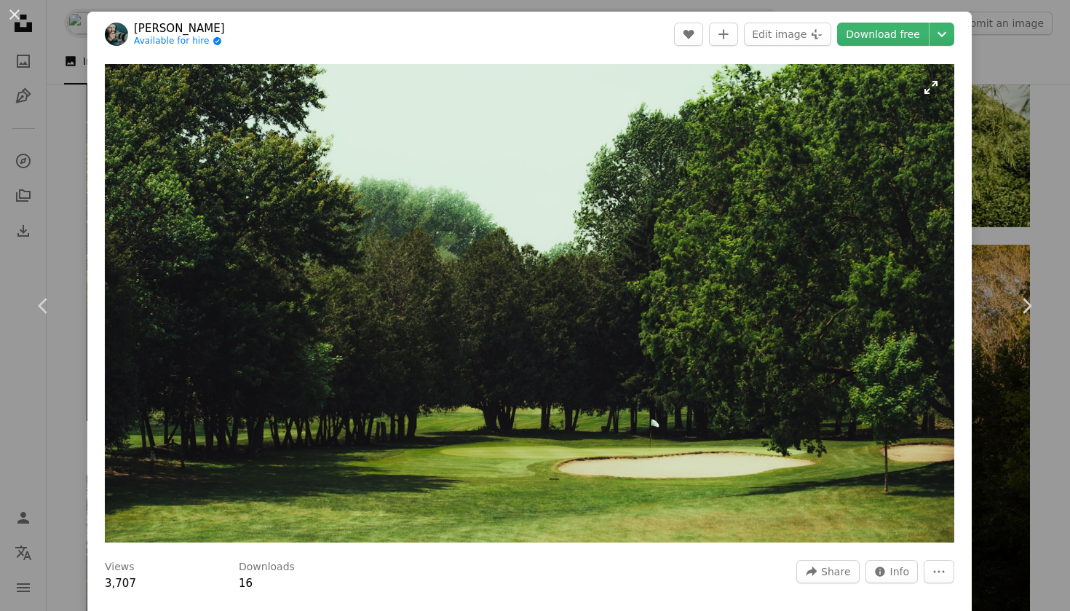
click at [620, 339] on img "Zoom in on this image" at bounding box center [530, 303] width 850 height 478
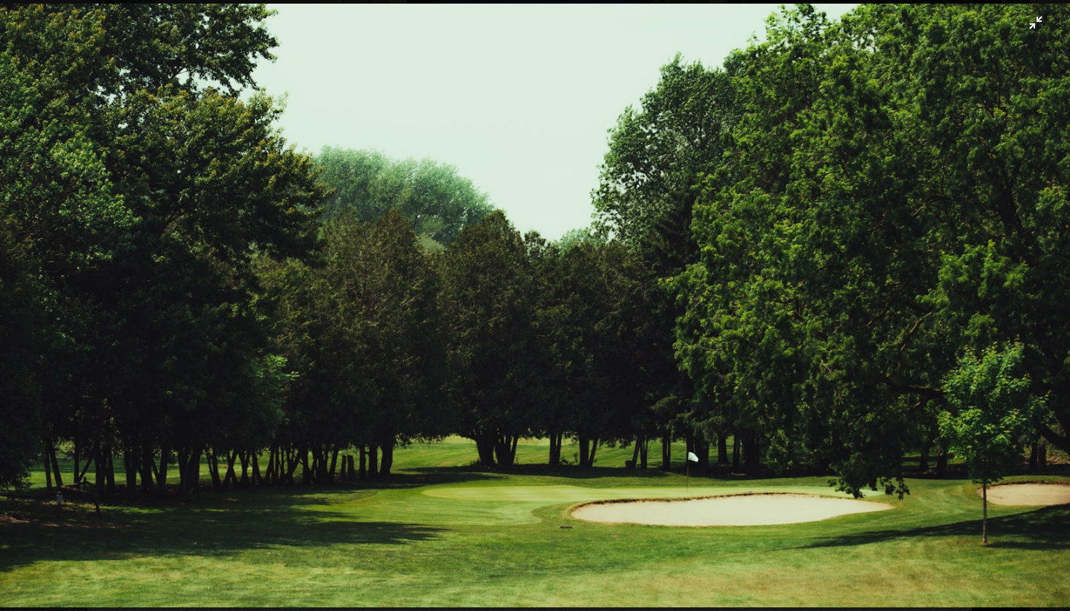
click at [620, 341] on img "Zoom out on this image" at bounding box center [535, 306] width 1072 height 604
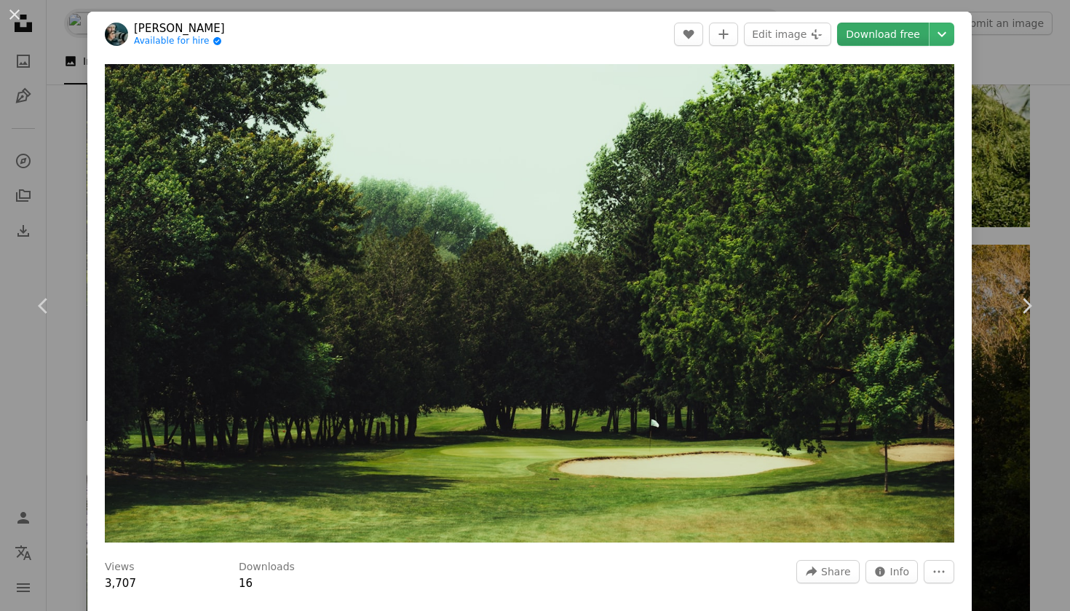
click at [866, 39] on link "Download free" at bounding box center [883, 34] width 92 height 23
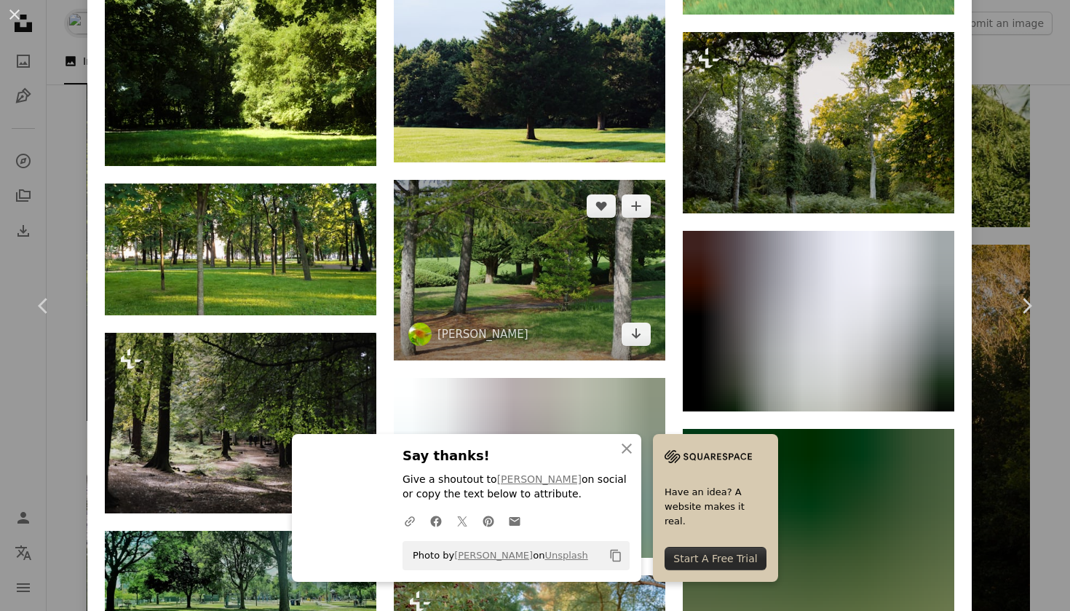
scroll to position [1528, 0]
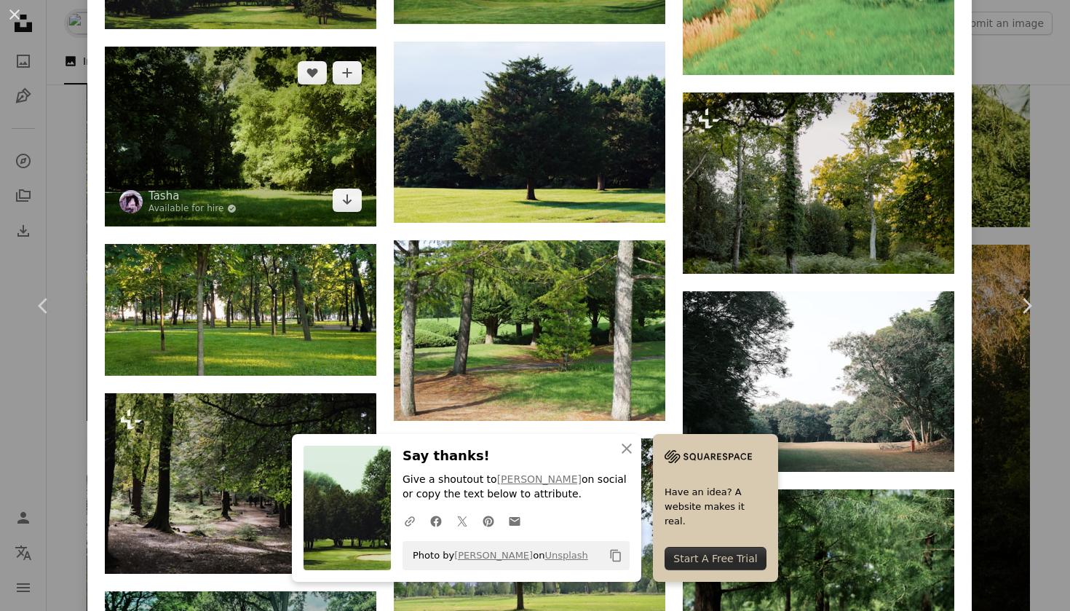
click at [315, 174] on img at bounding box center [241, 137] width 272 height 180
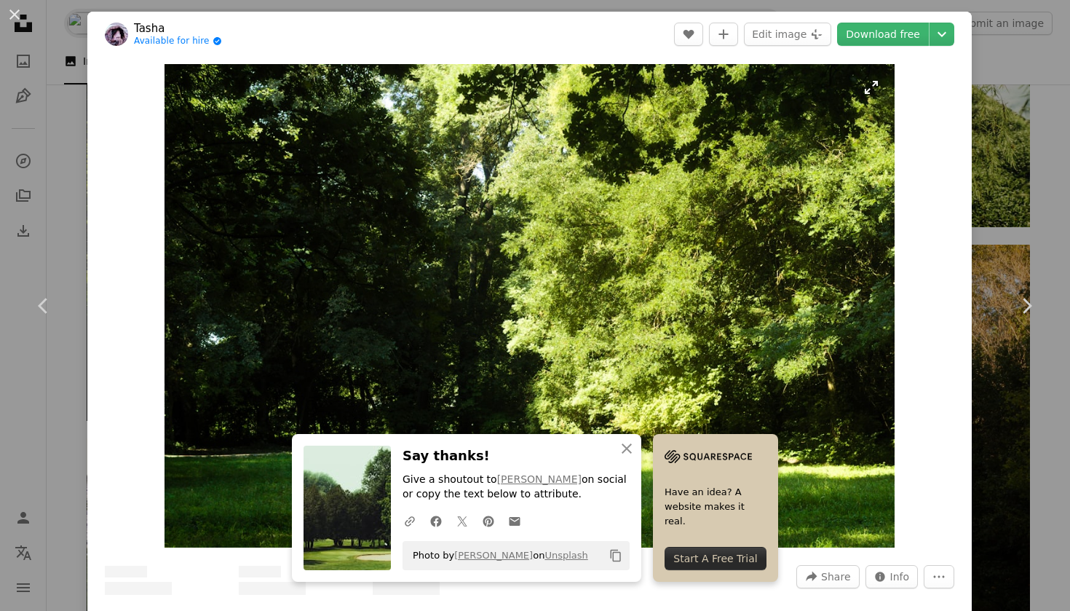
click at [816, 139] on img "Zoom in on this image" at bounding box center [530, 305] width 730 height 483
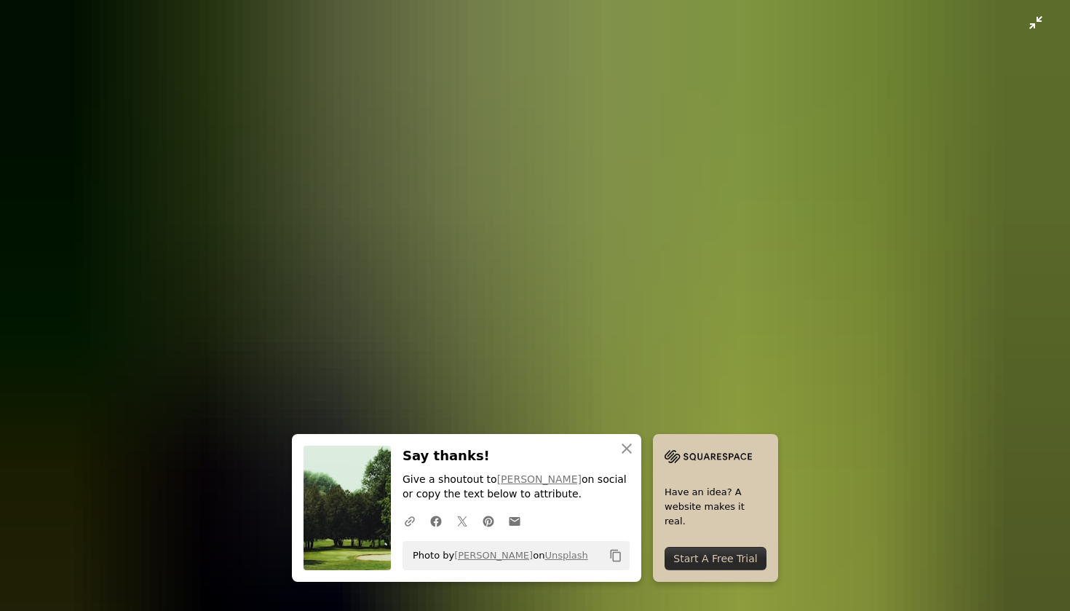
scroll to position [50, 0]
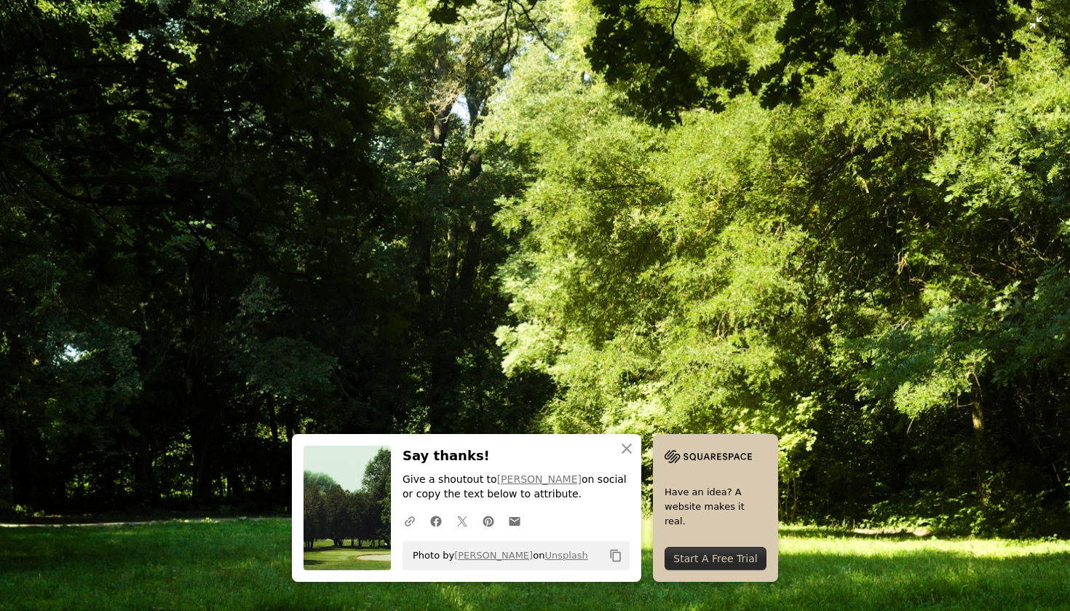
click at [161, 0] on img "Zoom out on this image" at bounding box center [535, 305] width 1072 height 710
